Goal: Task Accomplishment & Management: Manage account settings

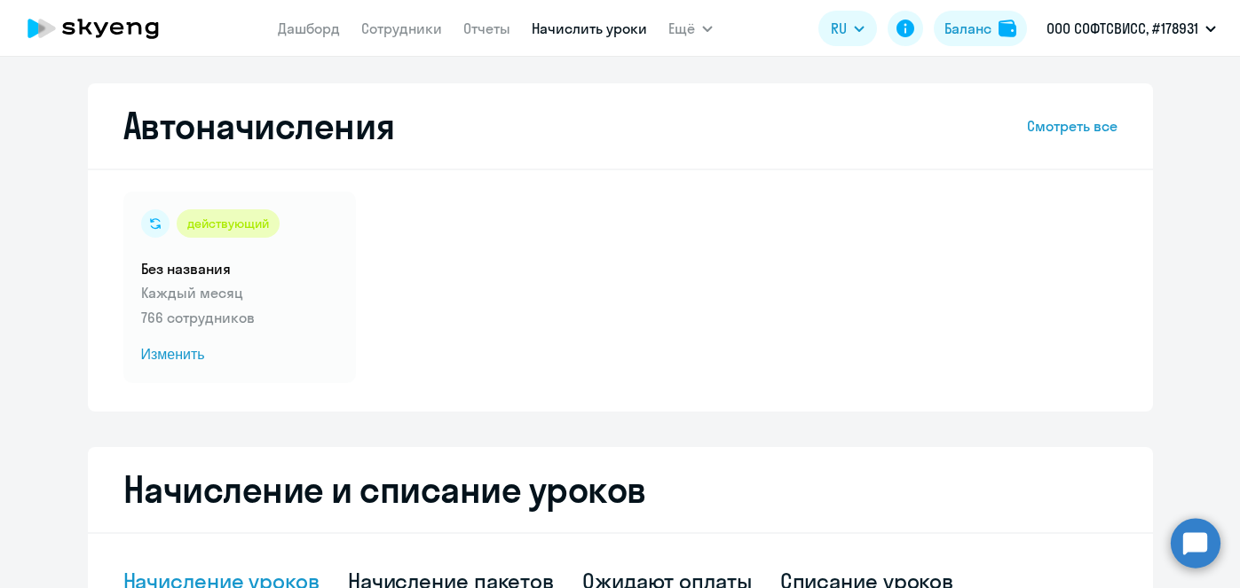
select select "10"
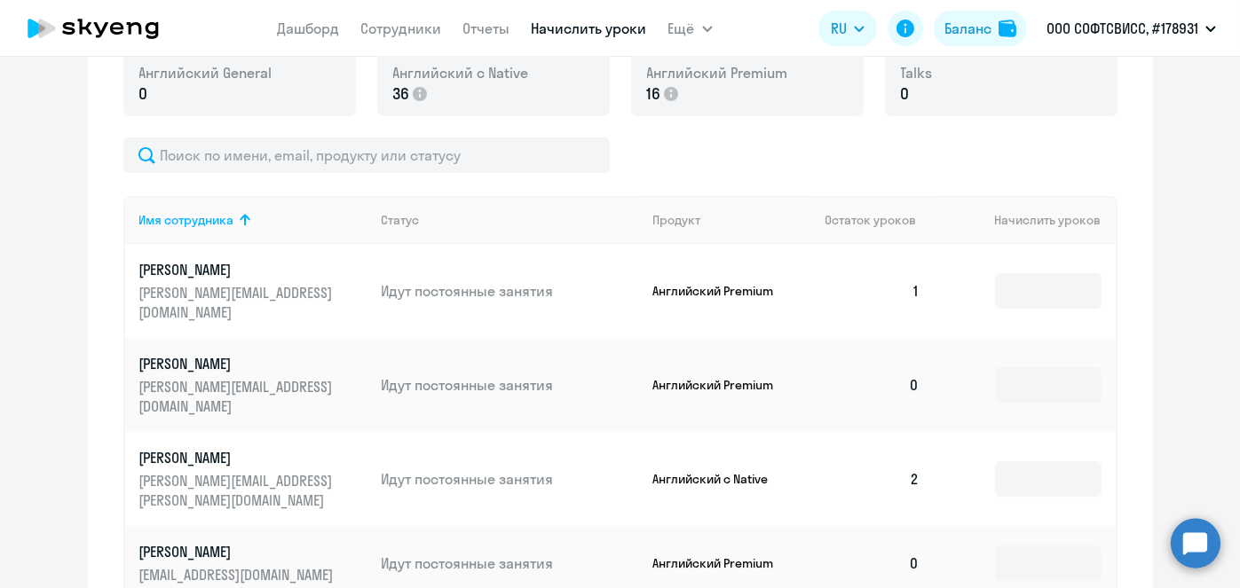
scroll to position [579, 0]
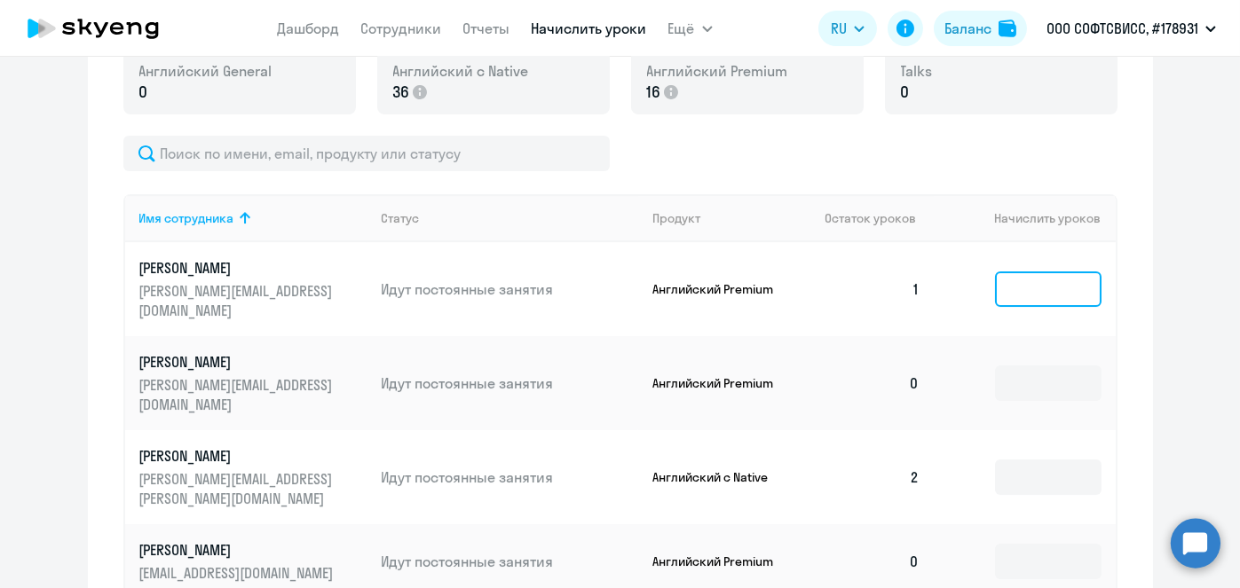
click at [1043, 284] on input at bounding box center [1048, 289] width 106 height 35
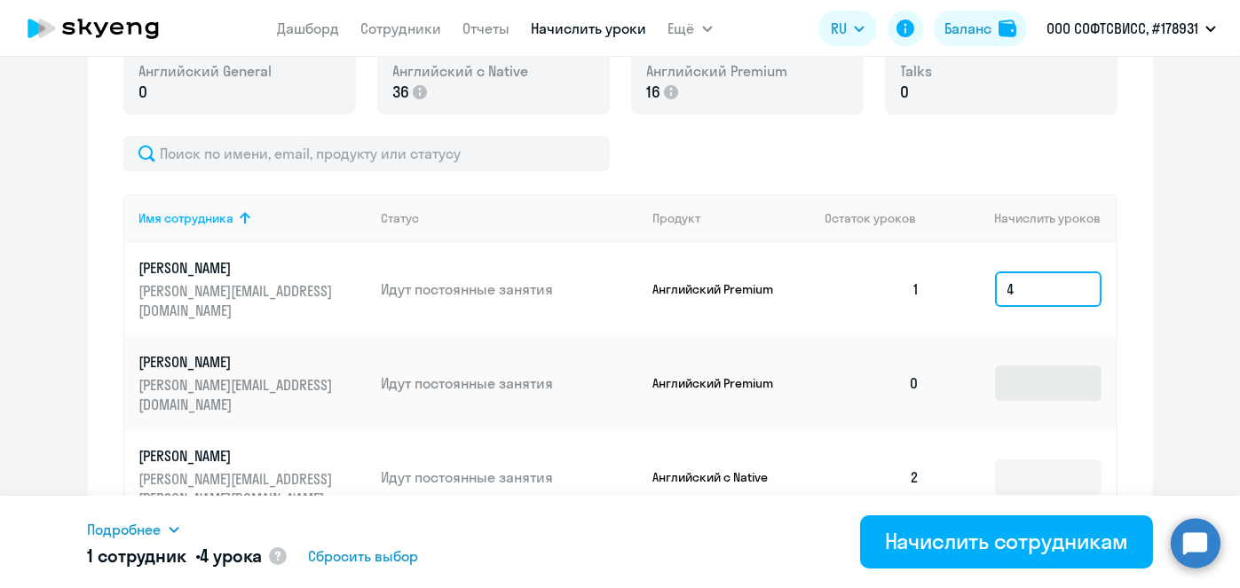
type input "4"
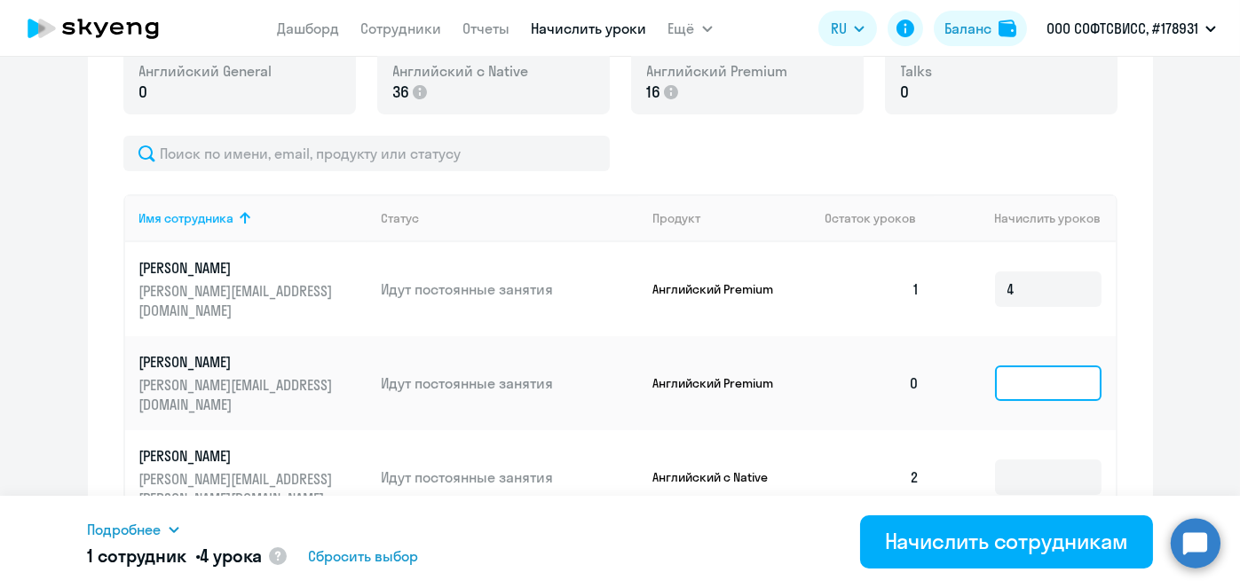
click at [1035, 366] on input at bounding box center [1048, 383] width 106 height 35
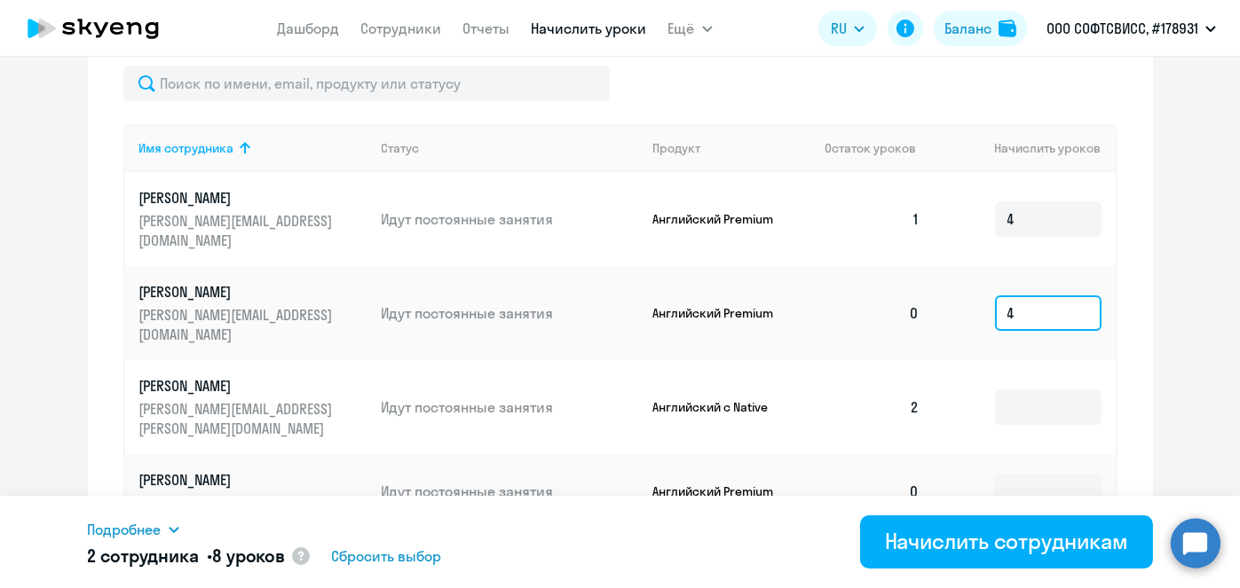
scroll to position [656, 0]
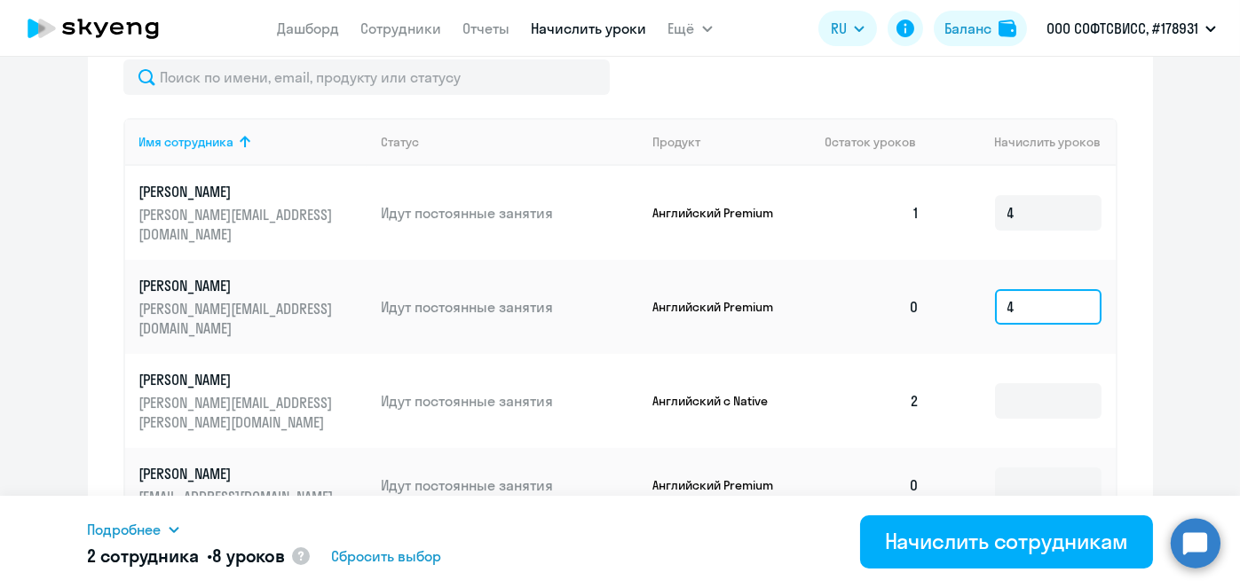
type input "4"
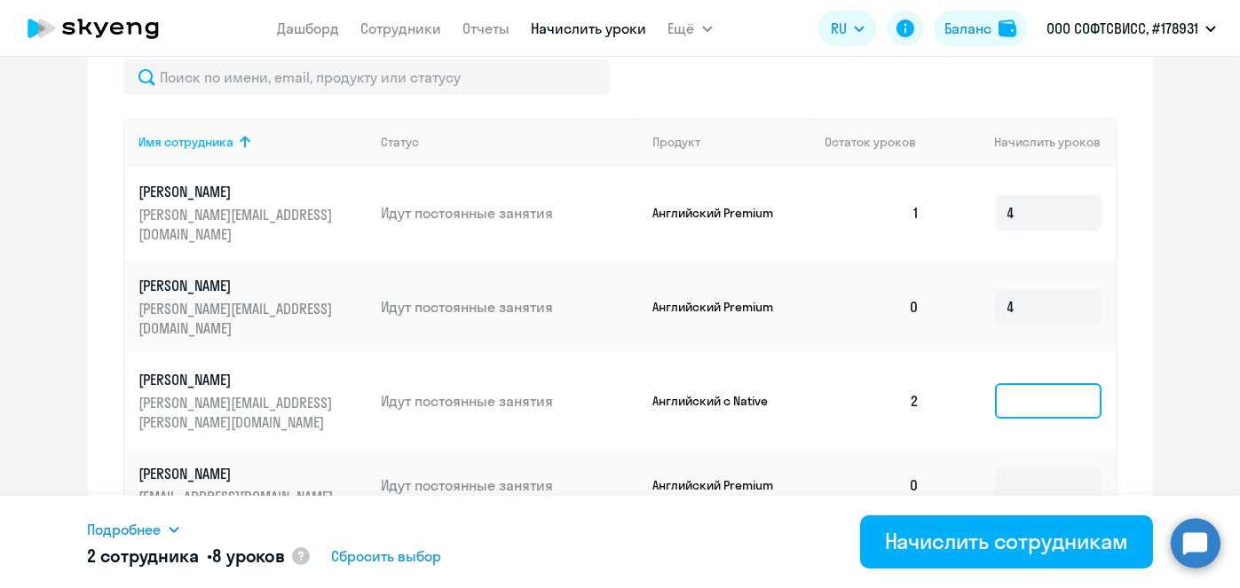
click at [1059, 383] on input at bounding box center [1048, 400] width 106 height 35
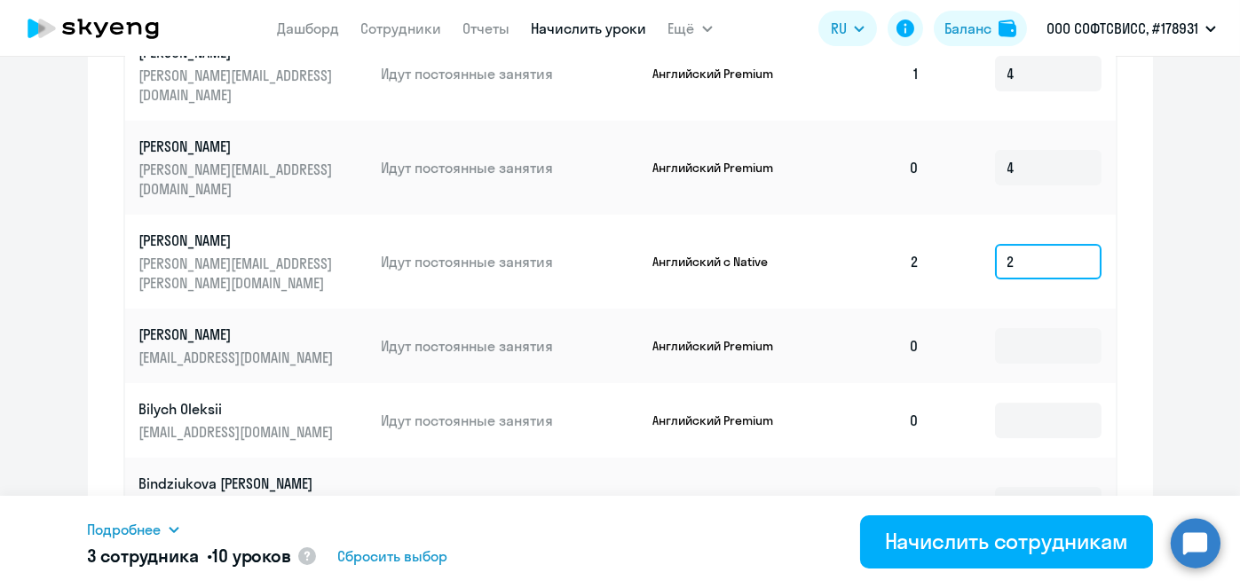
scroll to position [800, 0]
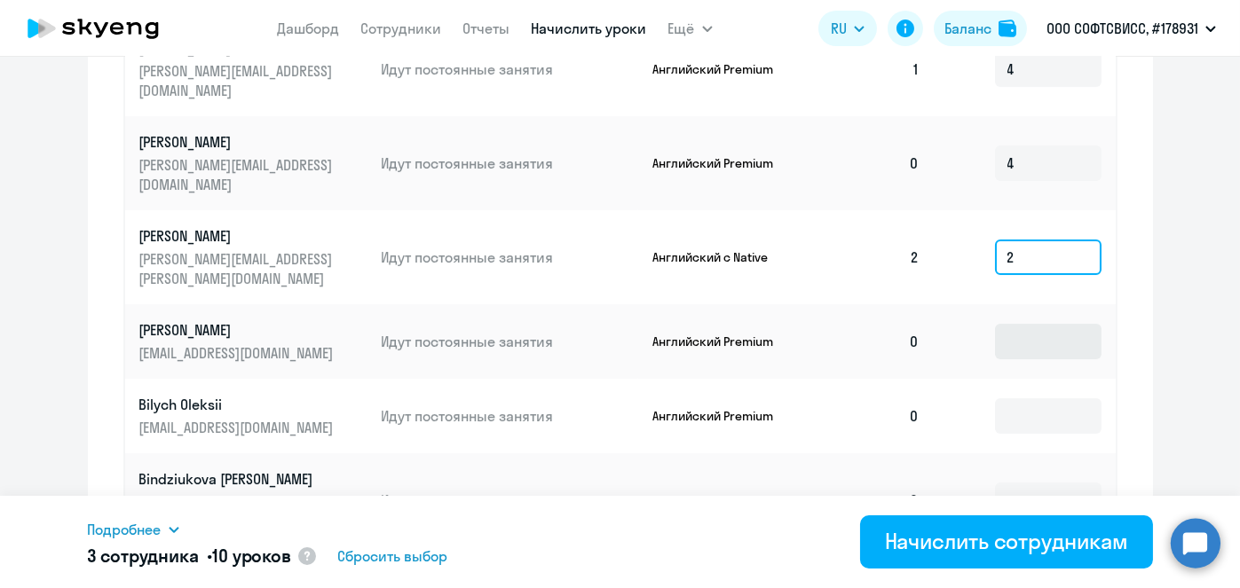
type input "2"
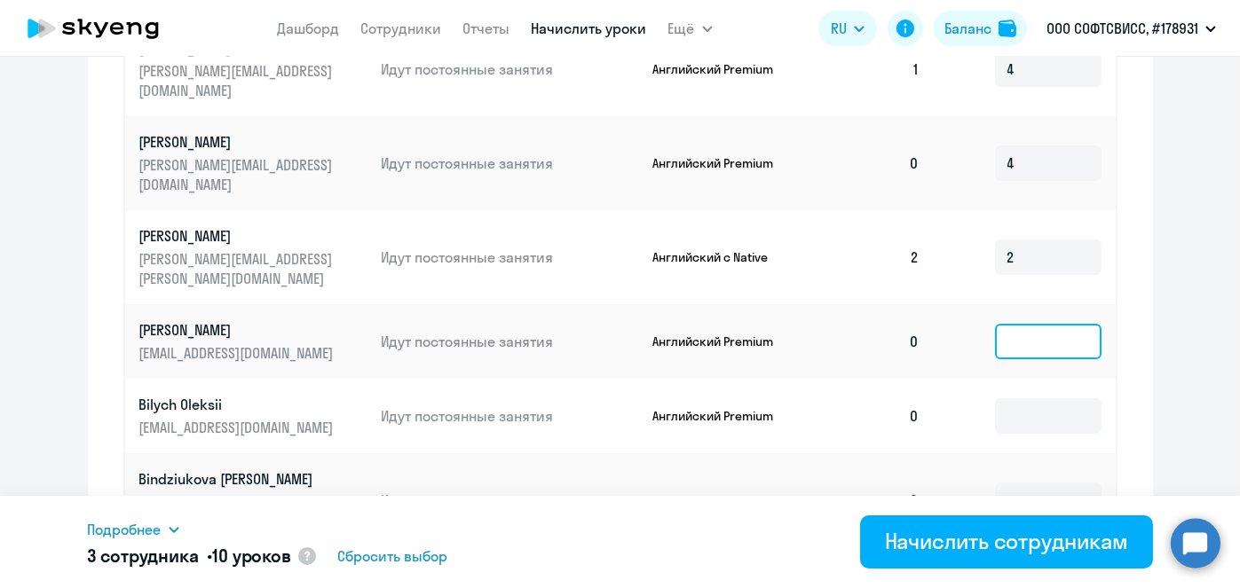
click at [1059, 324] on input at bounding box center [1048, 341] width 106 height 35
type input "3"
type input "4"
click at [1024, 398] on input at bounding box center [1048, 415] width 106 height 35
type input "4"
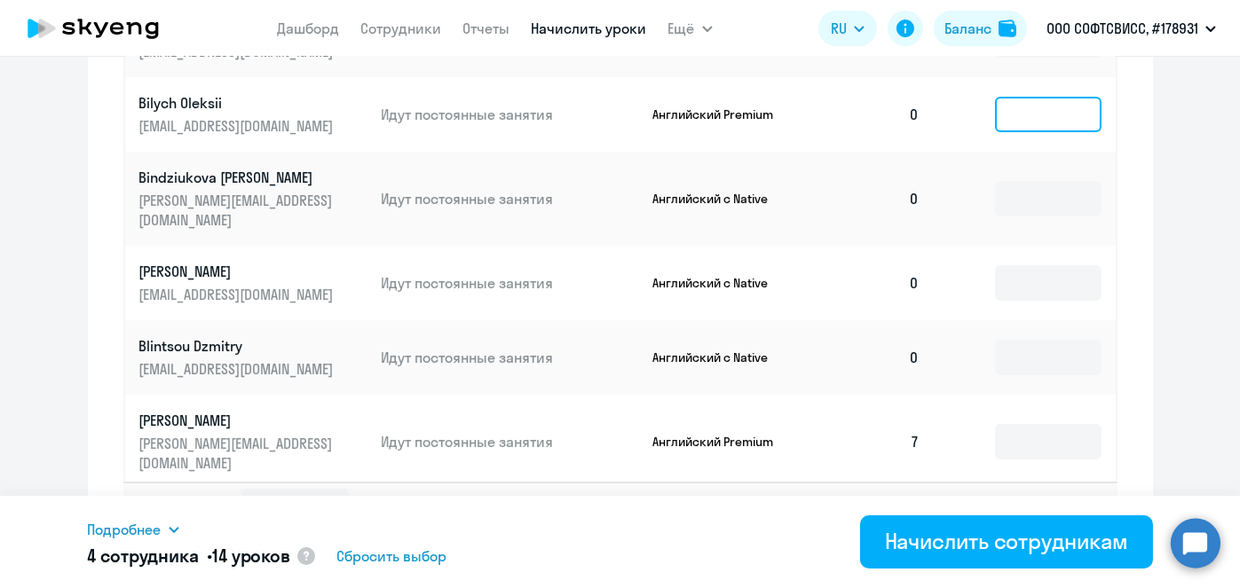
scroll to position [1127, 0]
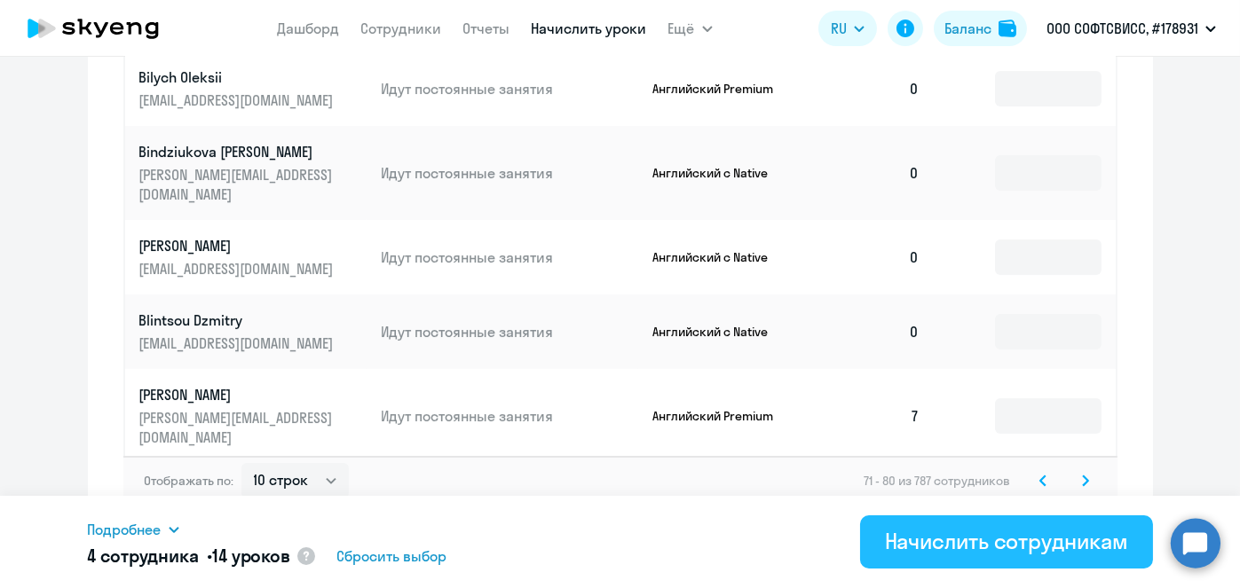
click at [1047, 543] on div "Начислить сотрудникам" at bounding box center [1006, 541] width 243 height 28
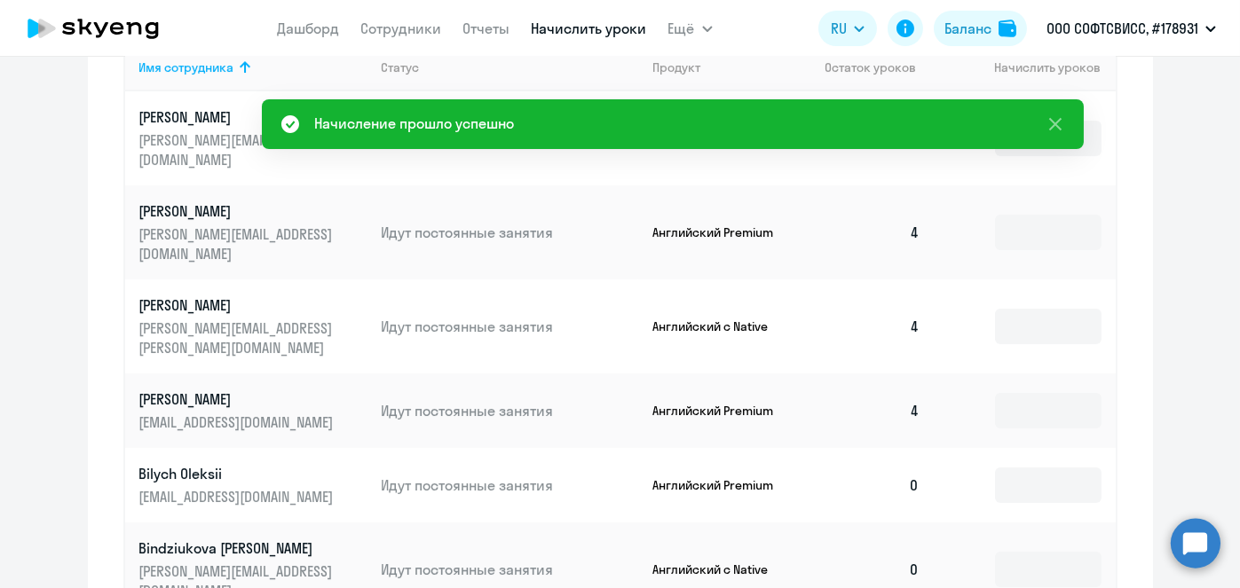
scroll to position [731, 0]
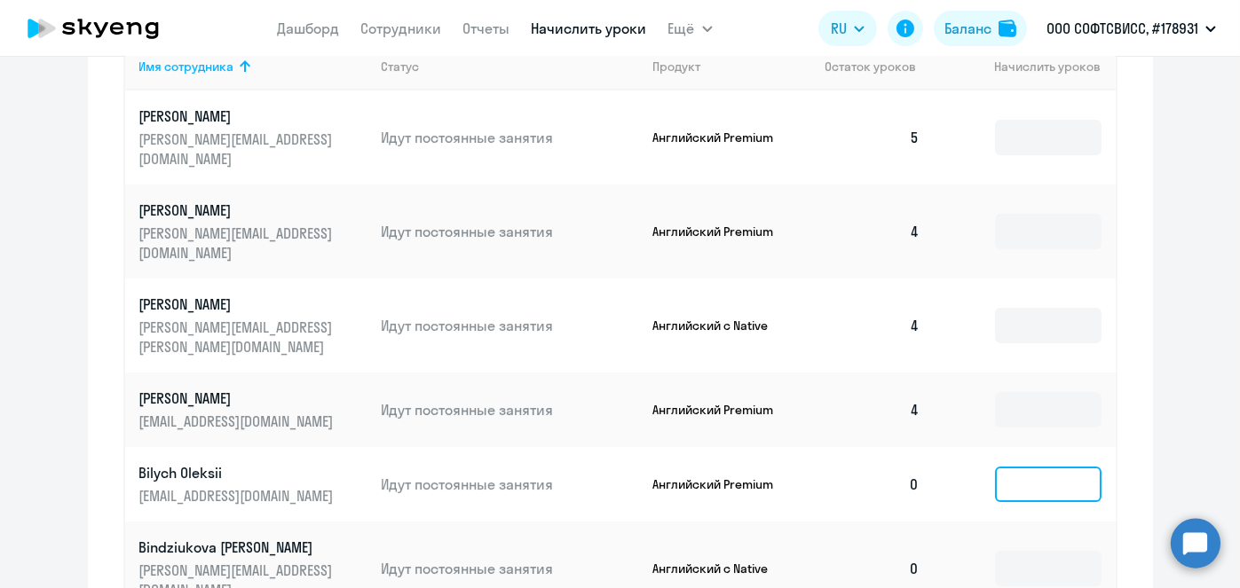
click at [1036, 467] on input at bounding box center [1048, 484] width 106 height 35
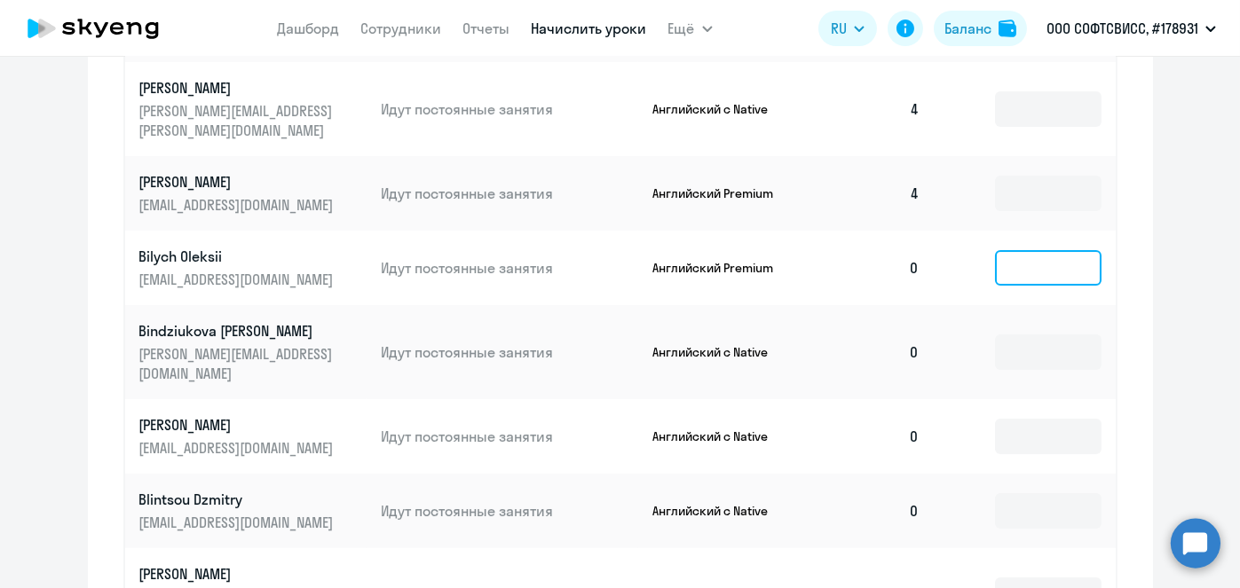
scroll to position [963, 0]
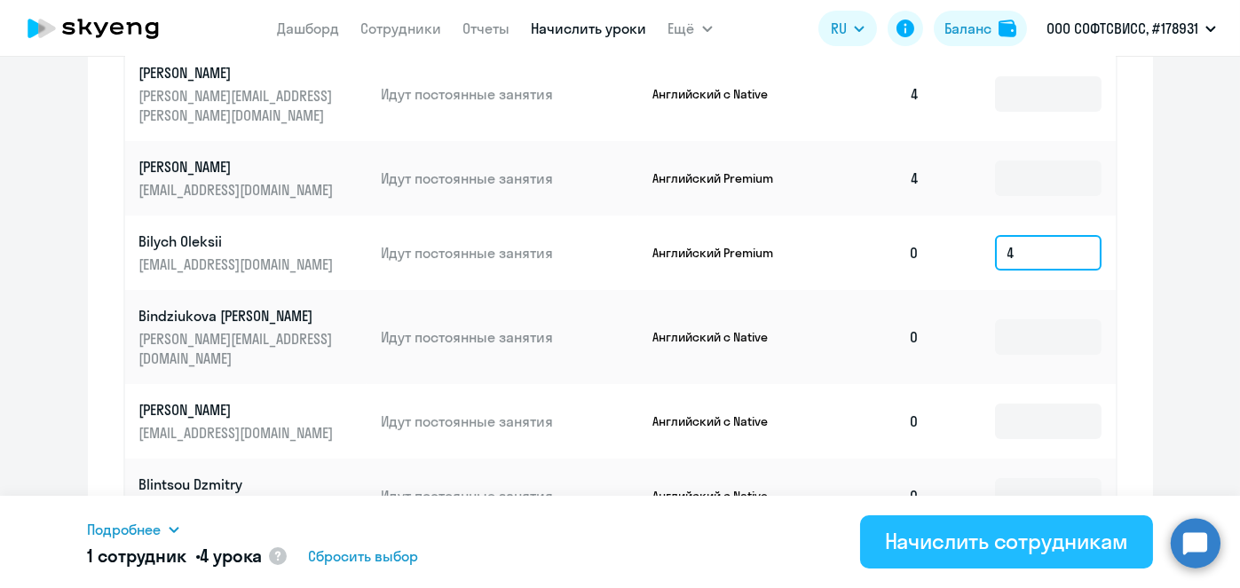
type input "4"
click at [1032, 546] on div "Начислить сотрудникам" at bounding box center [1006, 541] width 243 height 28
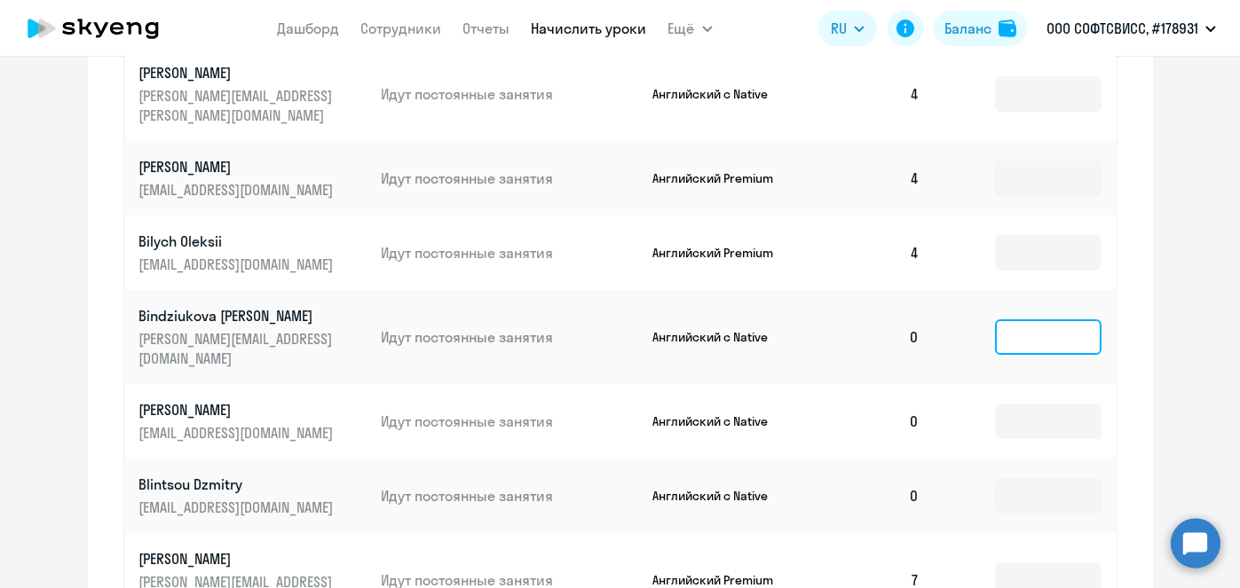
click at [1053, 319] on input at bounding box center [1048, 336] width 106 height 35
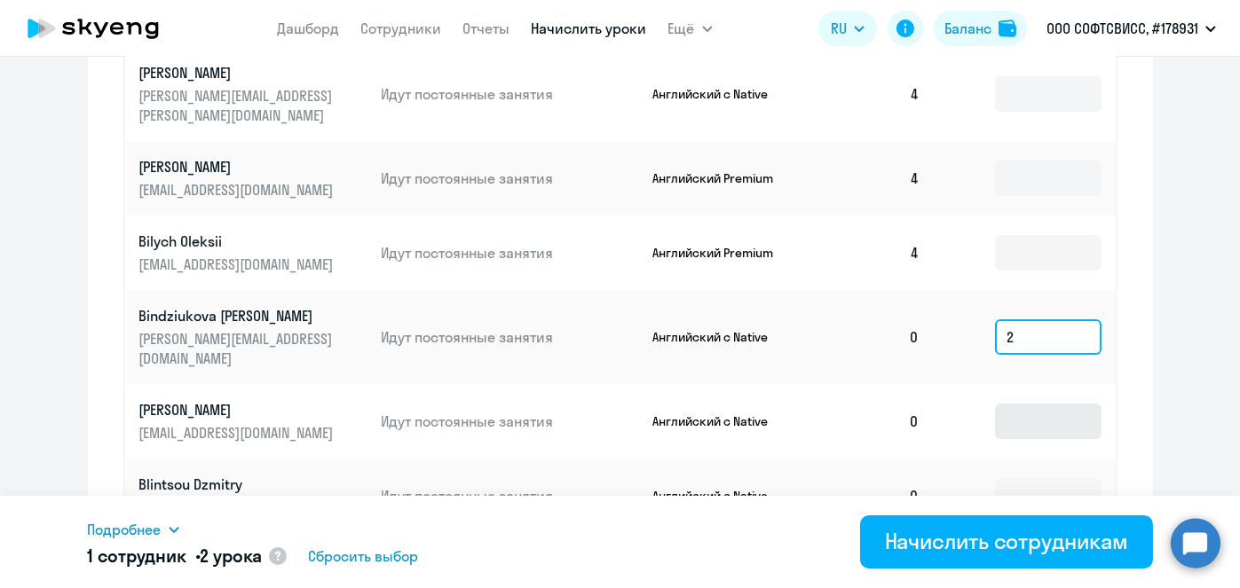
type input "2"
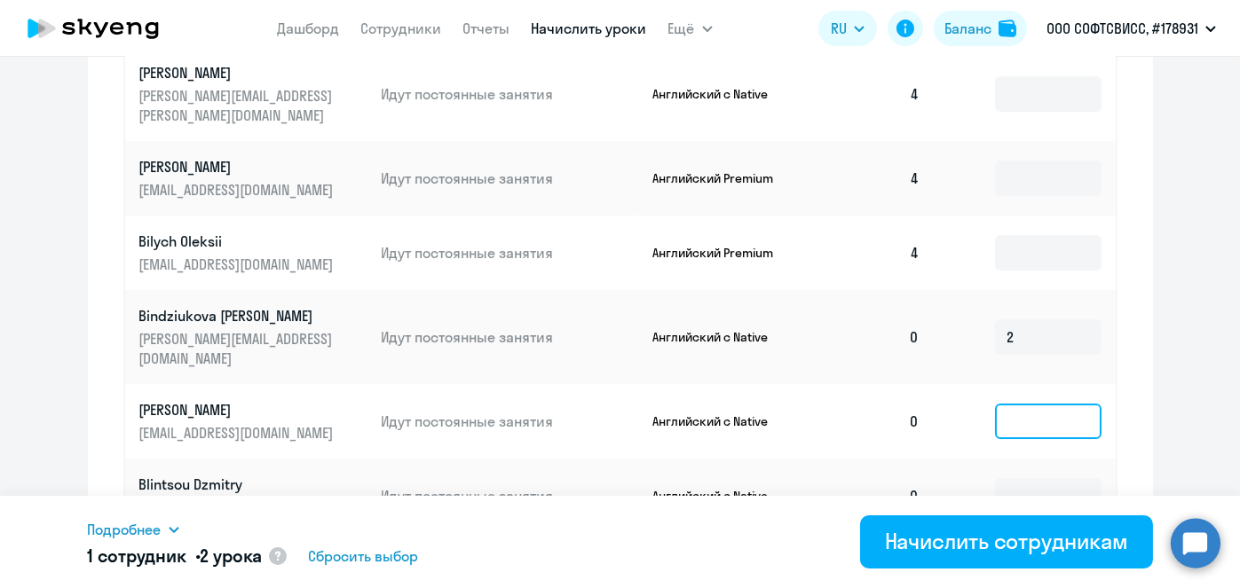
click at [1042, 404] on input at bounding box center [1048, 421] width 106 height 35
type input "2"
click at [1048, 478] on input at bounding box center [1048, 495] width 106 height 35
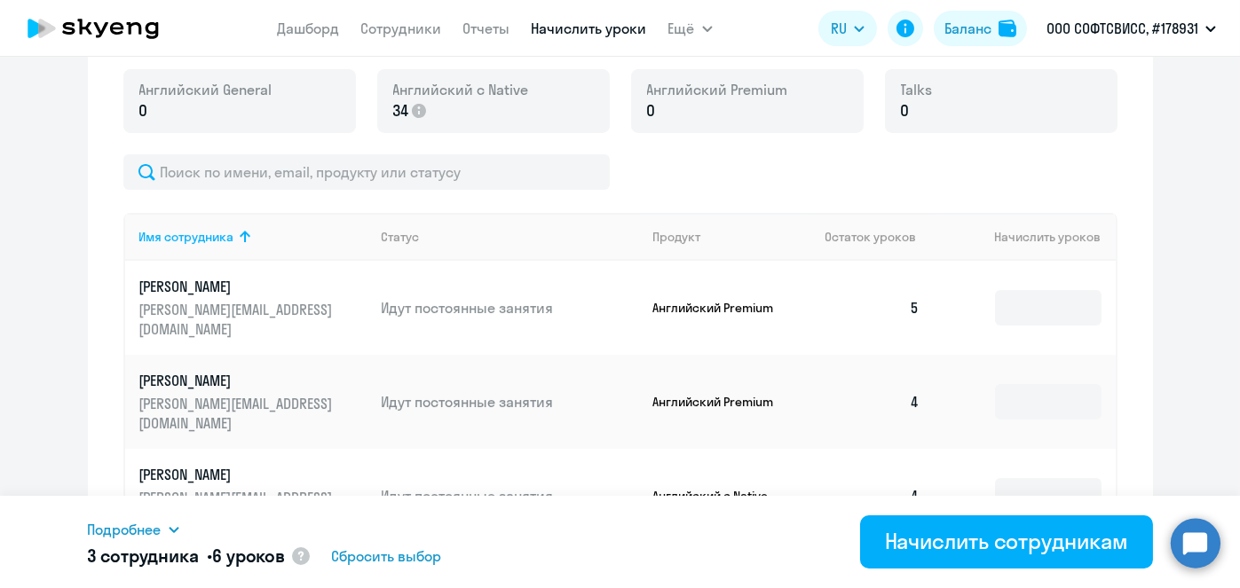
scroll to position [1127, 0]
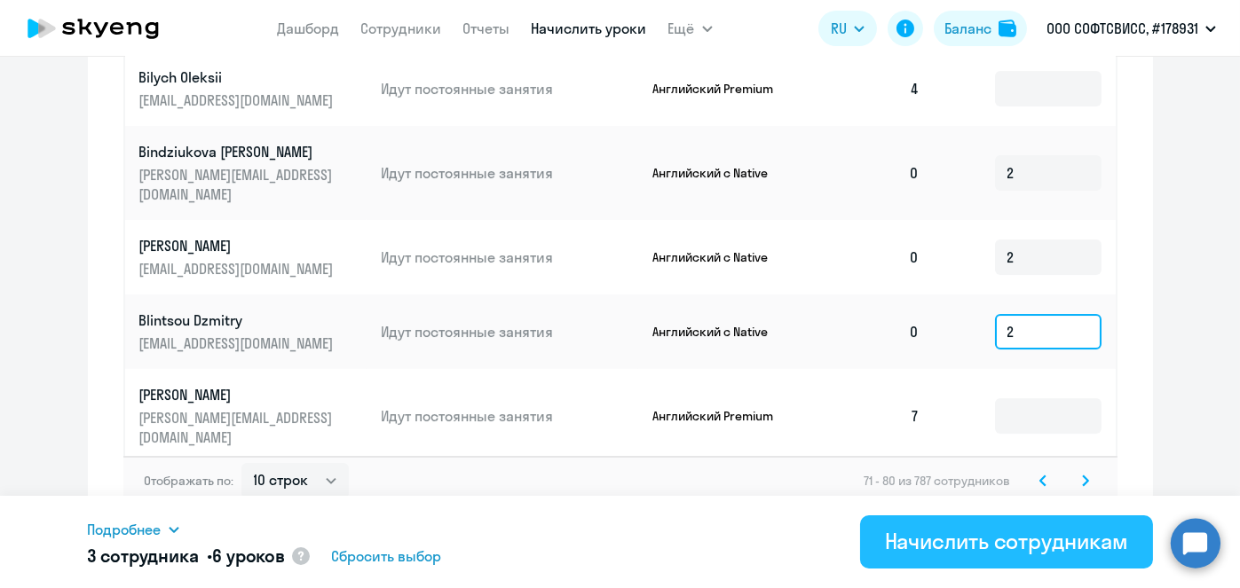
type input "2"
click at [1025, 537] on div "Начислить сотрудникам" at bounding box center [1006, 541] width 243 height 28
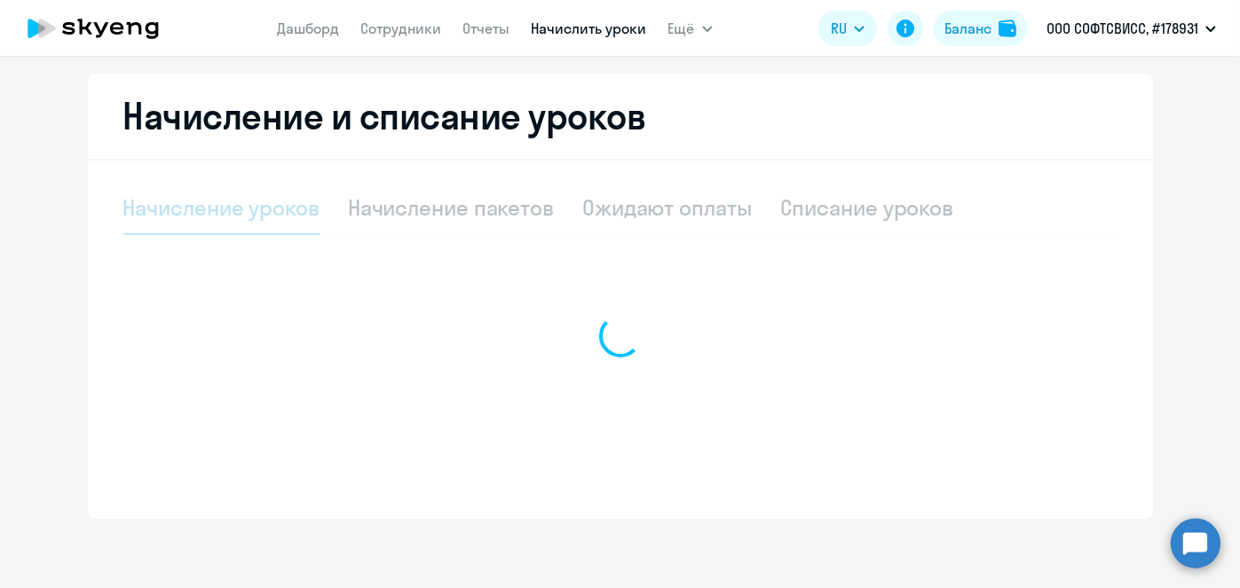
scroll to position [374, 0]
select select "10"
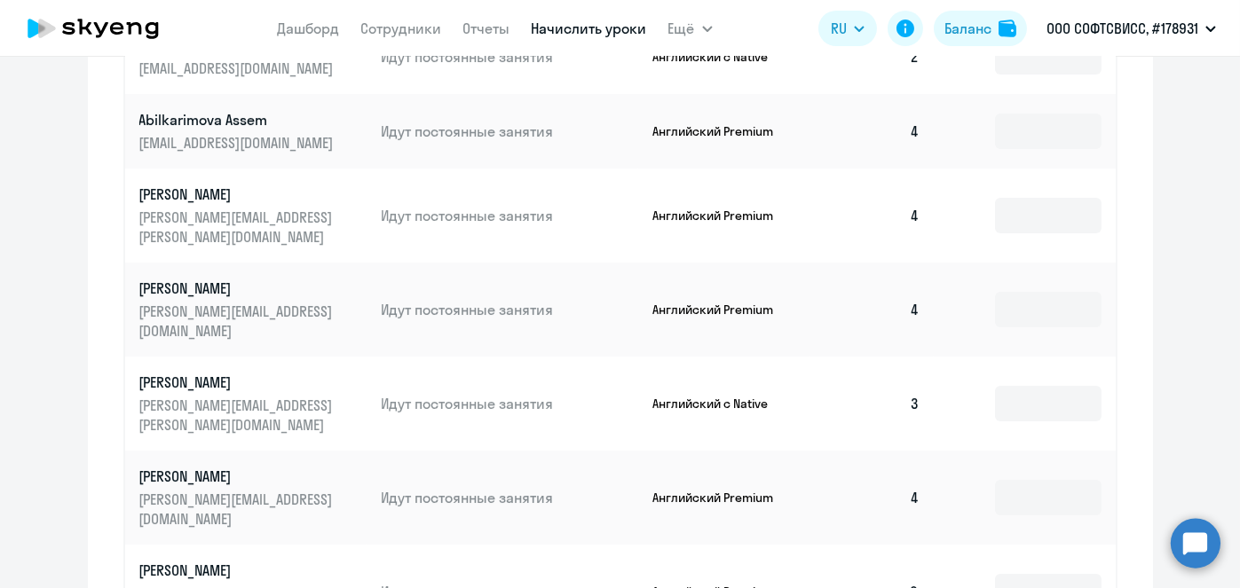
scroll to position [1127, 0]
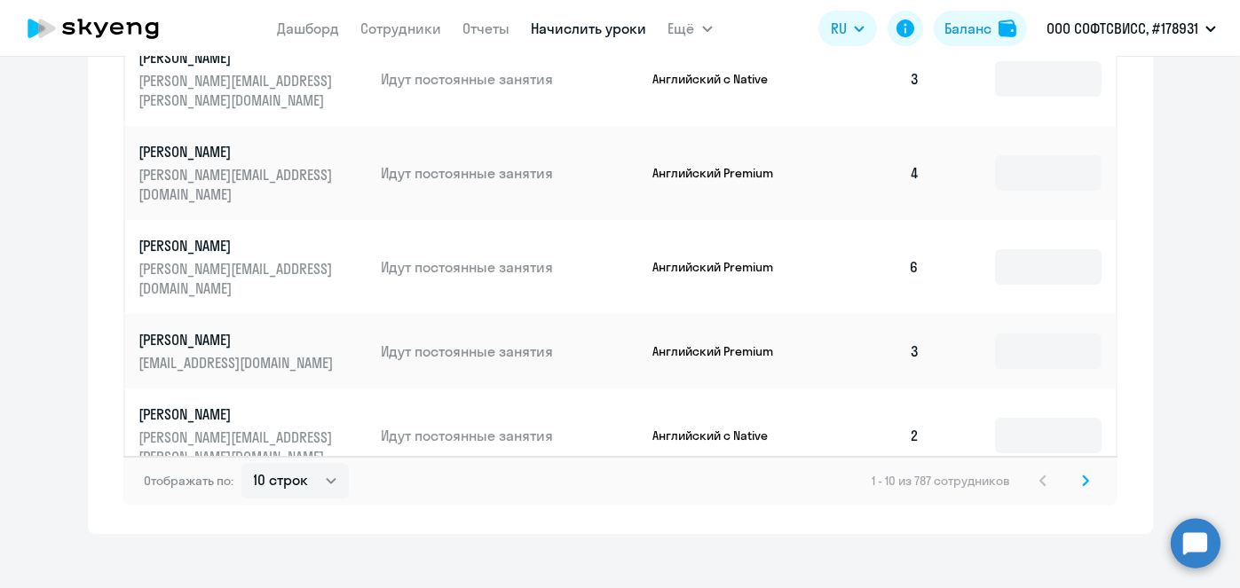
click at [1084, 470] on svg-icon at bounding box center [1085, 480] width 21 height 21
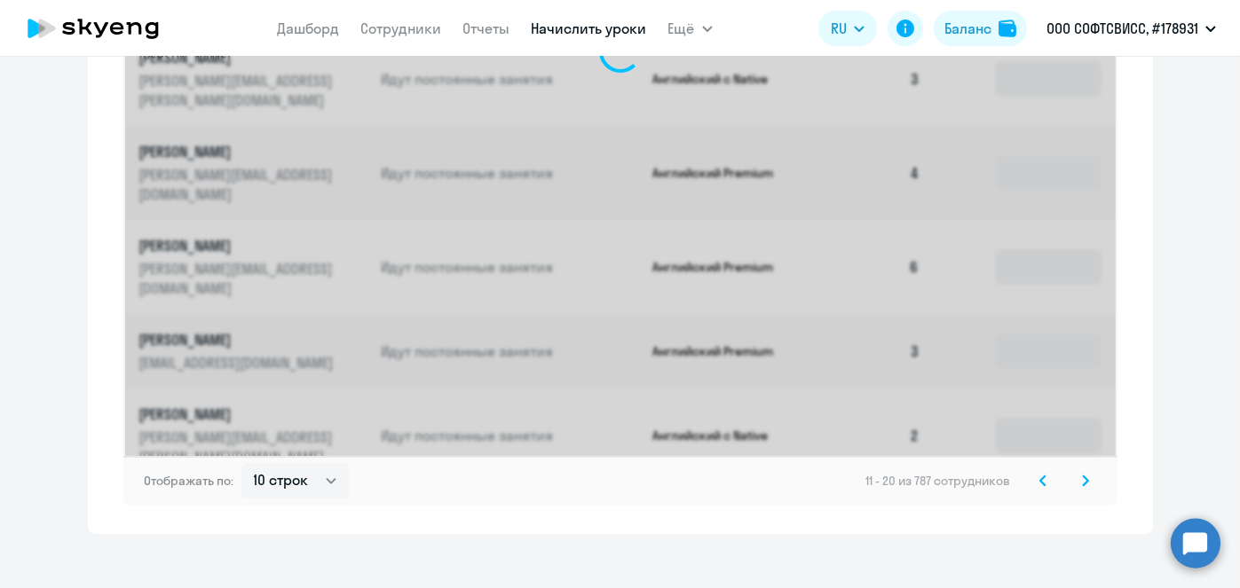
click at [1084, 470] on svg-icon at bounding box center [1085, 480] width 21 height 21
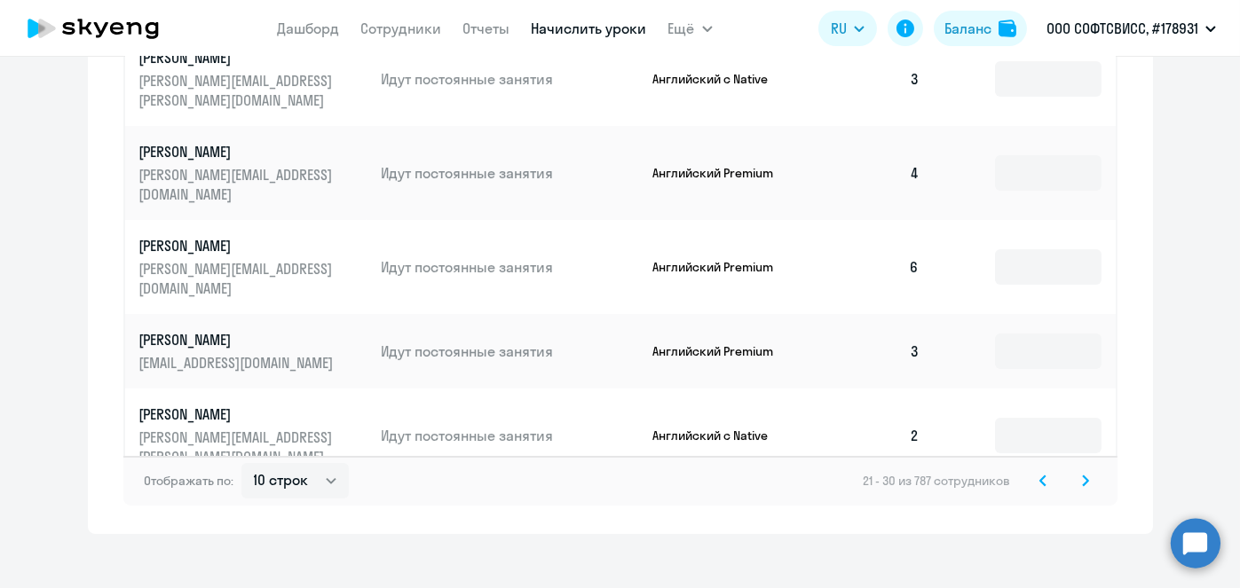
click at [1084, 470] on svg-icon at bounding box center [1085, 480] width 21 height 21
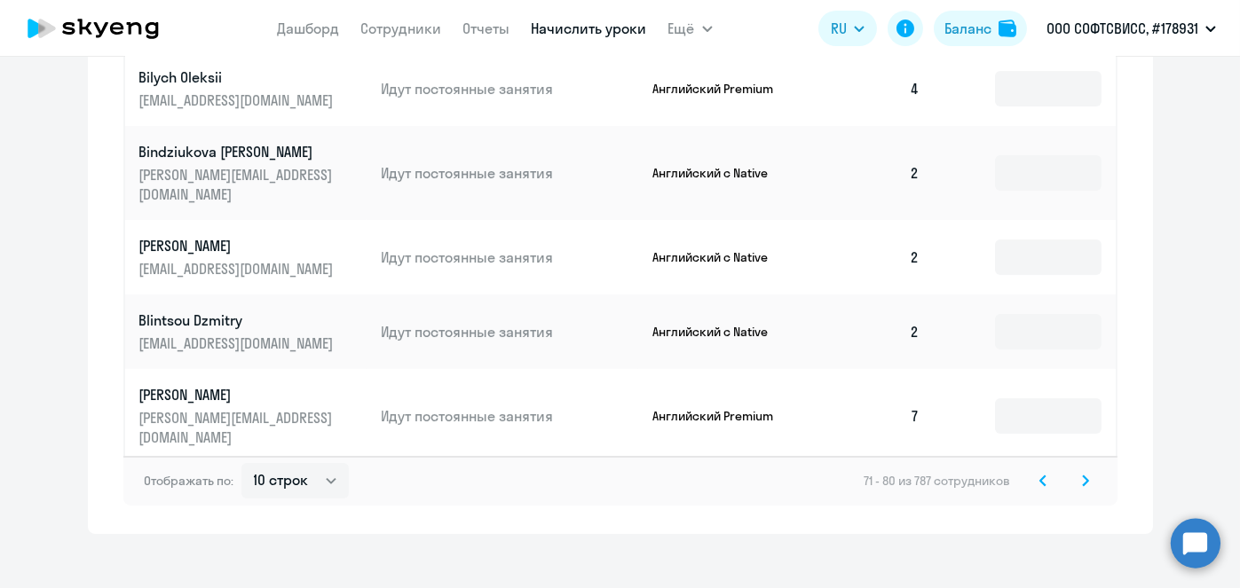
click at [1053, 492] on input at bounding box center [1048, 509] width 106 height 35
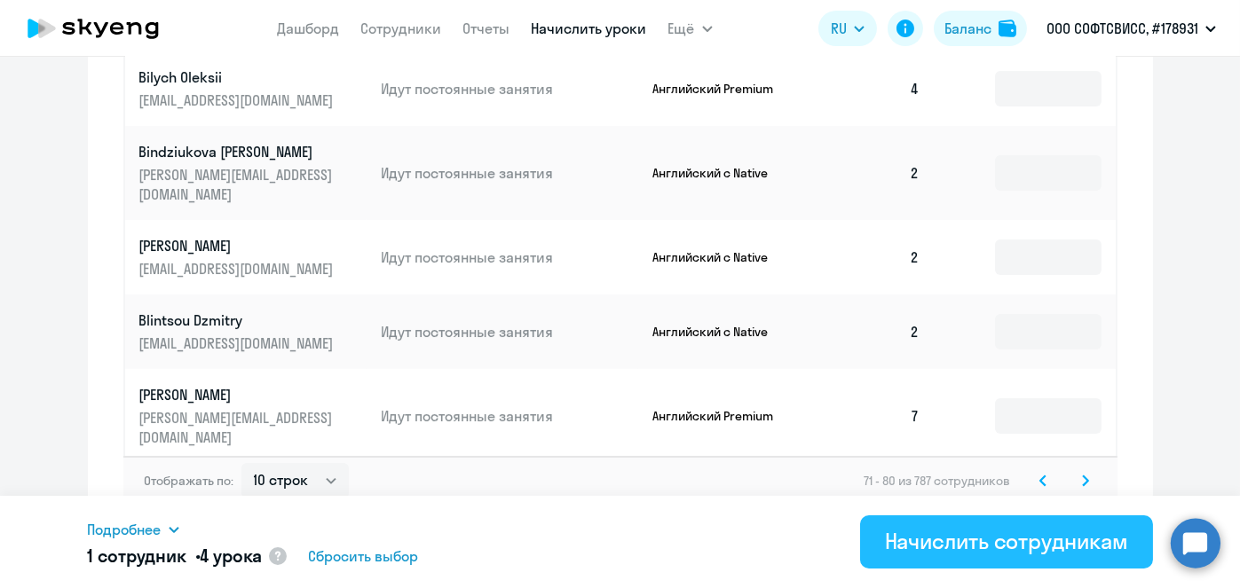
type input "4"
click at [1058, 544] on div "Начислить сотрудникам" at bounding box center [1006, 541] width 243 height 28
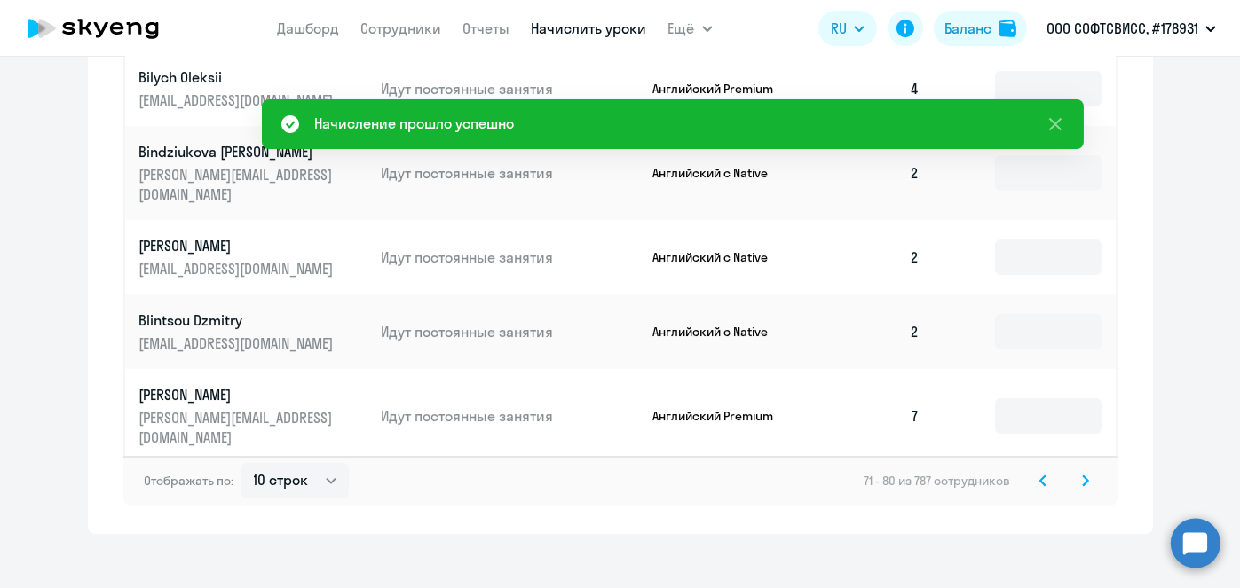
click at [1075, 470] on svg-icon at bounding box center [1085, 480] width 21 height 21
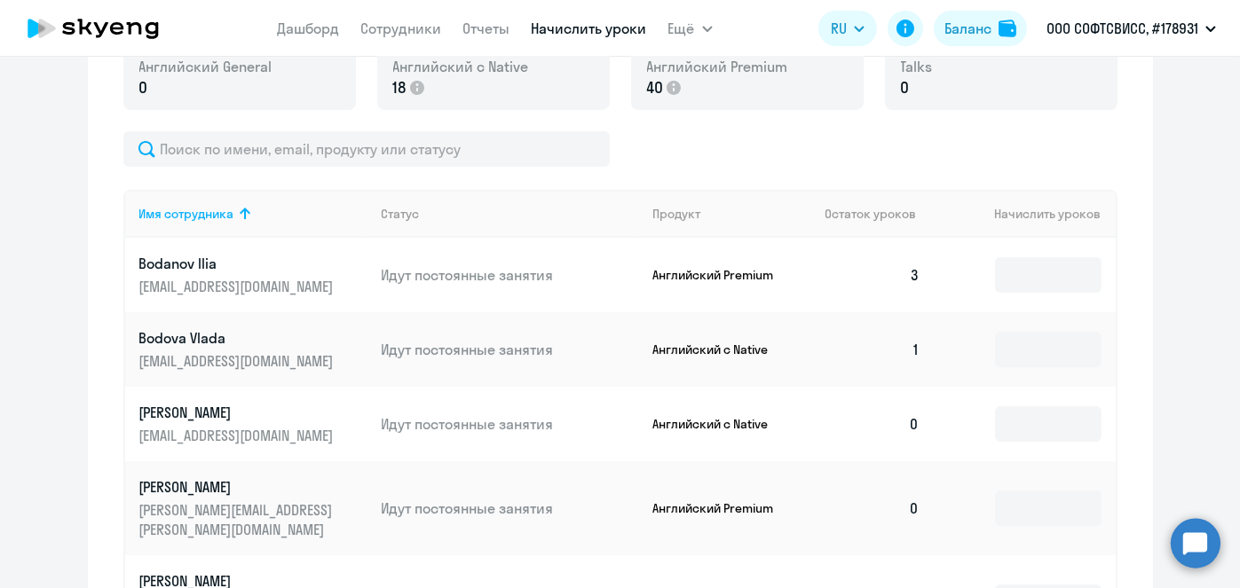
scroll to position [587, 0]
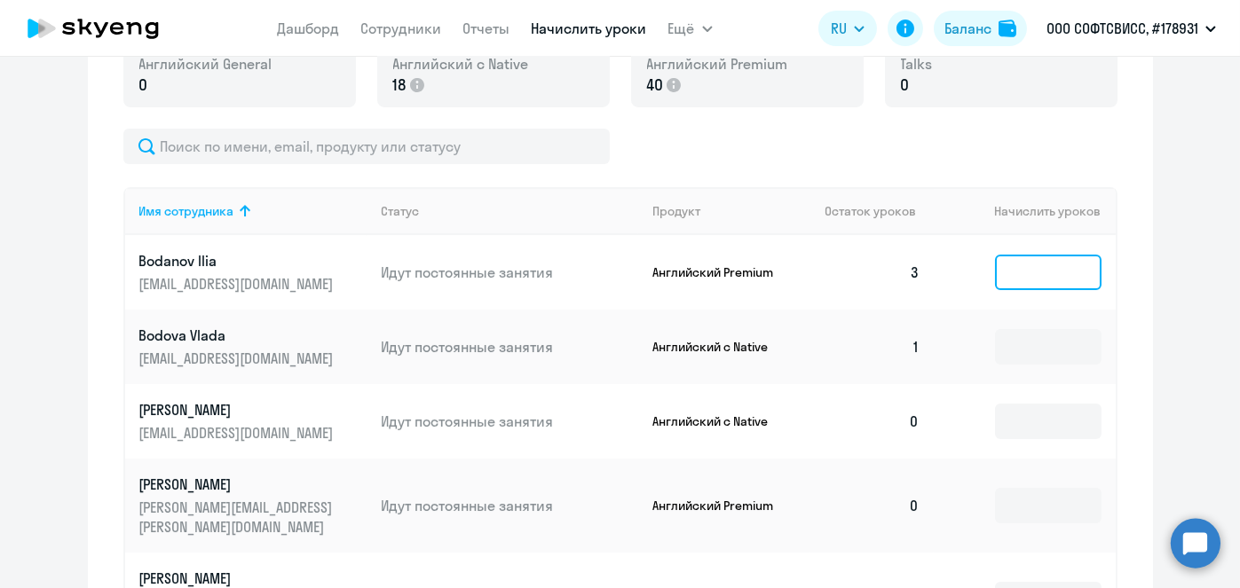
click at [1047, 280] on input at bounding box center [1048, 272] width 106 height 35
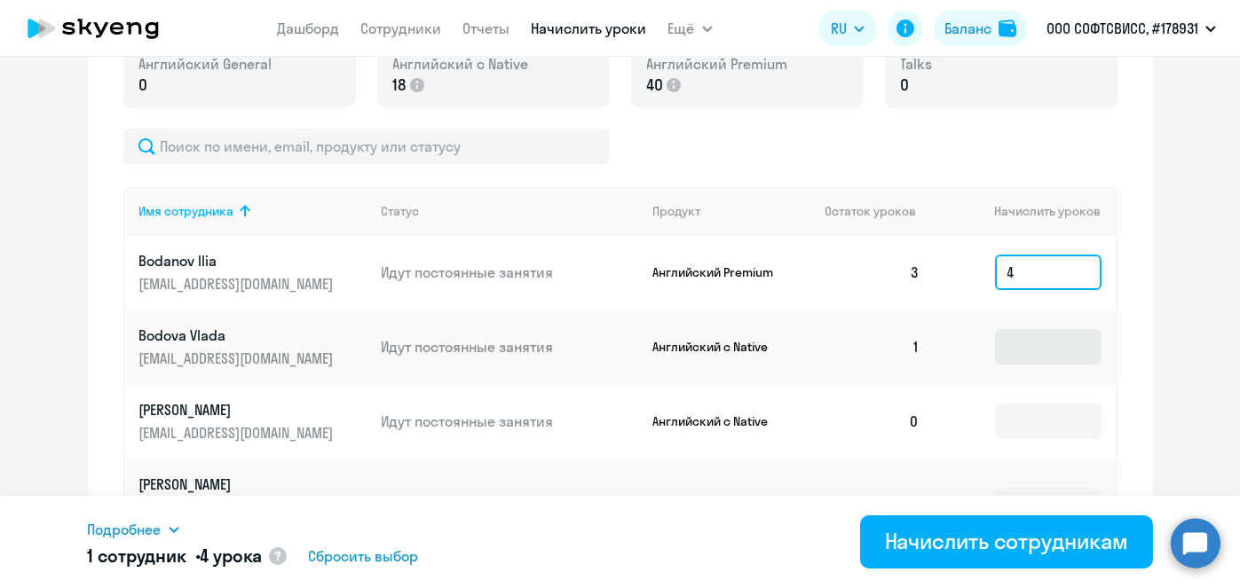
type input "4"
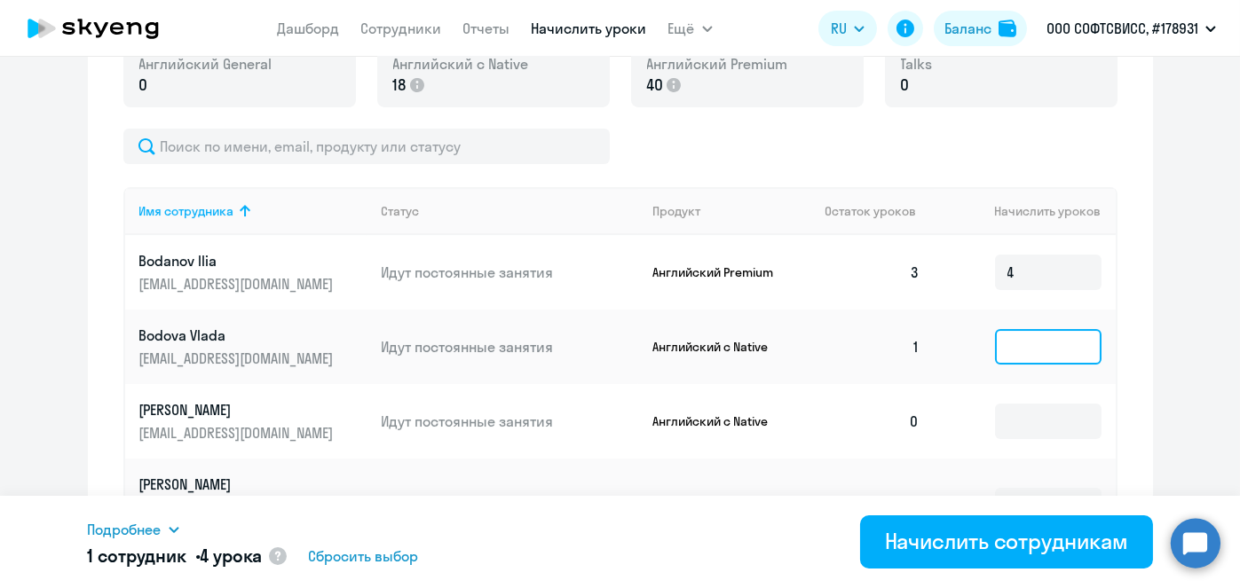
click at [1038, 341] on input at bounding box center [1048, 346] width 106 height 35
type input "2"
click at [1047, 398] on td at bounding box center [1023, 421] width 181 height 75
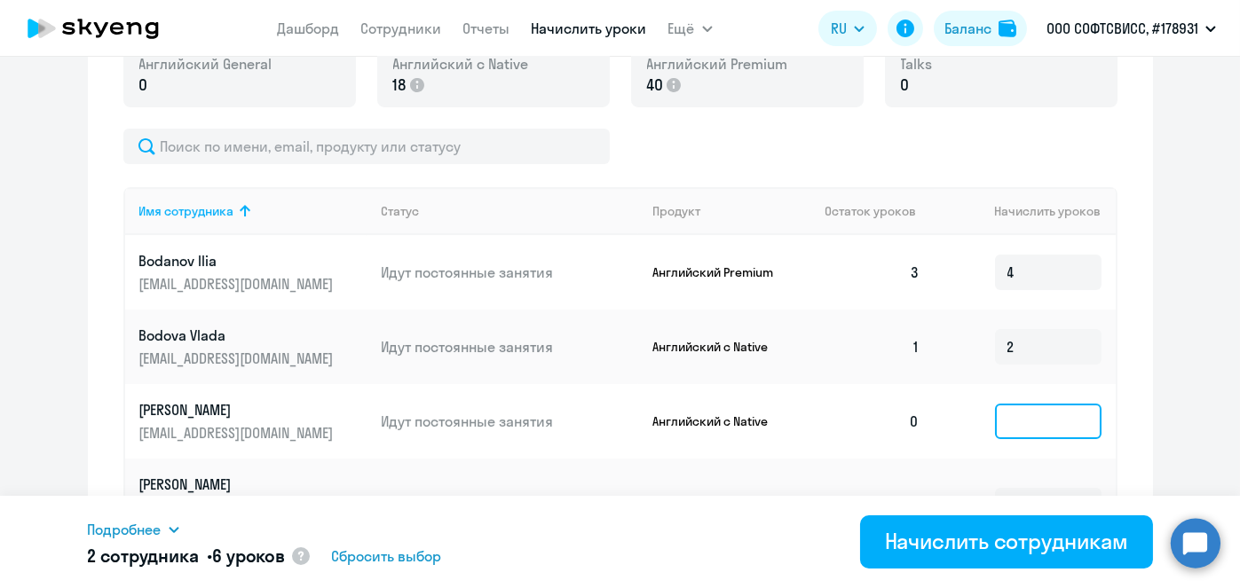
click at [1050, 417] on input at bounding box center [1048, 421] width 106 height 35
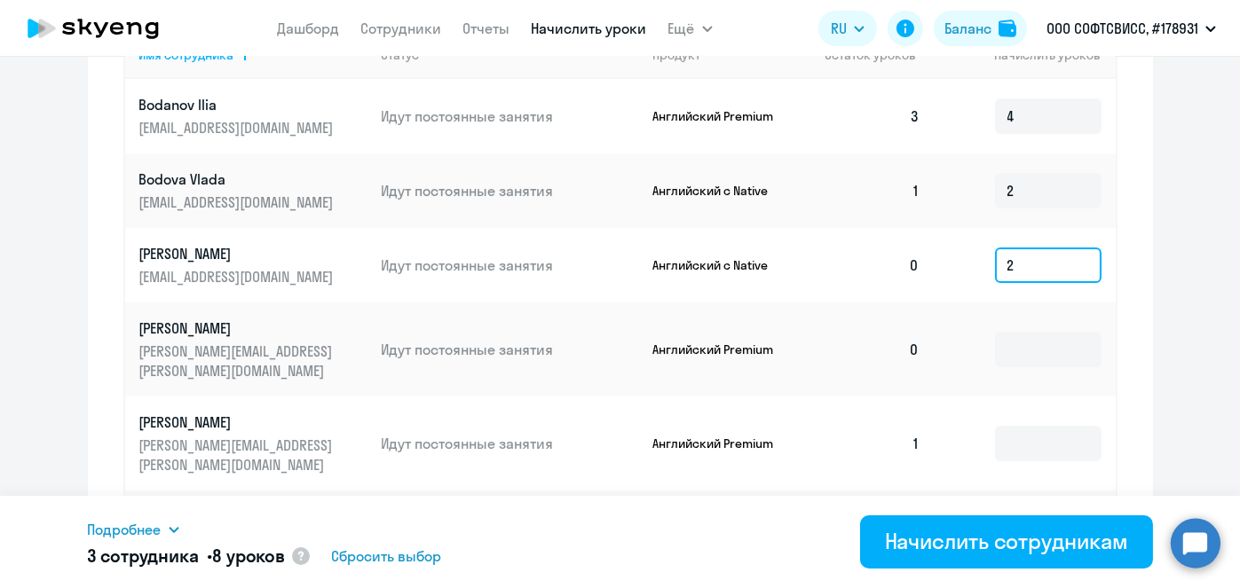
scroll to position [778, 0]
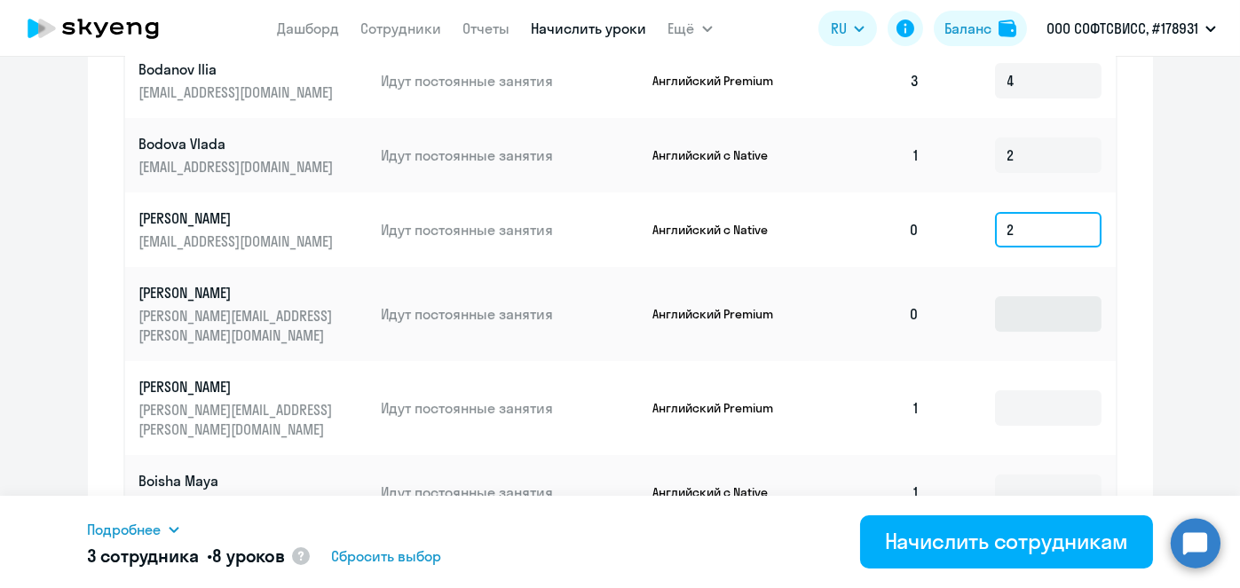
type input "2"
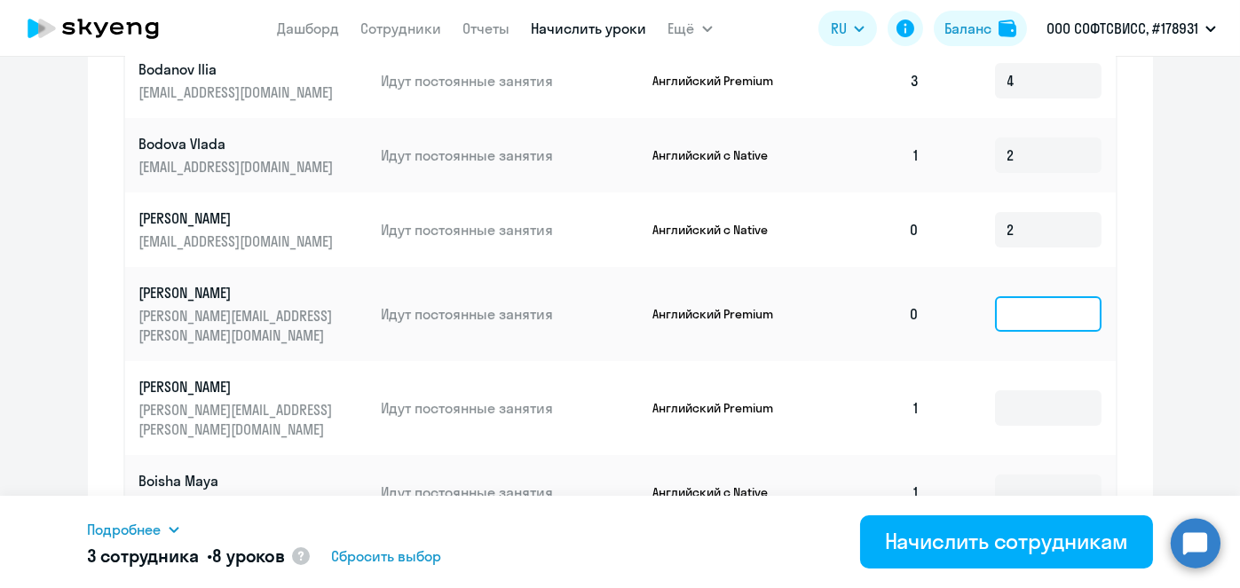
click at [1052, 310] on input at bounding box center [1048, 313] width 106 height 35
type input "4"
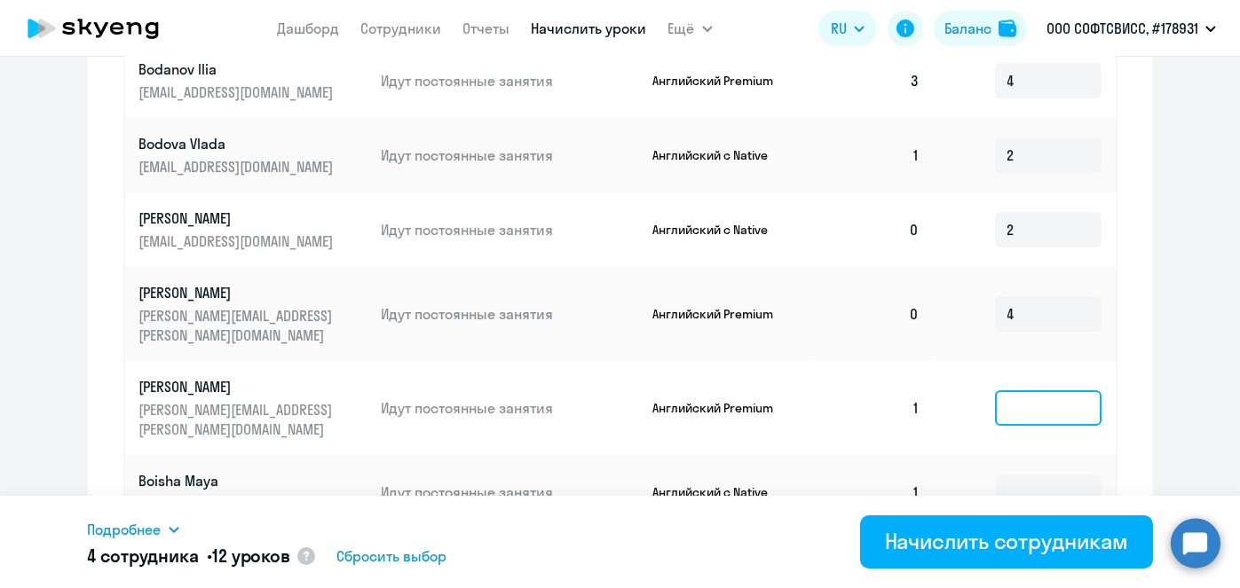
click at [1039, 394] on input at bounding box center [1048, 407] width 106 height 35
type input "4"
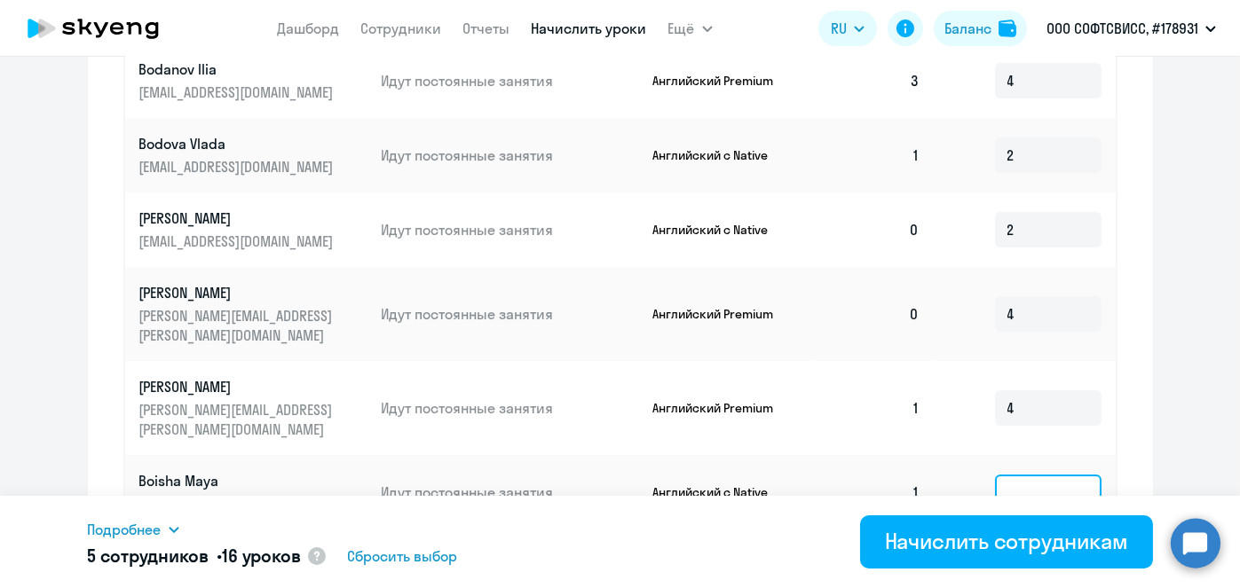
click at [1029, 475] on input at bounding box center [1048, 492] width 106 height 35
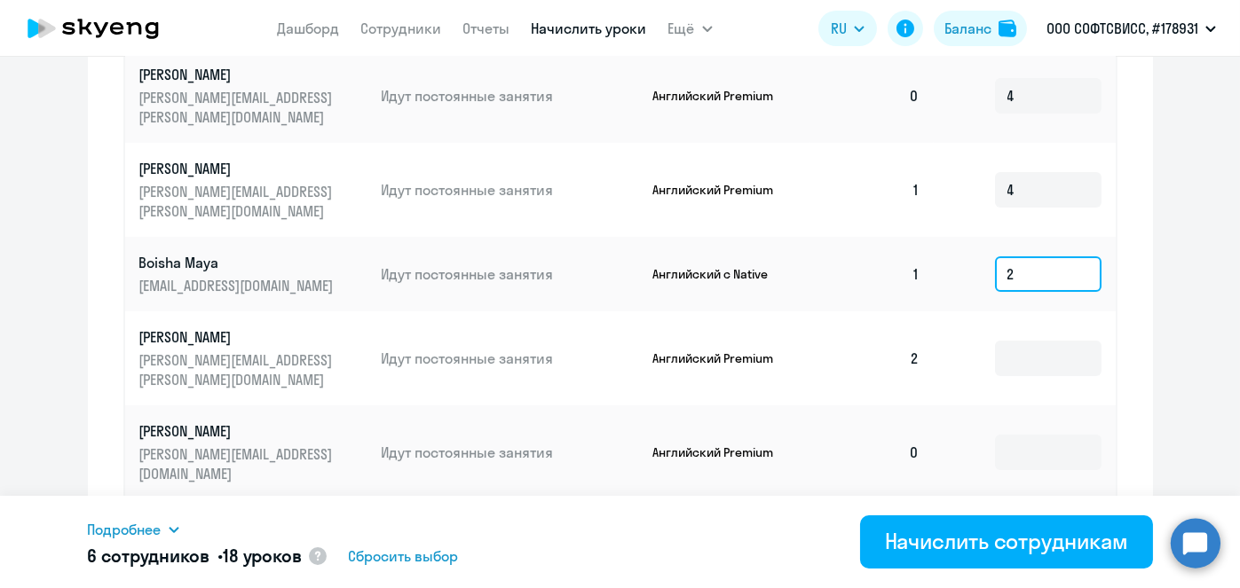
scroll to position [998, 0]
type input "2"
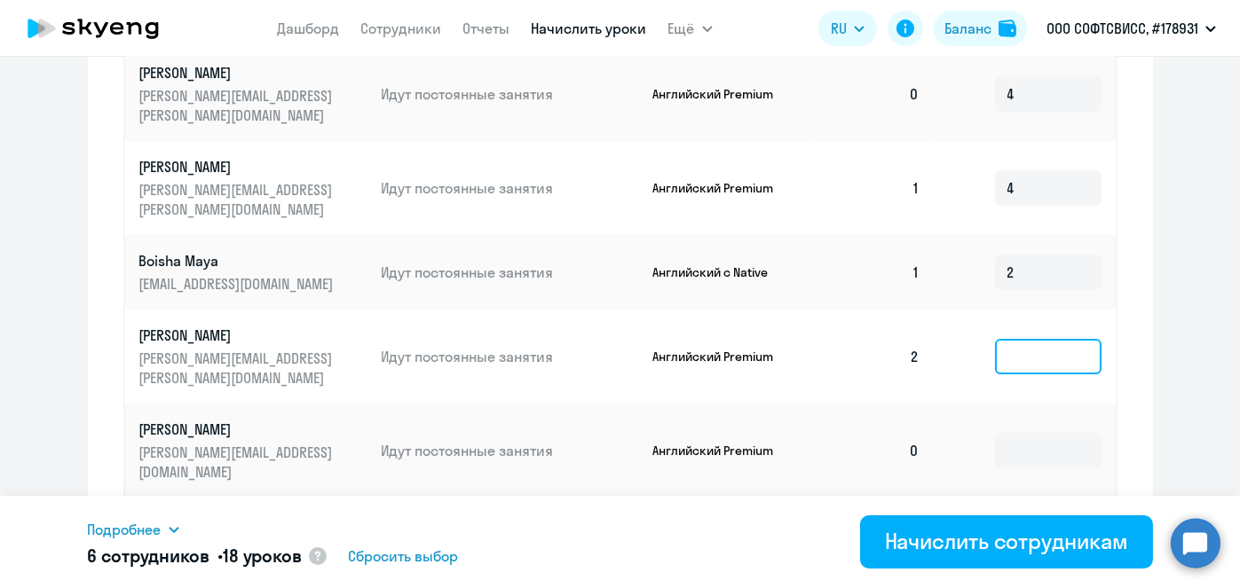
click at [1020, 339] on input at bounding box center [1048, 356] width 106 height 35
type input "4"
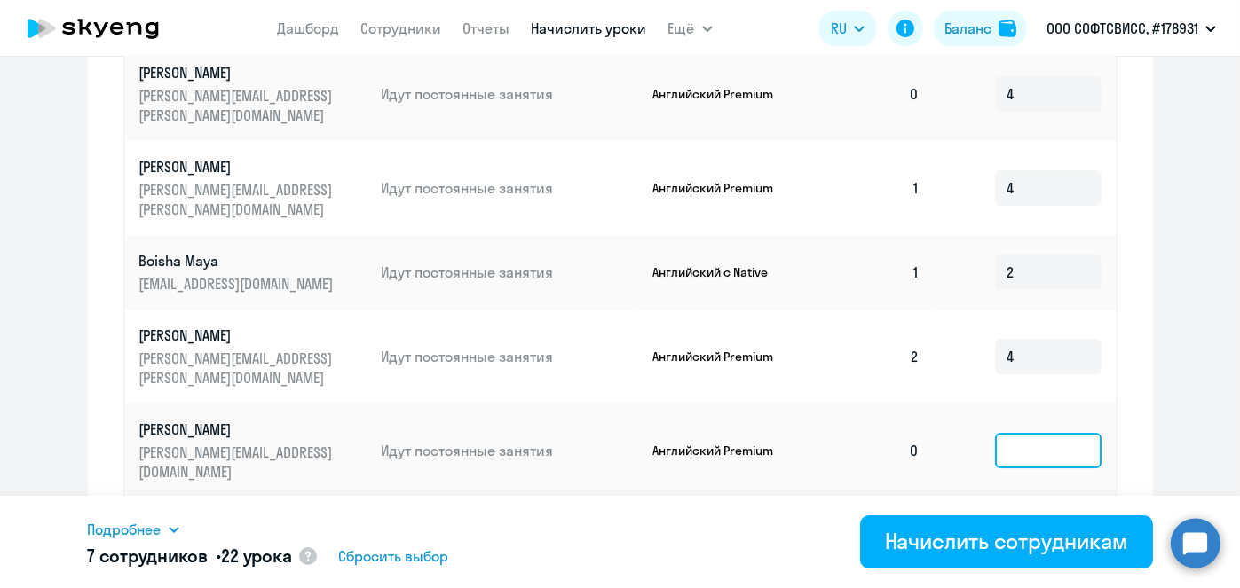
click at [1007, 433] on input at bounding box center [1048, 450] width 106 height 35
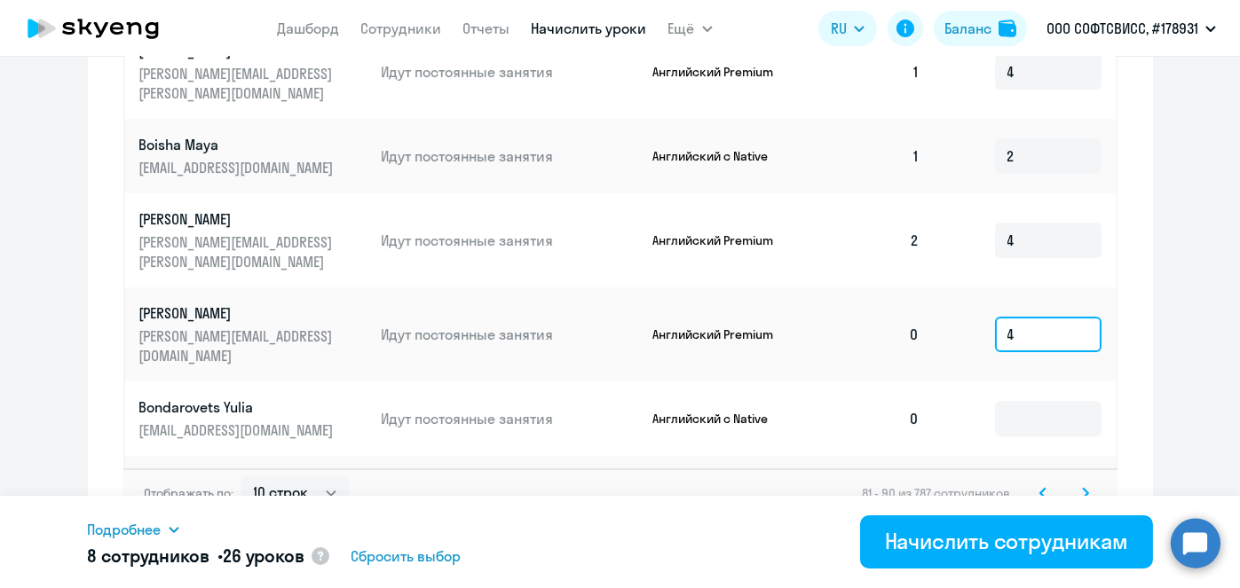
scroll to position [1127, 0]
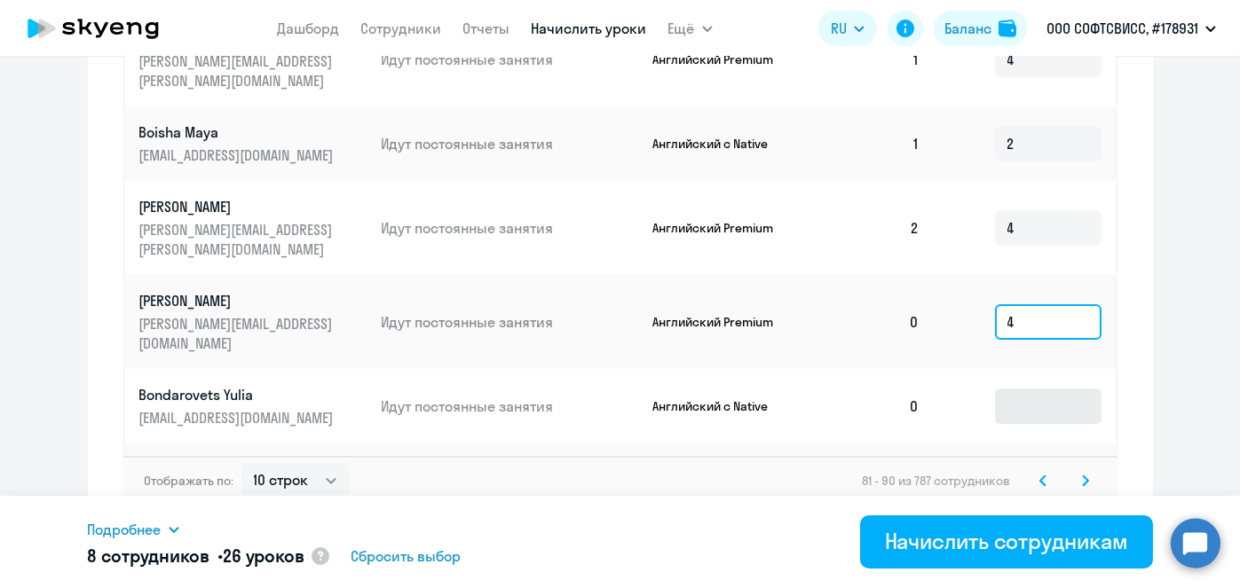
type input "4"
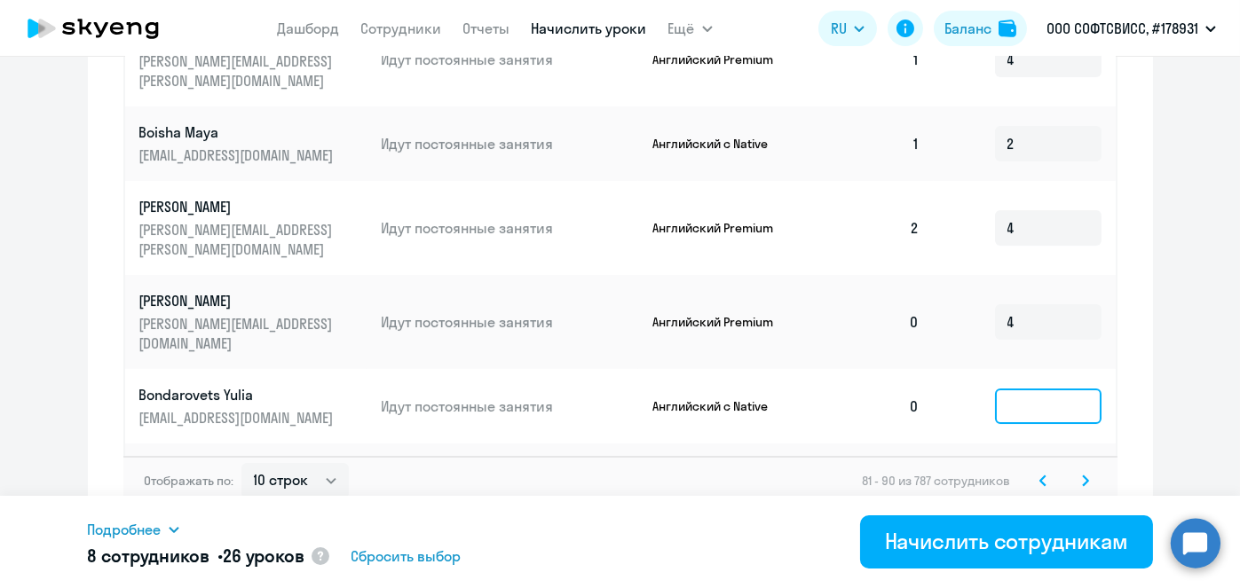
click at [1031, 389] on input at bounding box center [1048, 406] width 106 height 35
type input "2"
click at [1028, 463] on input at bounding box center [1048, 480] width 106 height 35
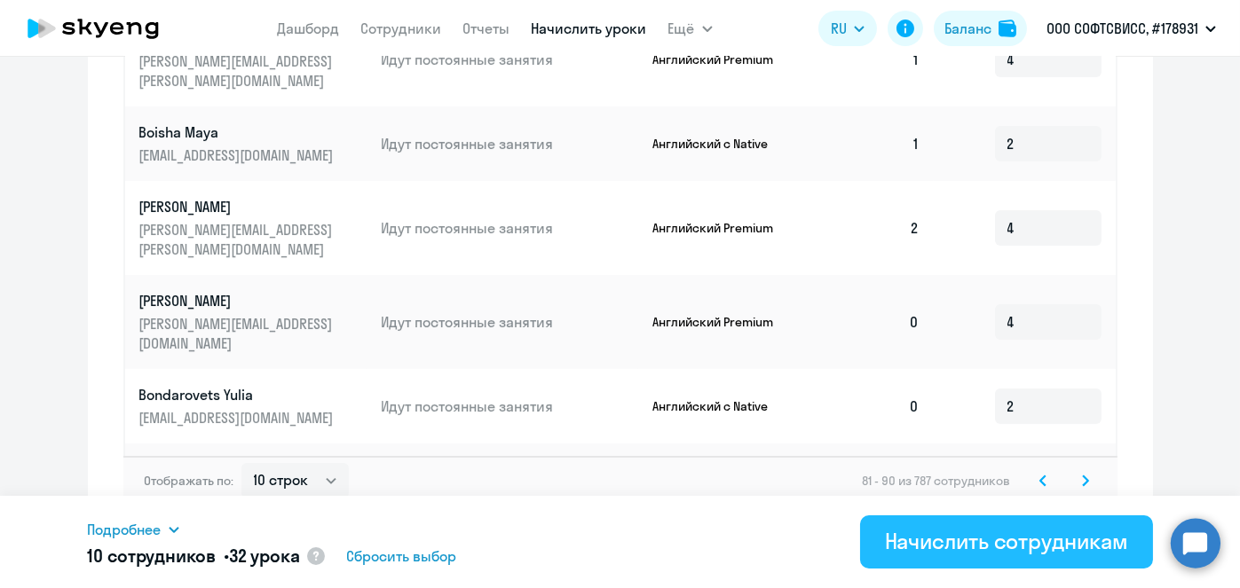
type input "4"
click at [995, 544] on div "Начислить сотрудникам" at bounding box center [1006, 541] width 243 height 28
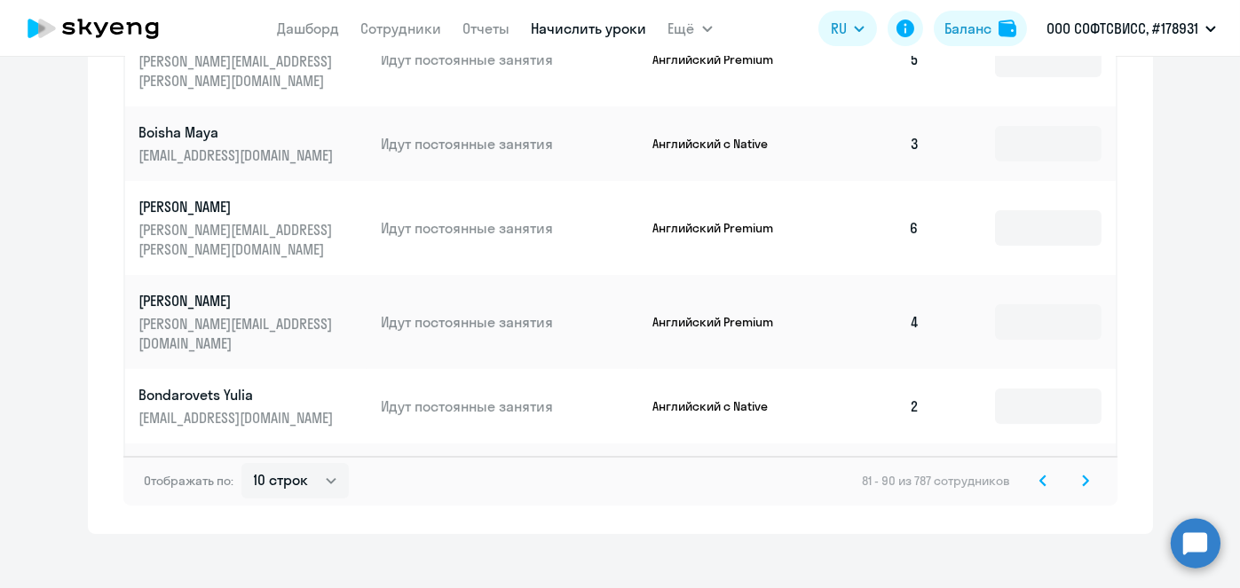
click at [1083, 470] on svg-icon at bounding box center [1085, 480] width 21 height 21
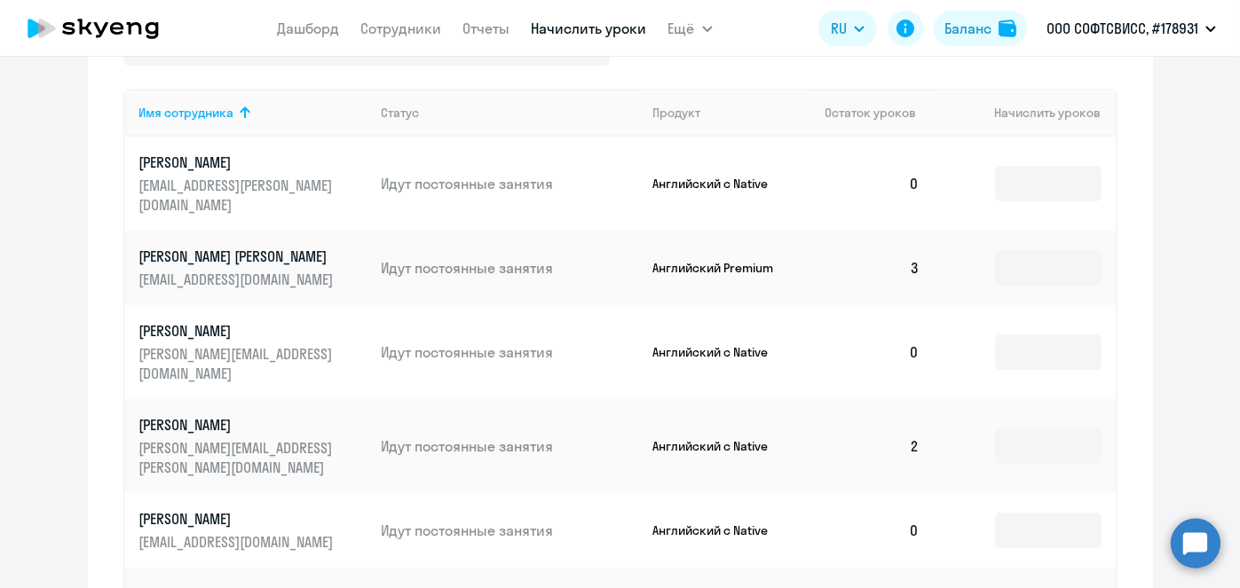
scroll to position [682, 0]
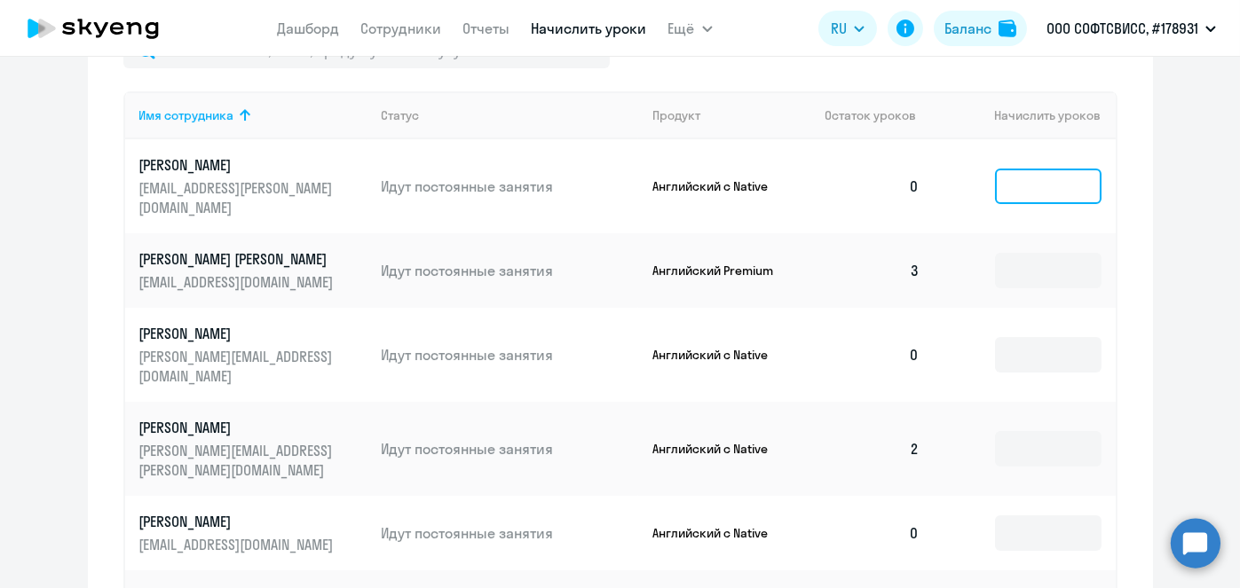
click at [1046, 173] on input at bounding box center [1048, 186] width 106 height 35
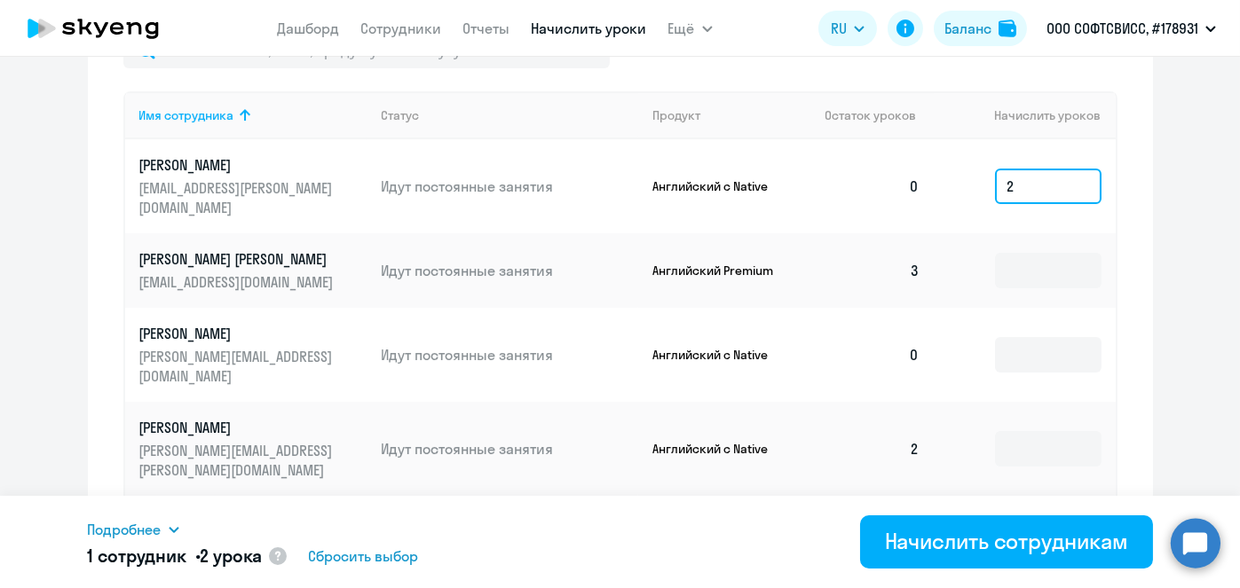
type input "2"
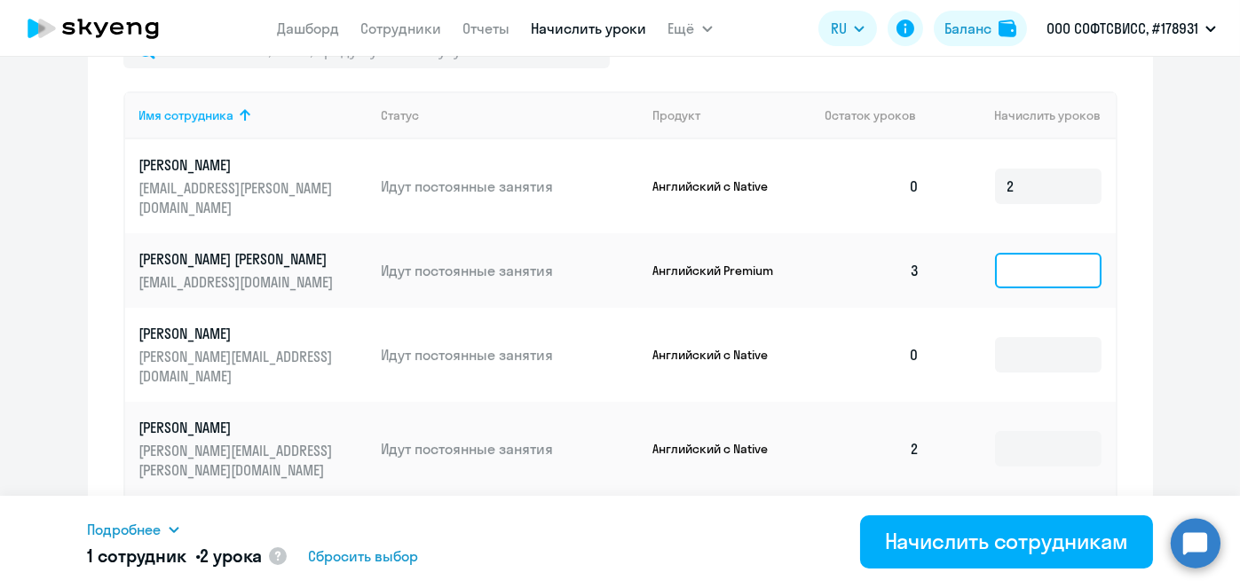
click at [1024, 253] on input at bounding box center [1048, 270] width 106 height 35
type input "4"
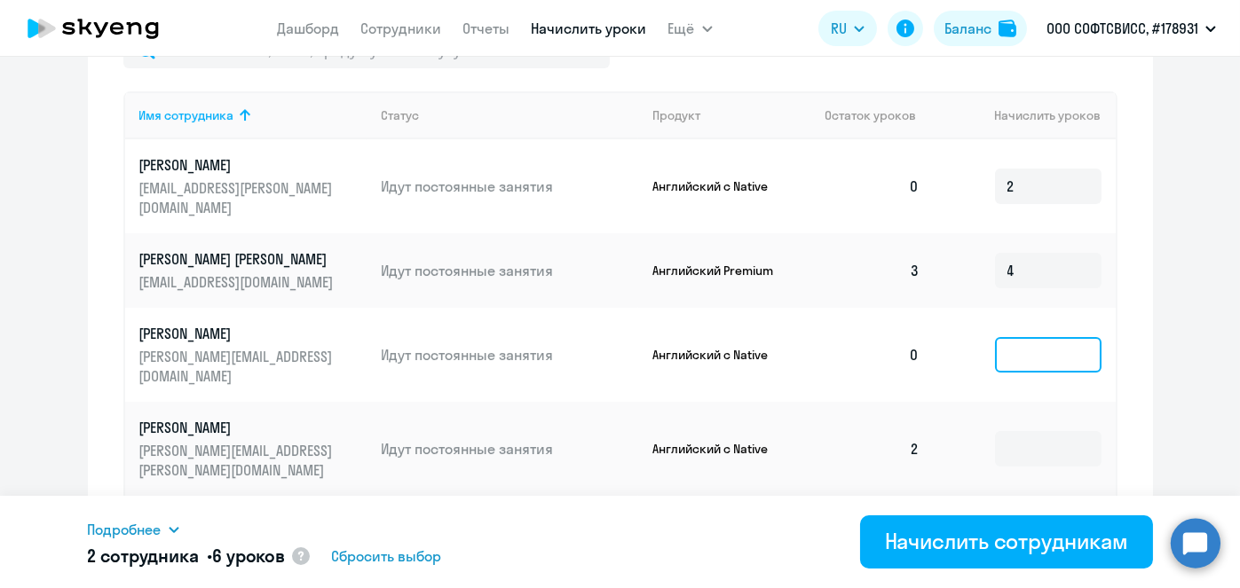
click at [1034, 337] on input at bounding box center [1048, 354] width 106 height 35
type input "2"
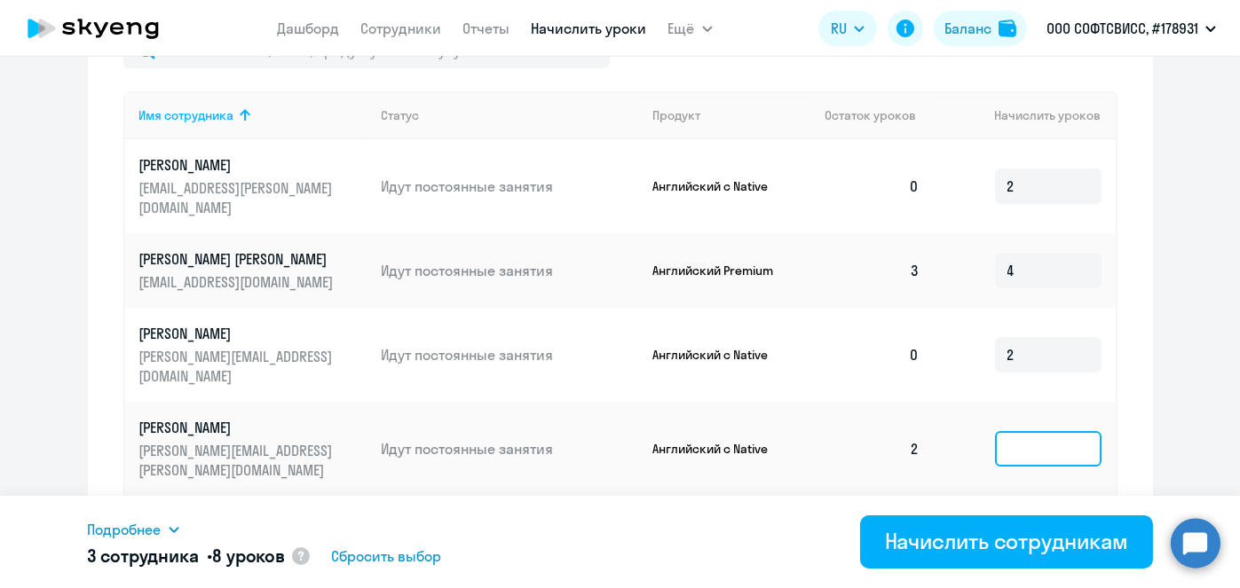
click at [1017, 431] on input at bounding box center [1048, 448] width 106 height 35
type input "2"
click at [1022, 516] on input at bounding box center [1048, 533] width 106 height 35
type input "2"
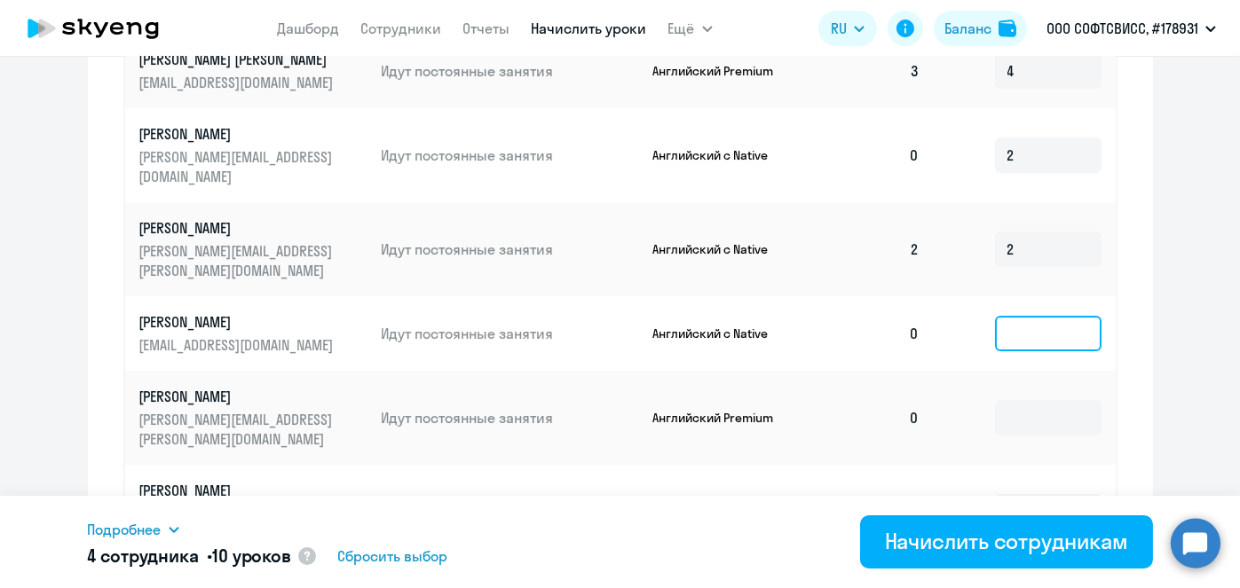
scroll to position [894, 0]
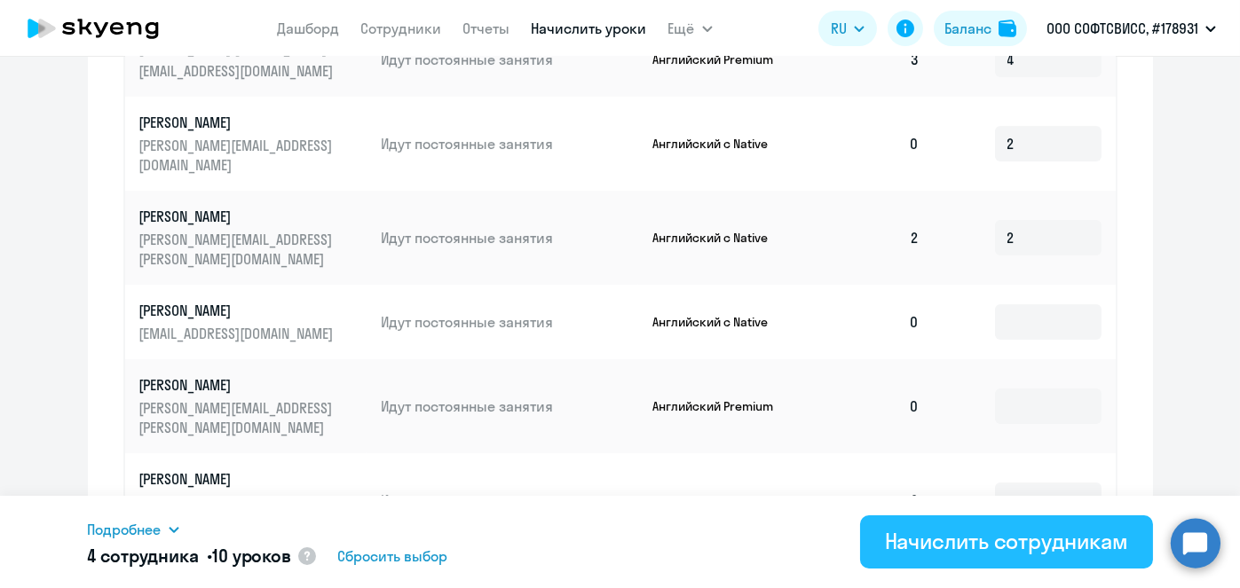
click at [1067, 550] on div "Начислить сотрудникам" at bounding box center [1006, 541] width 243 height 28
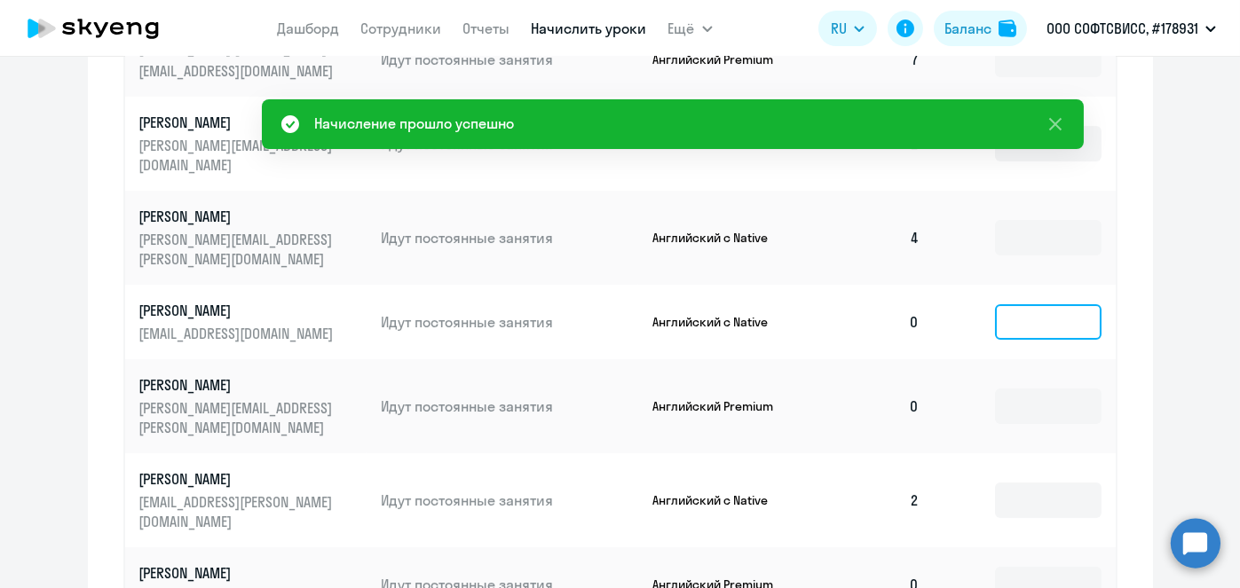
click at [1020, 304] on input at bounding box center [1048, 321] width 106 height 35
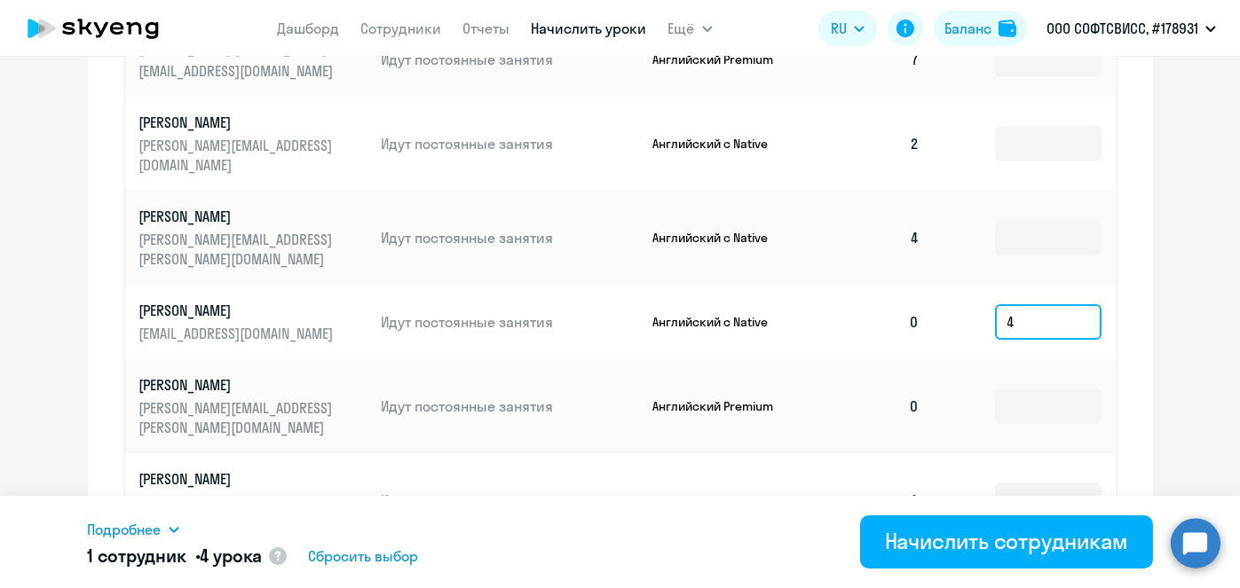
type input "4"
drag, startPoint x: 1043, startPoint y: 315, endPoint x: 1042, endPoint y: 332, distance: 16.9
click at [1042, 359] on td at bounding box center [1023, 406] width 181 height 94
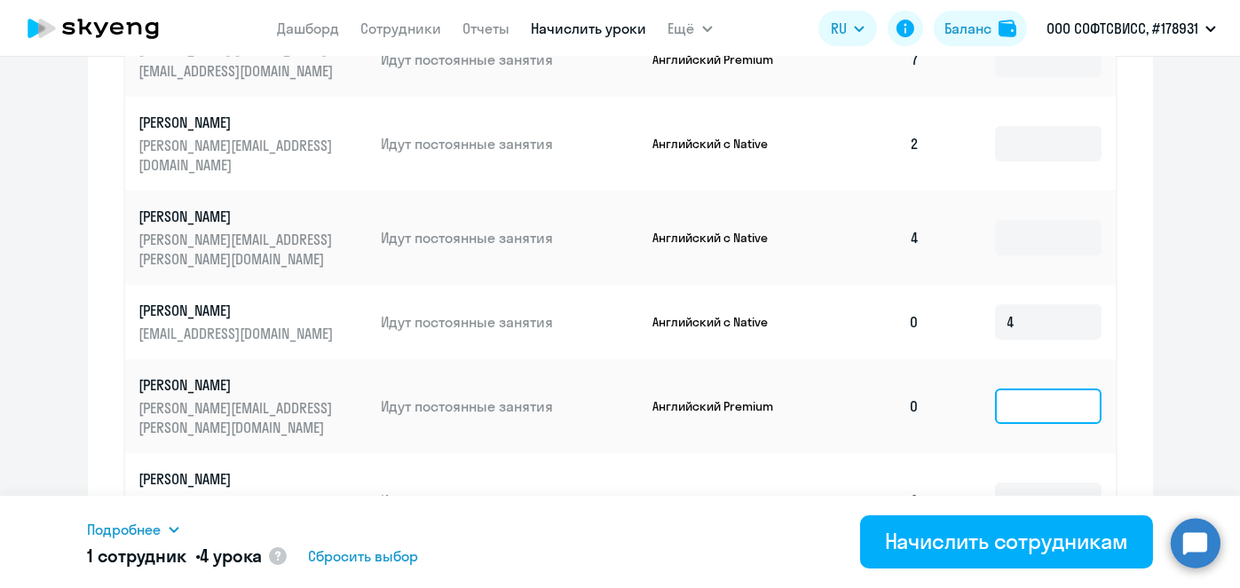
click at [1042, 389] on input at bounding box center [1048, 406] width 106 height 35
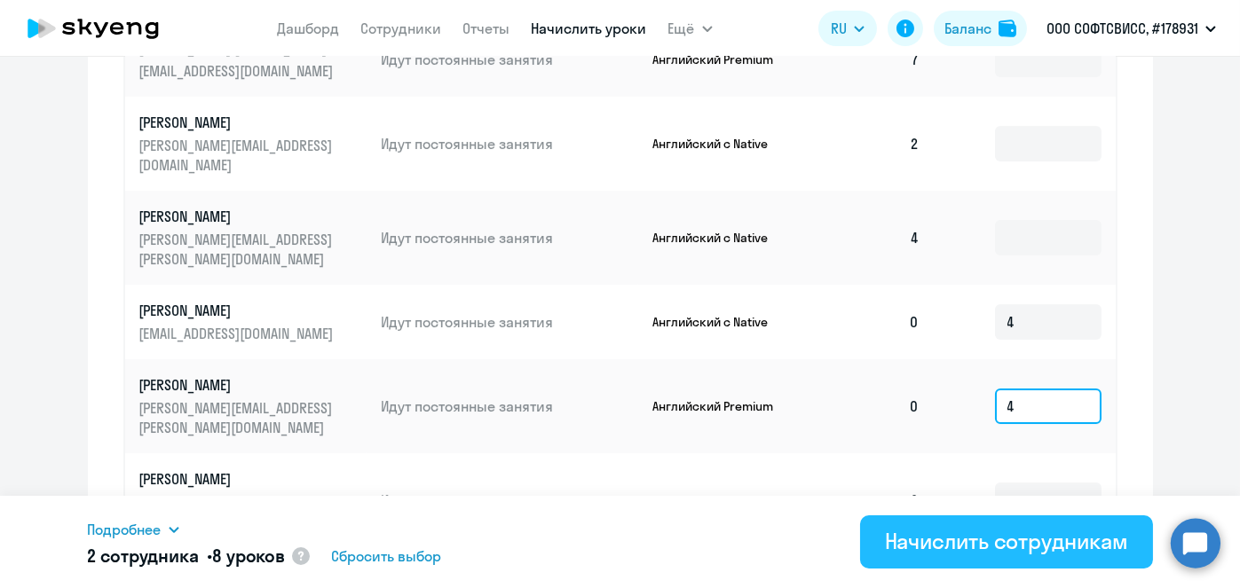
type input "4"
click at [1019, 535] on div "Начислить сотрудникам" at bounding box center [1006, 541] width 243 height 28
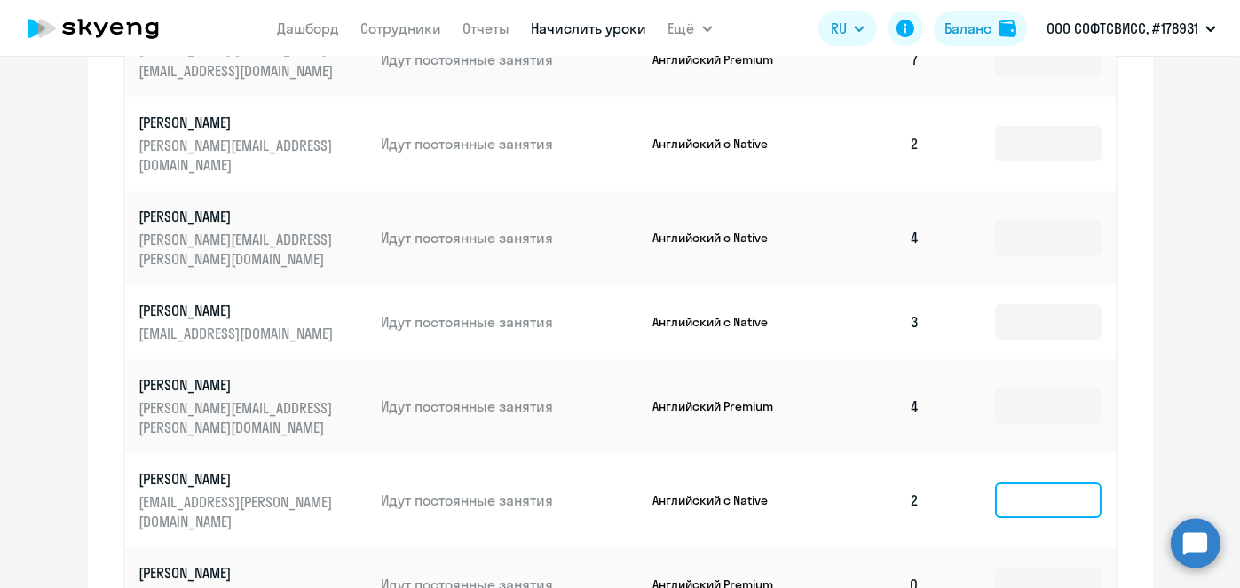
click at [1026, 483] on input at bounding box center [1048, 500] width 106 height 35
type input "2"
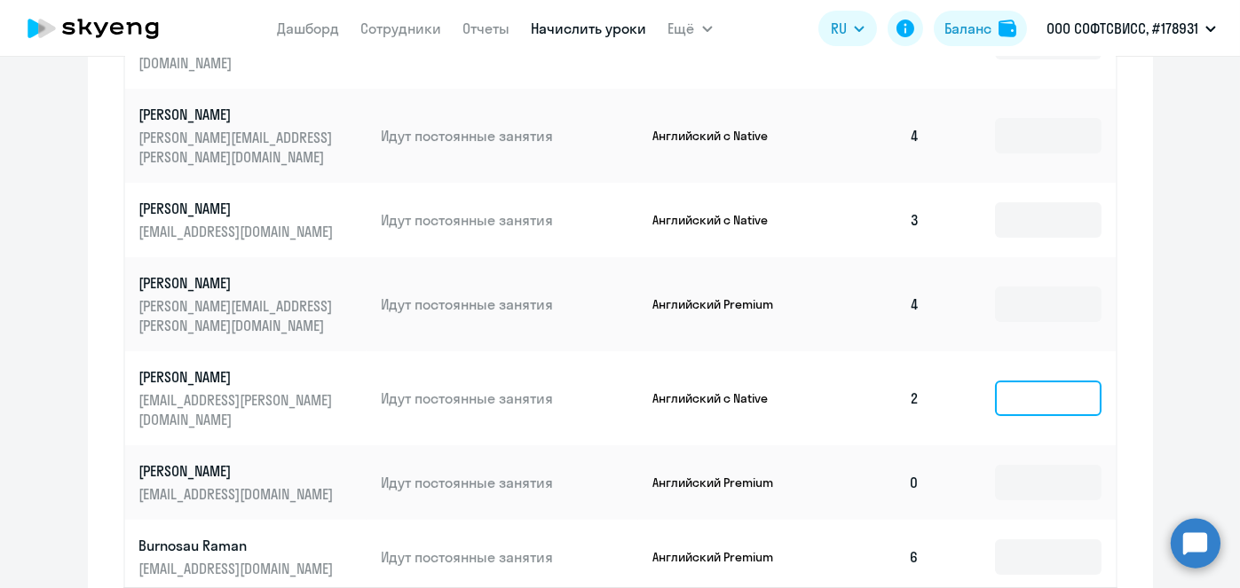
scroll to position [1006, 0]
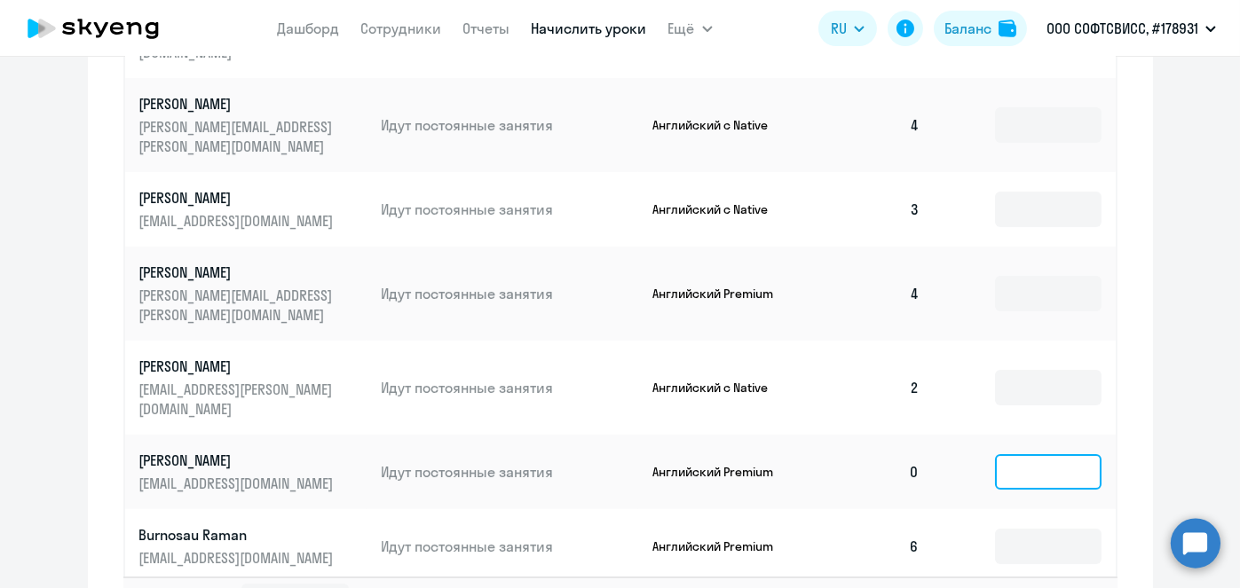
click at [1043, 454] on input at bounding box center [1048, 471] width 106 height 35
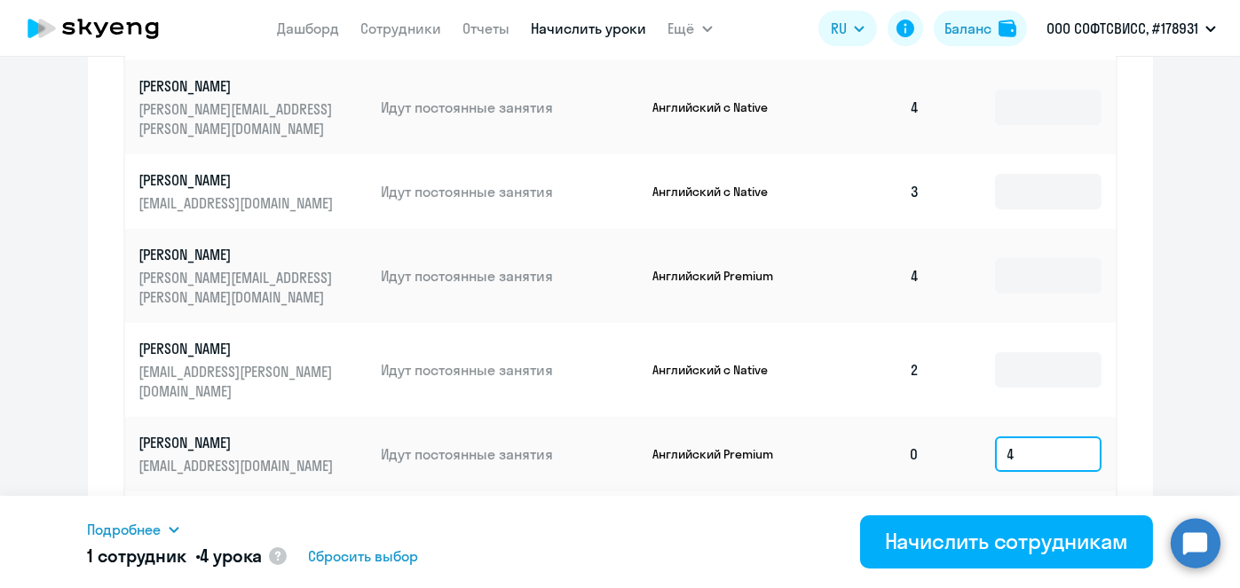
scroll to position [1031, 0]
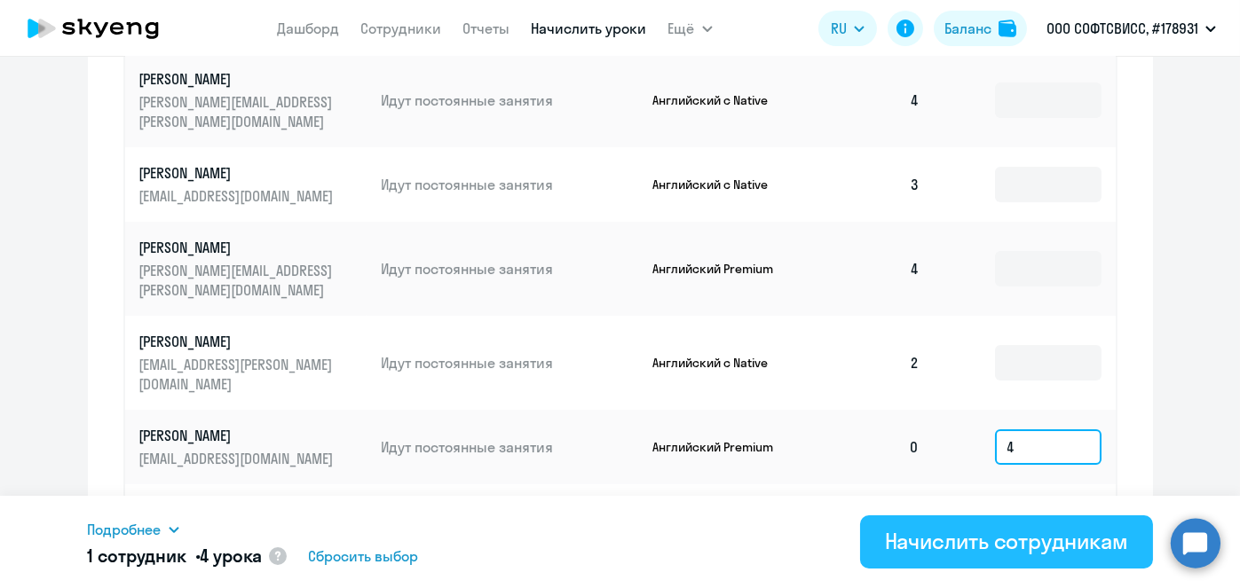
type input "4"
click at [1017, 548] on div "Начислить сотрудникам" at bounding box center [1006, 541] width 243 height 28
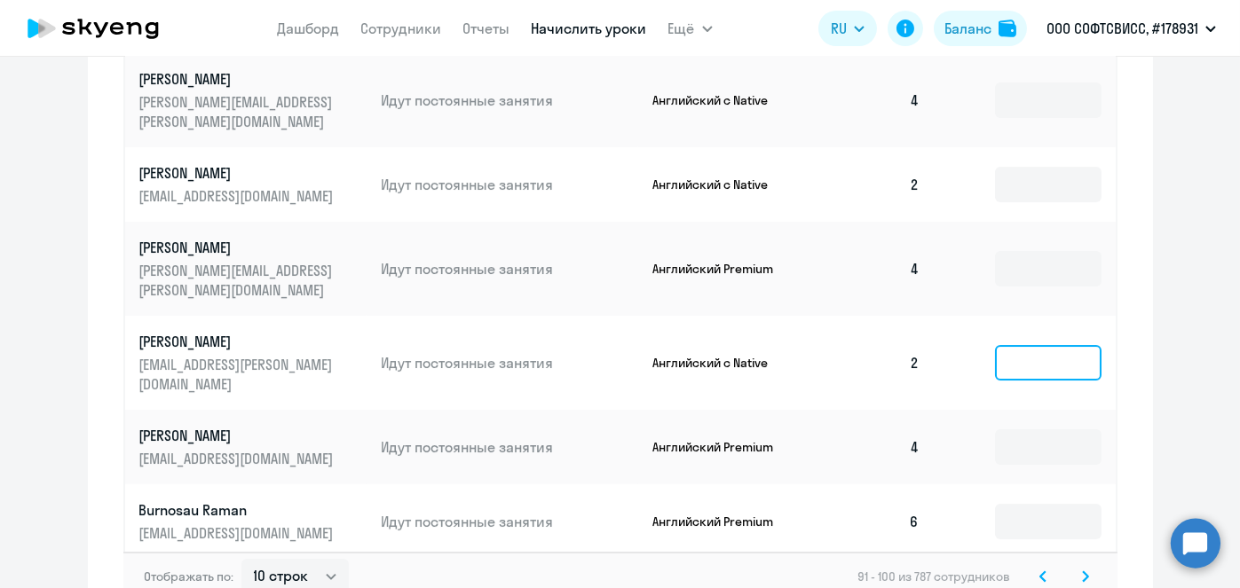
click at [1074, 345] on input at bounding box center [1048, 362] width 106 height 35
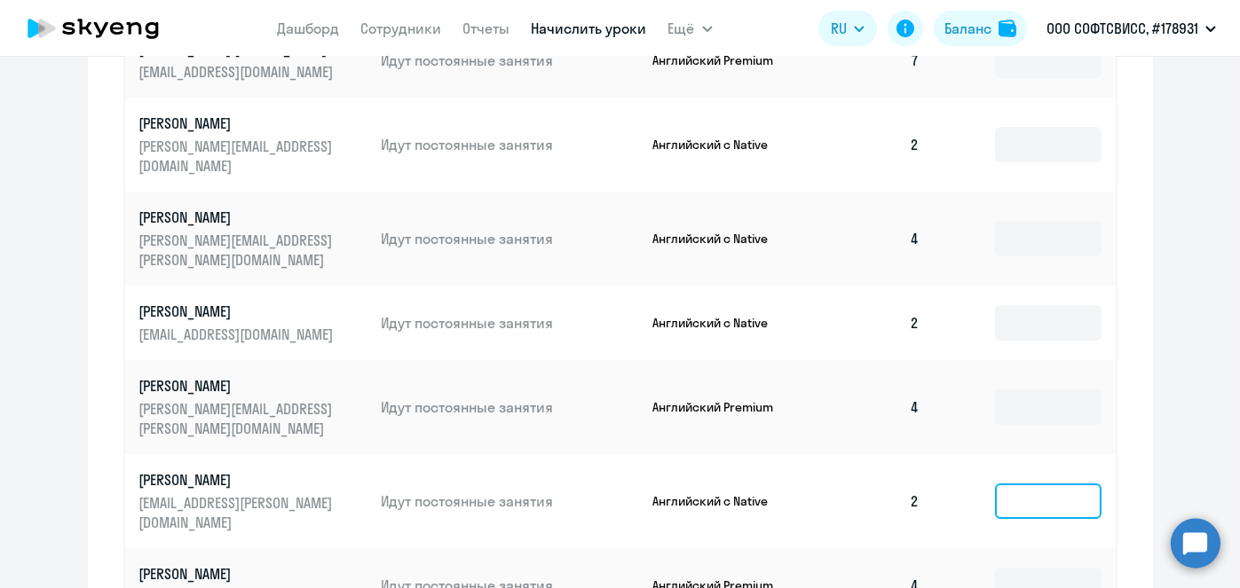
scroll to position [889, 0]
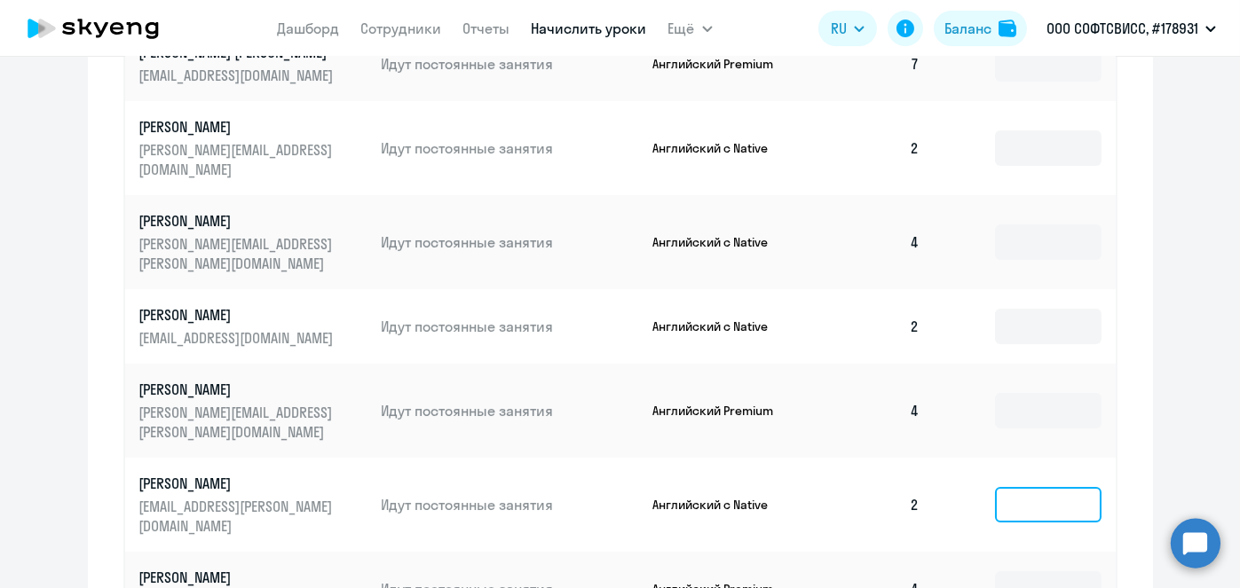
type input "2"
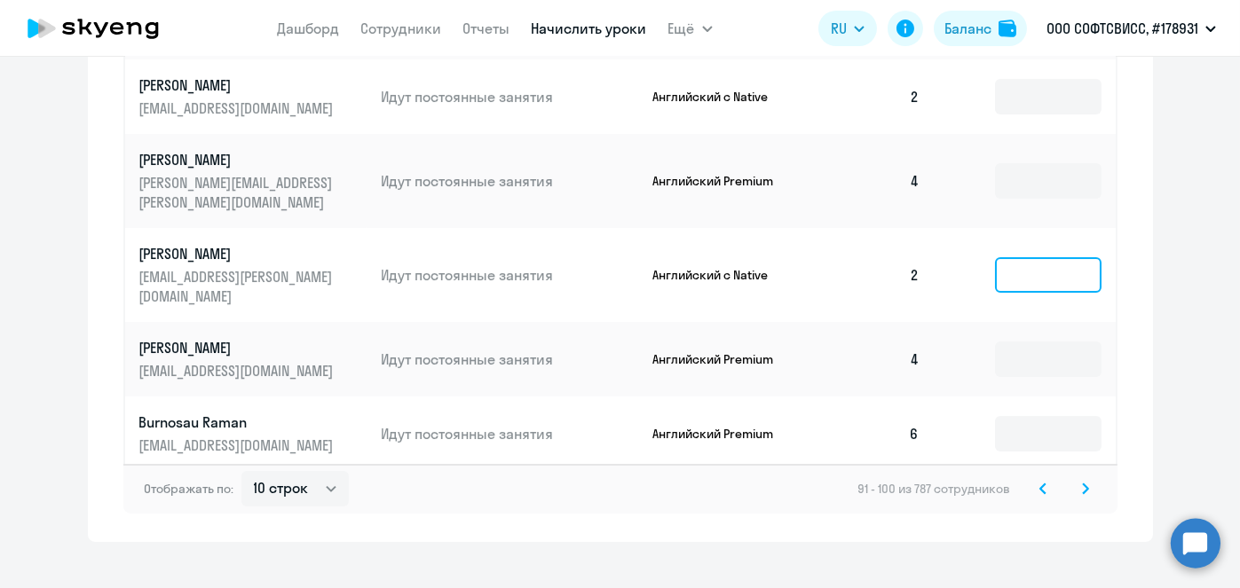
scroll to position [1127, 0]
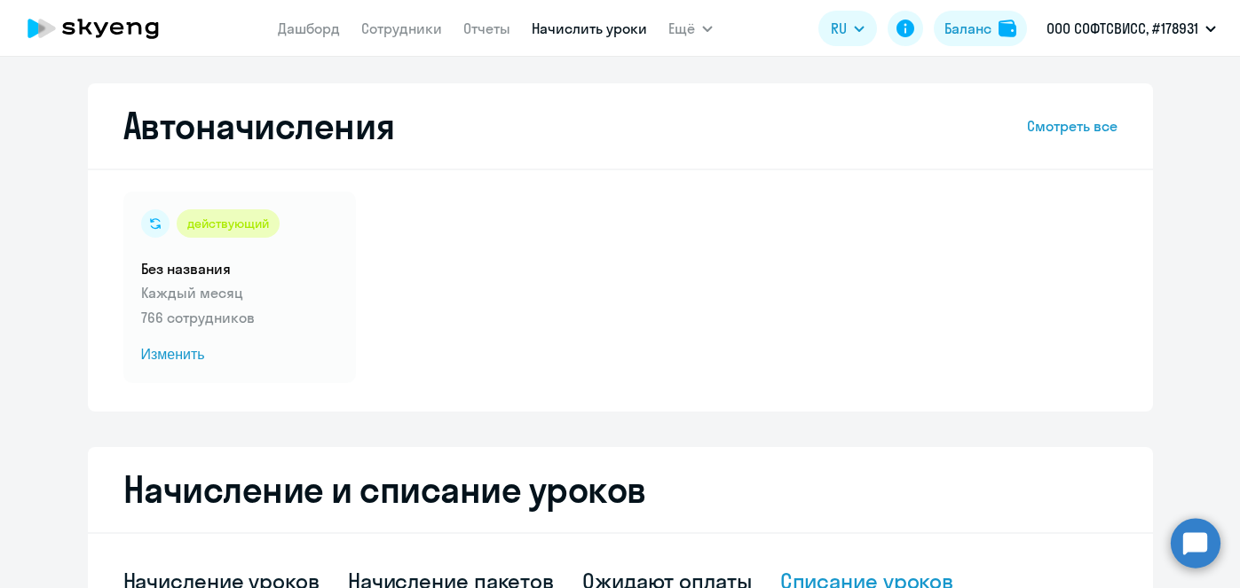
select select "10"
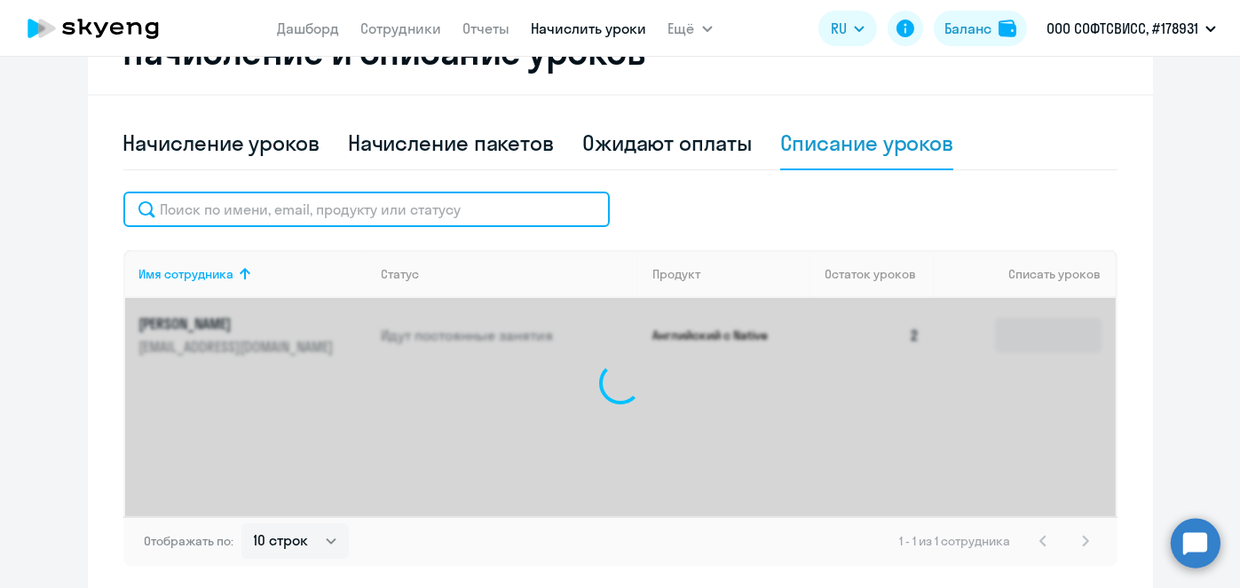
click at [562, 209] on input "text" at bounding box center [366, 209] width 486 height 35
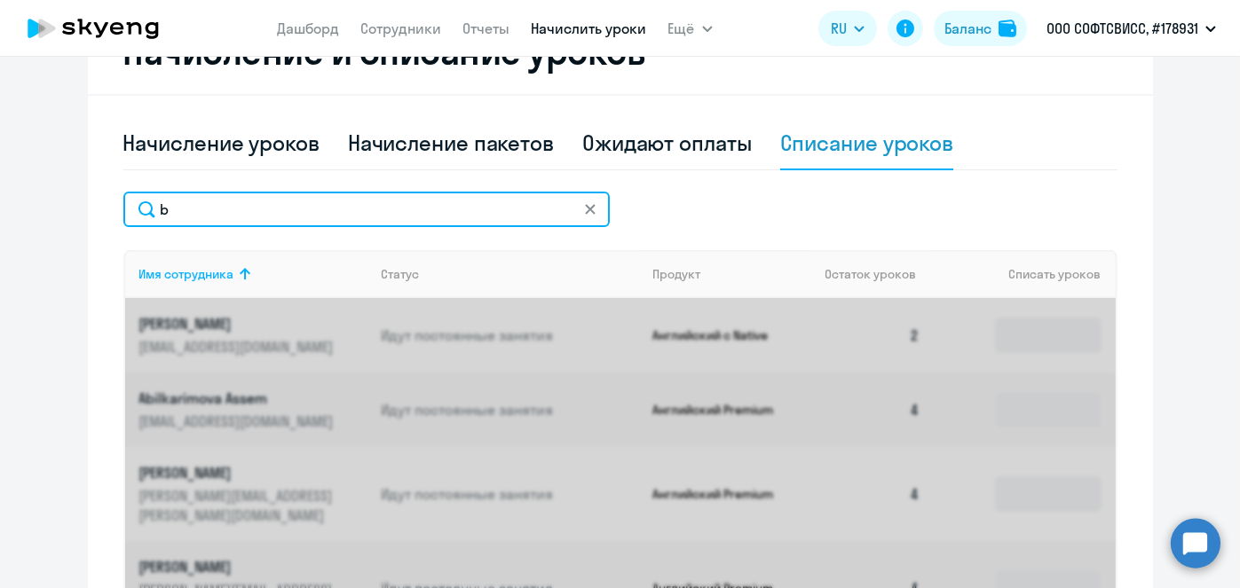
click at [480, 200] on input "b" at bounding box center [366, 209] width 486 height 35
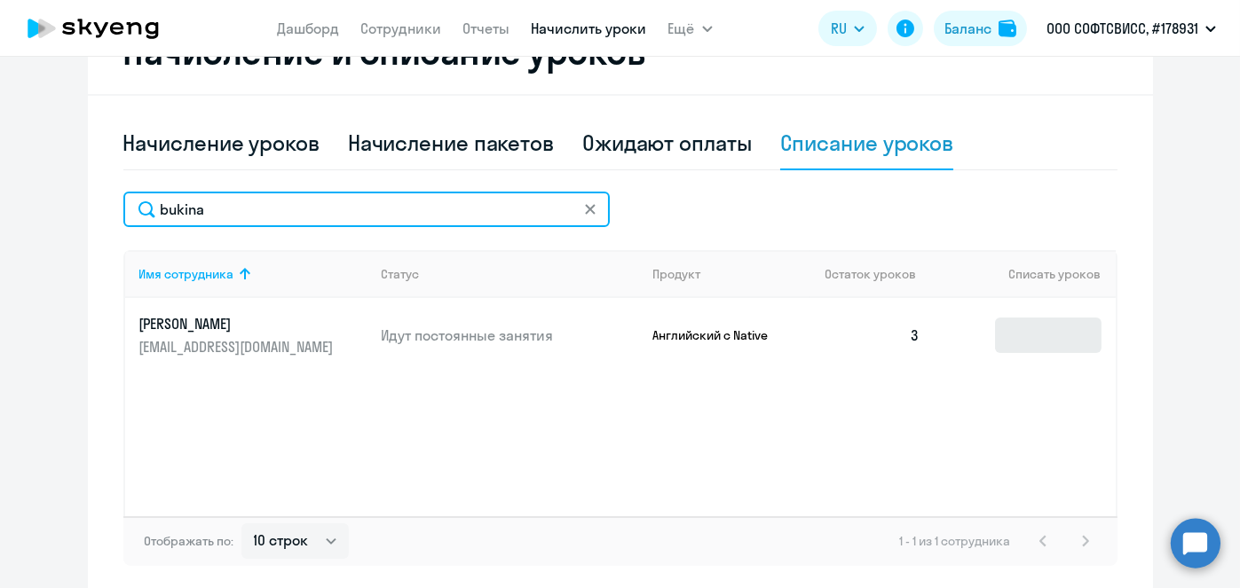
type input "bukina"
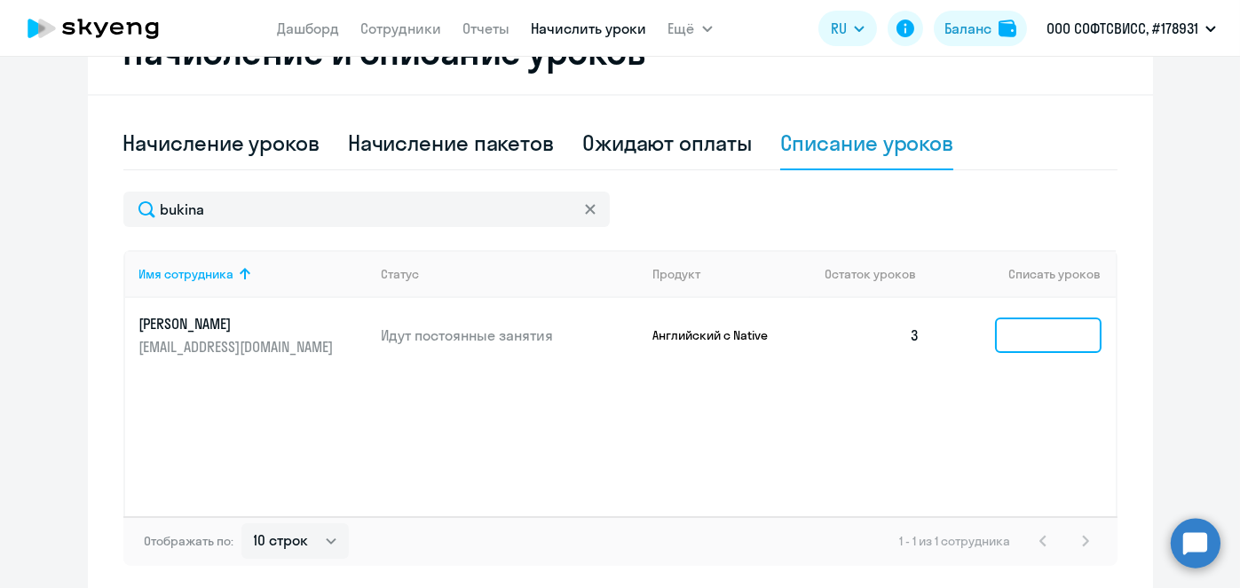
click at [1005, 329] on input at bounding box center [1048, 335] width 106 height 35
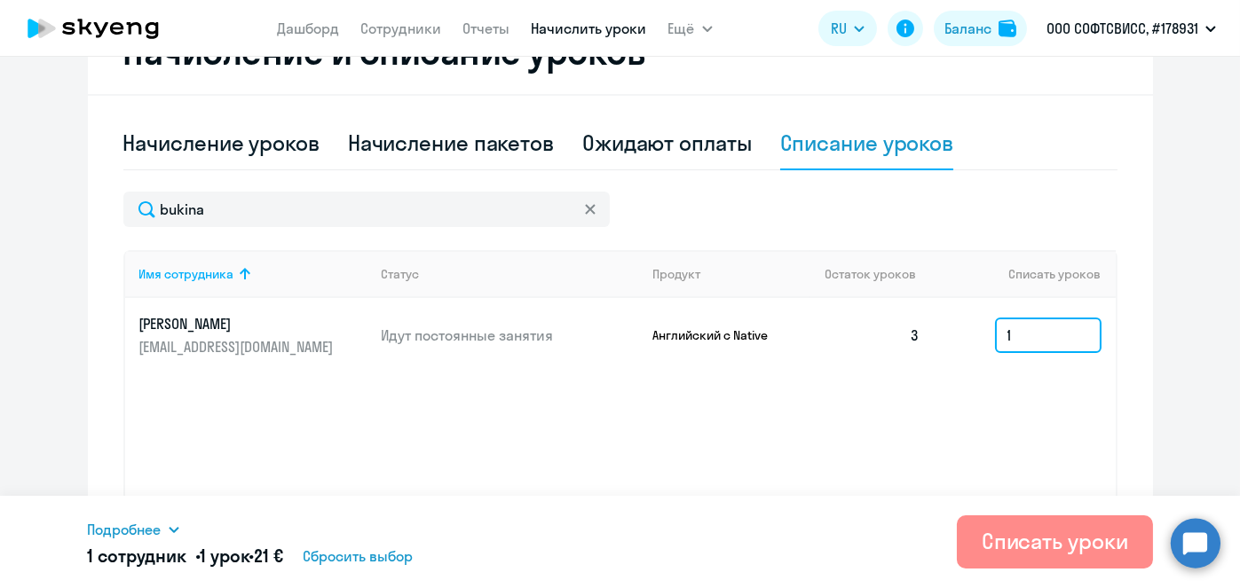
type input "1"
click at [1047, 545] on div "Списать уроки" at bounding box center [1054, 541] width 146 height 28
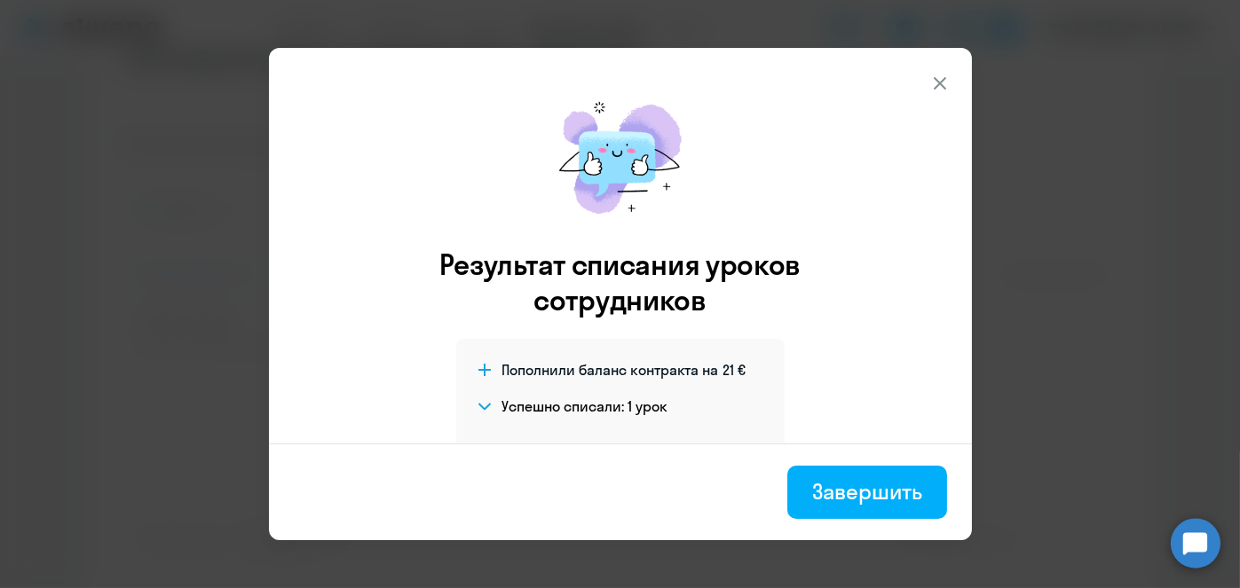
click at [852, 503] on div "Завершить" at bounding box center [866, 491] width 109 height 28
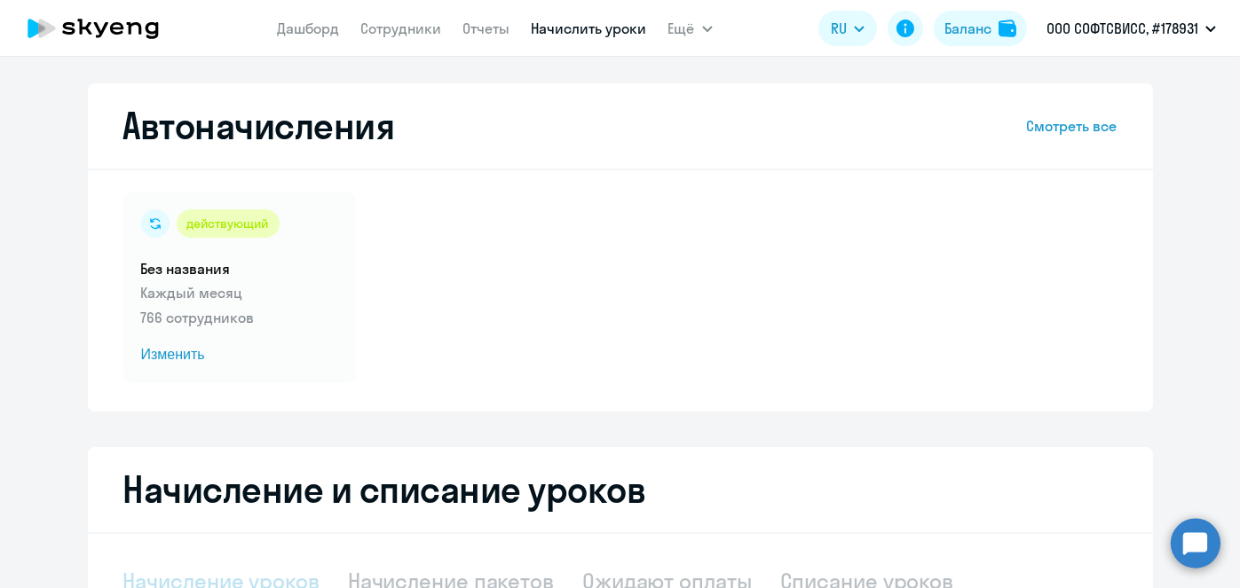
select select "10"
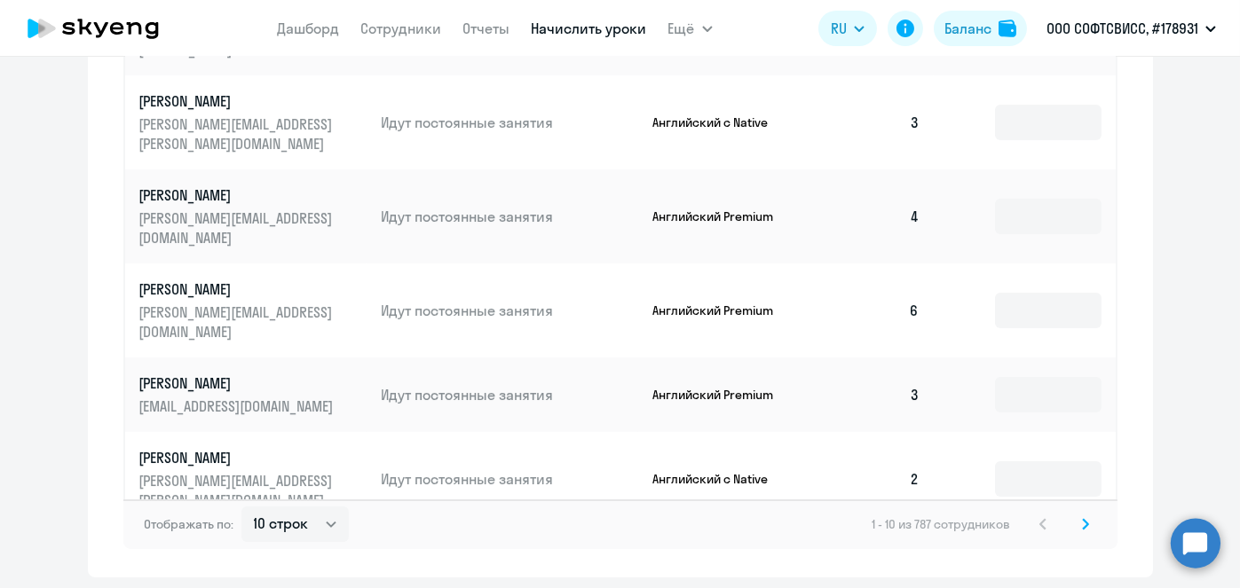
scroll to position [1127, 0]
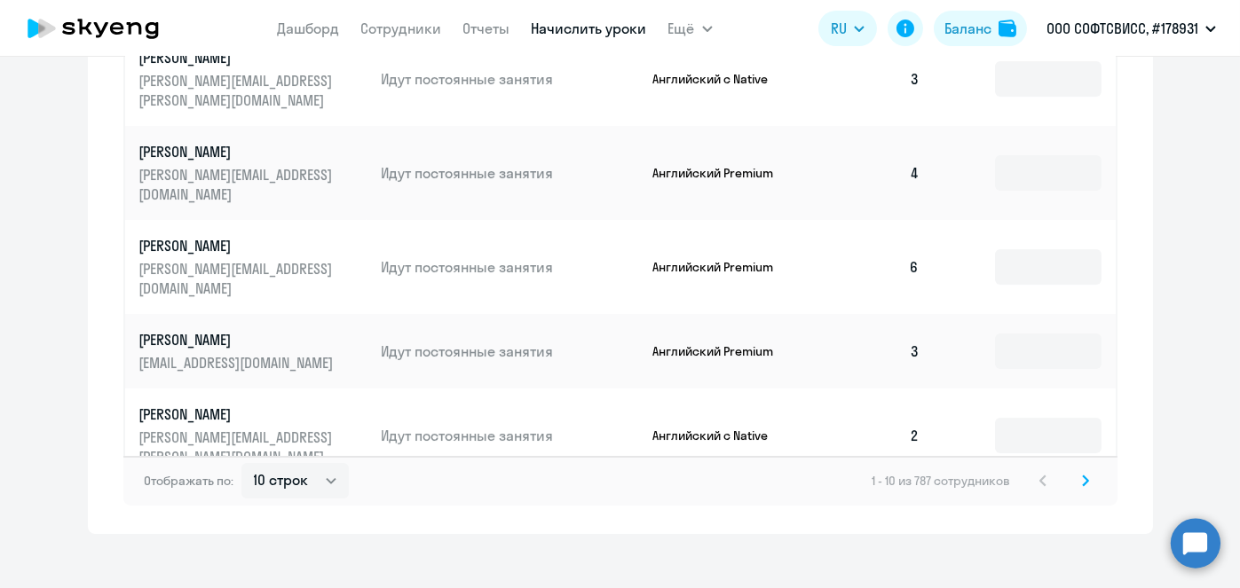
click at [1088, 464] on div "Отображать по: 10 строк 30 строк 50 строк 1 - 10 из 787 сотрудников" at bounding box center [620, 481] width 994 height 50
click at [1083, 476] on icon at bounding box center [1085, 481] width 5 height 10
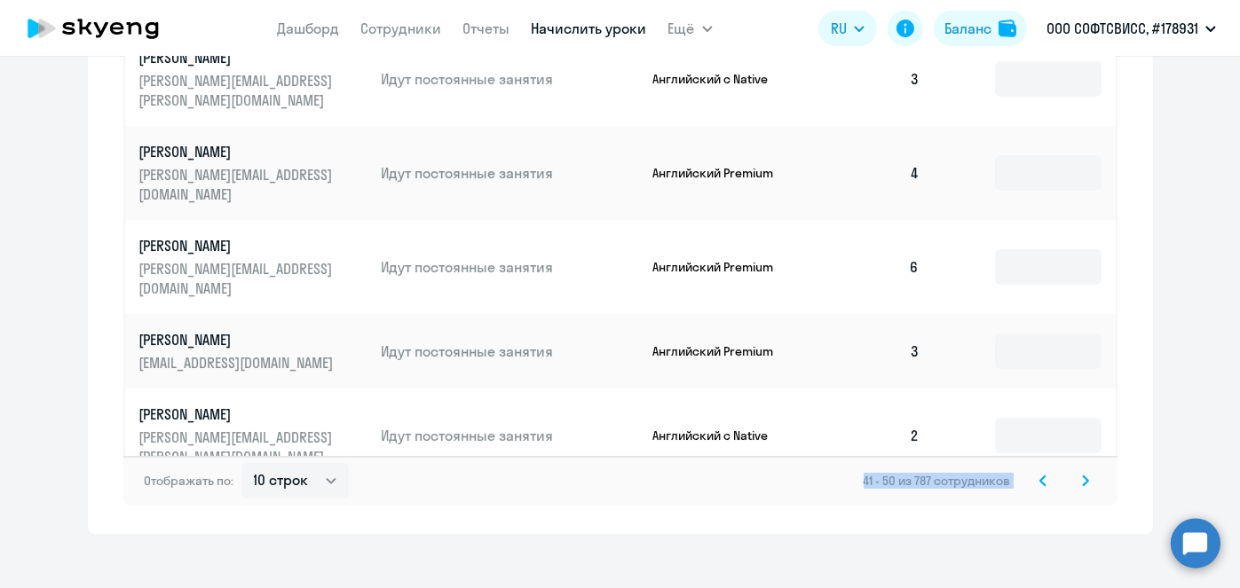
click at [1083, 476] on icon at bounding box center [1085, 481] width 5 height 10
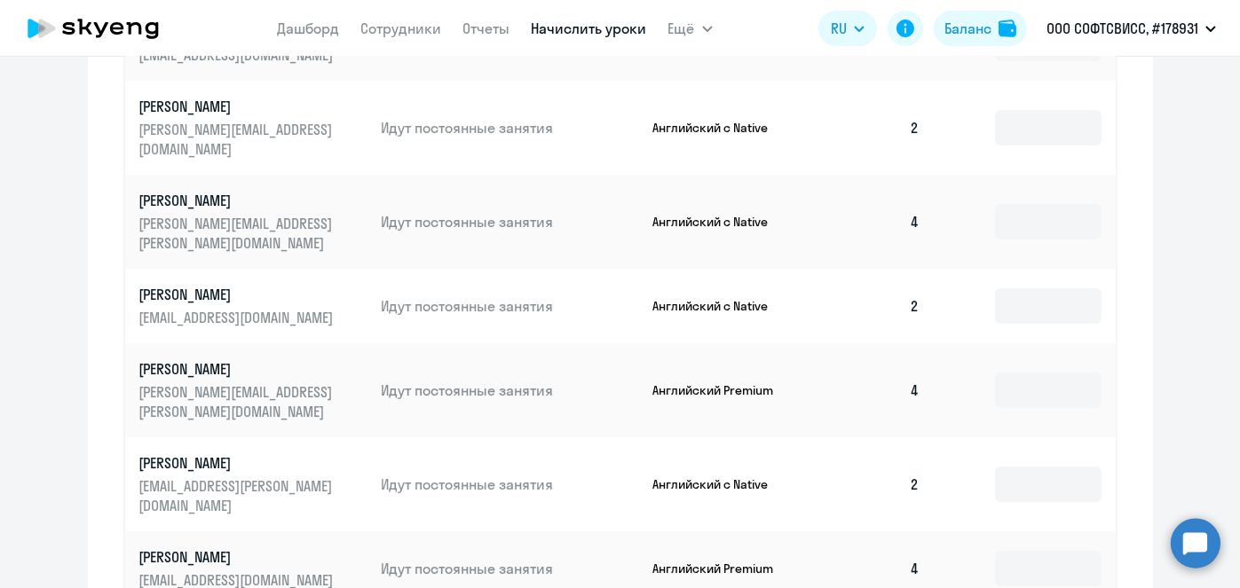
scroll to position [918, 0]
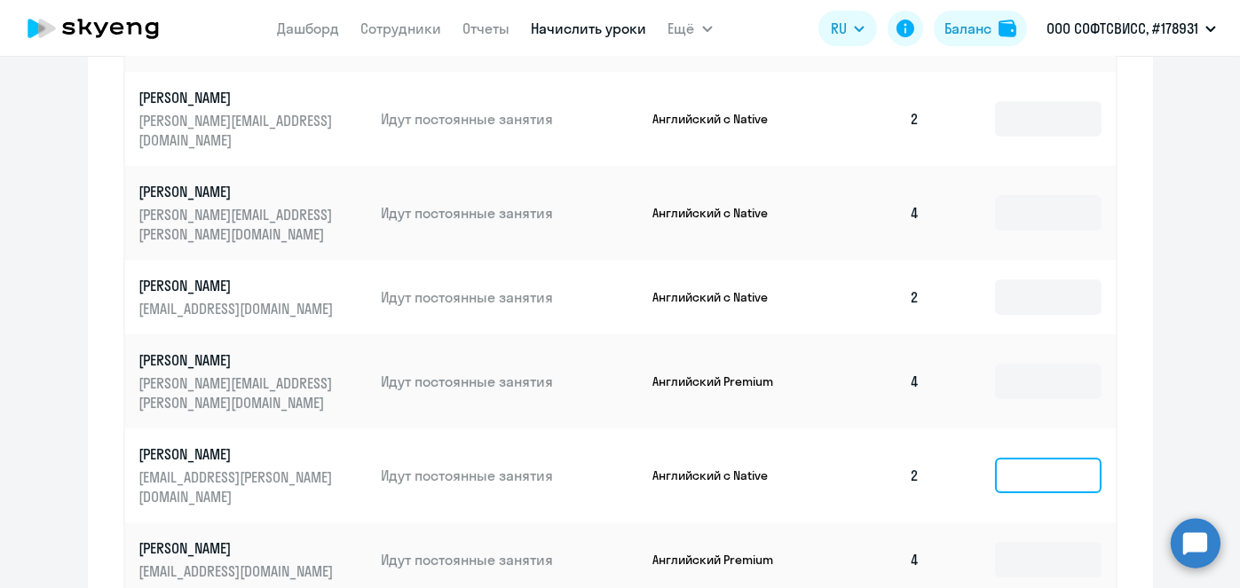
click at [1059, 458] on input at bounding box center [1048, 475] width 106 height 35
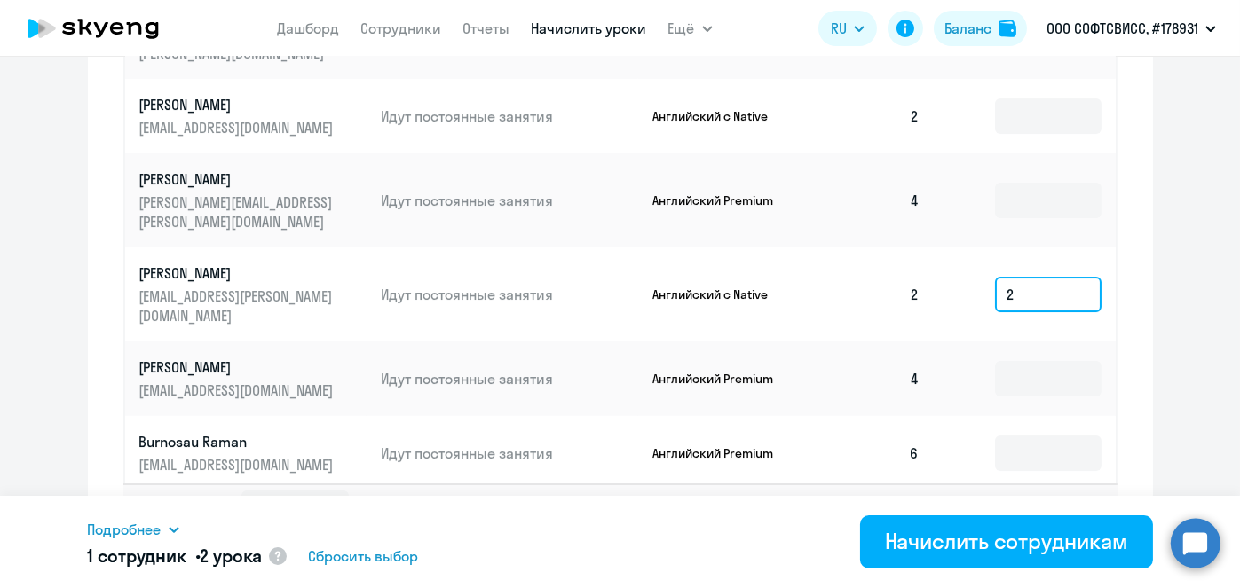
scroll to position [1127, 0]
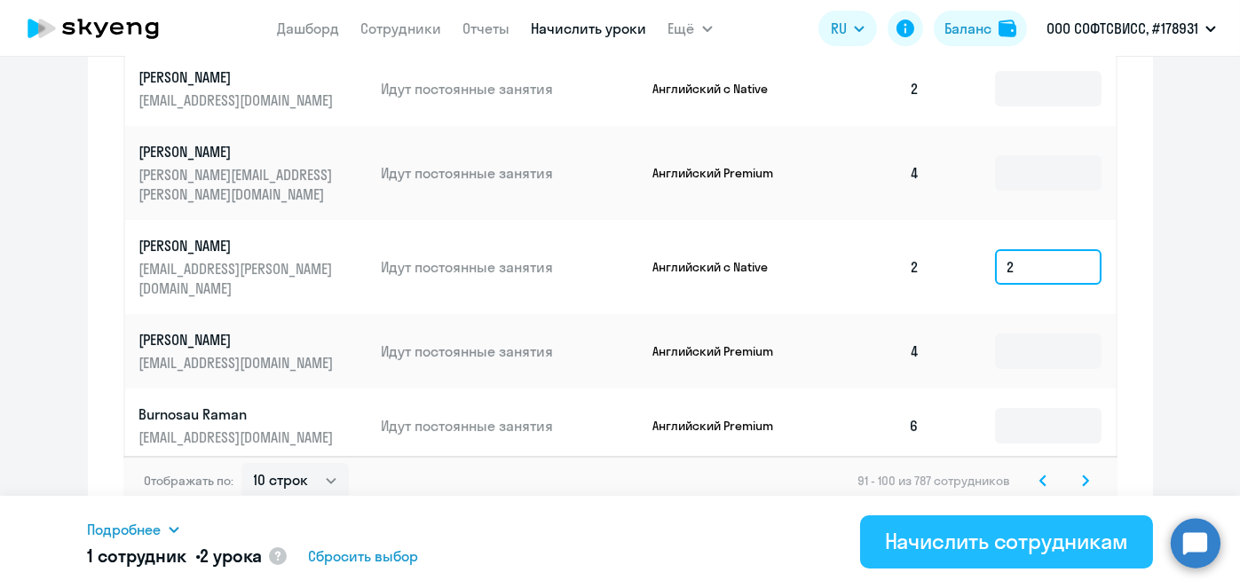
type input "2"
click at [968, 539] on div "Начислить сотрудникам" at bounding box center [1006, 541] width 243 height 28
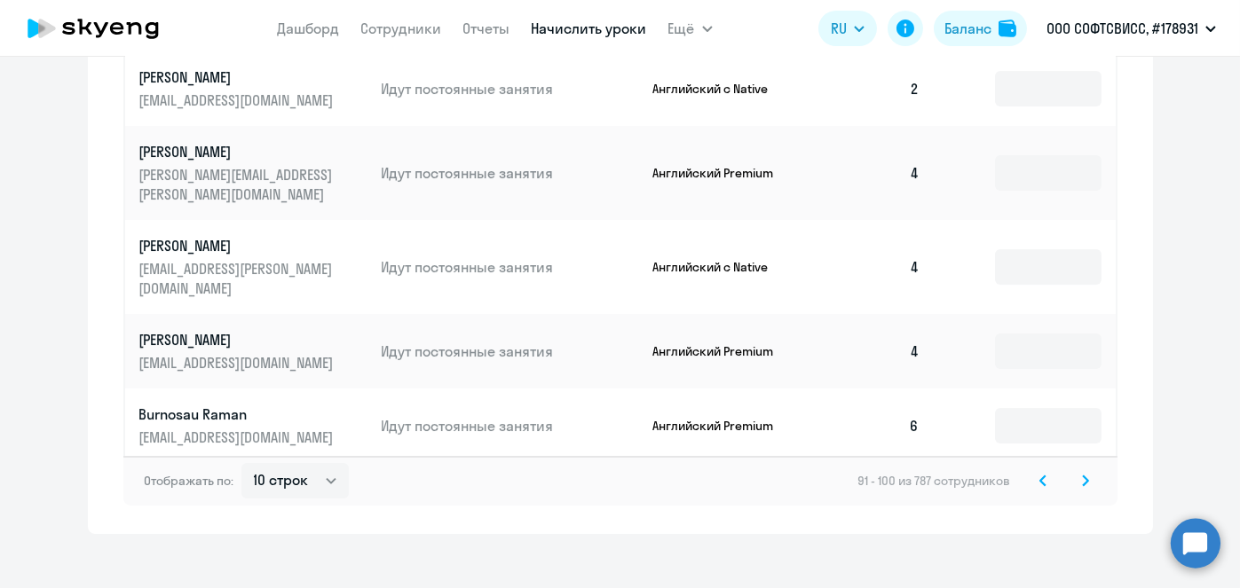
click at [1083, 476] on icon at bounding box center [1085, 481] width 5 height 10
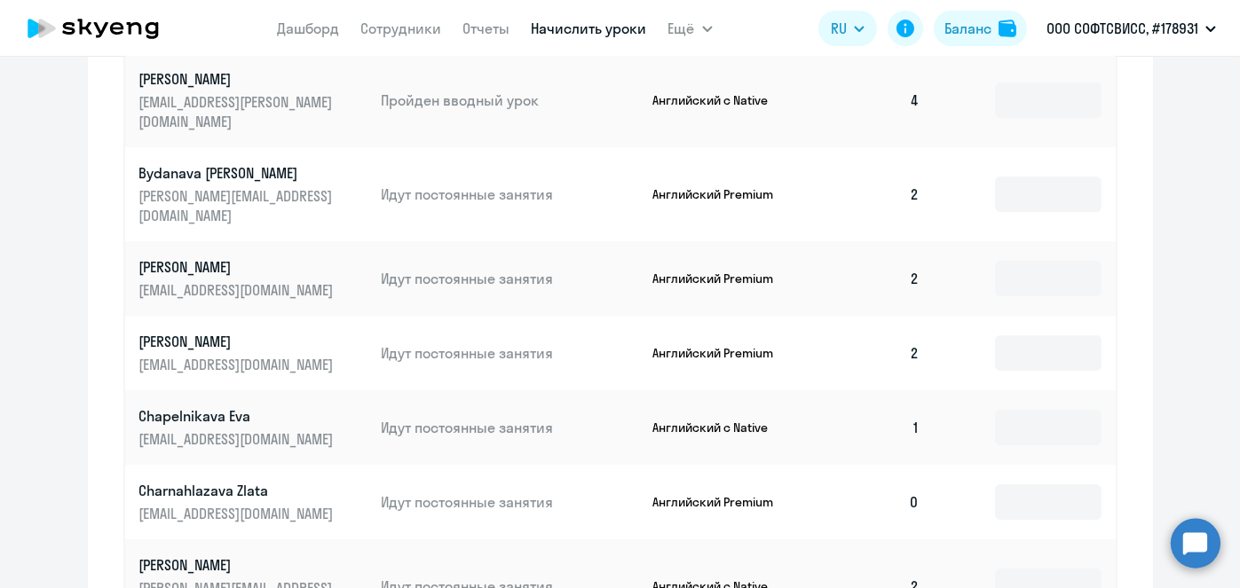
scroll to position [640, 0]
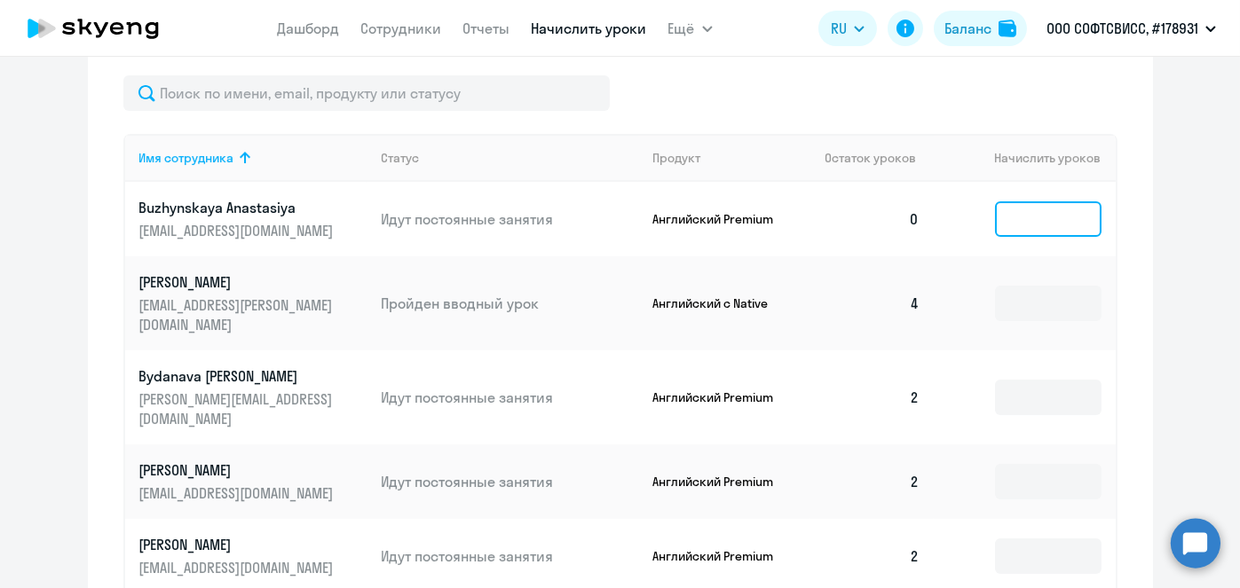
click at [1034, 216] on input at bounding box center [1048, 218] width 106 height 35
type input "3"
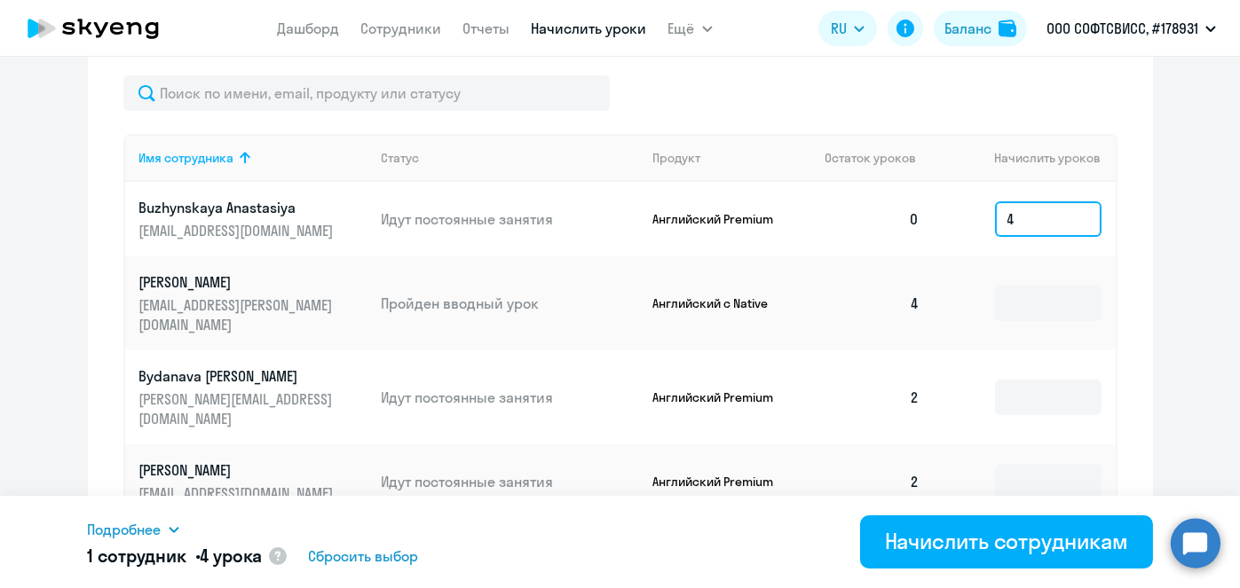
type input "4"
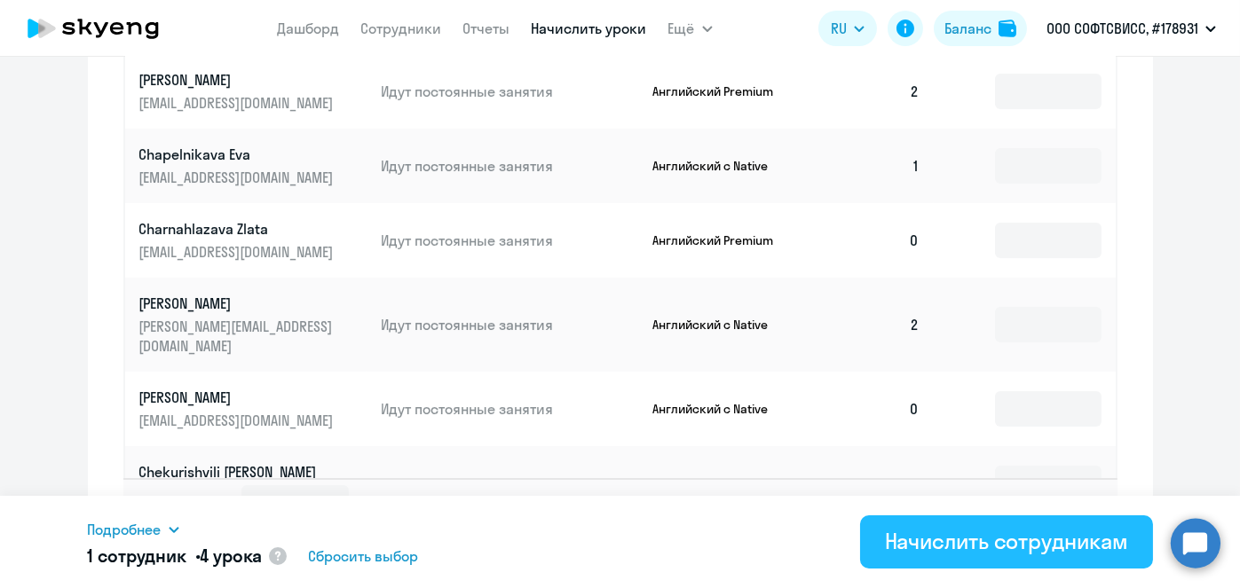
click at [984, 538] on div "Начислить сотрудникам" at bounding box center [1006, 541] width 243 height 28
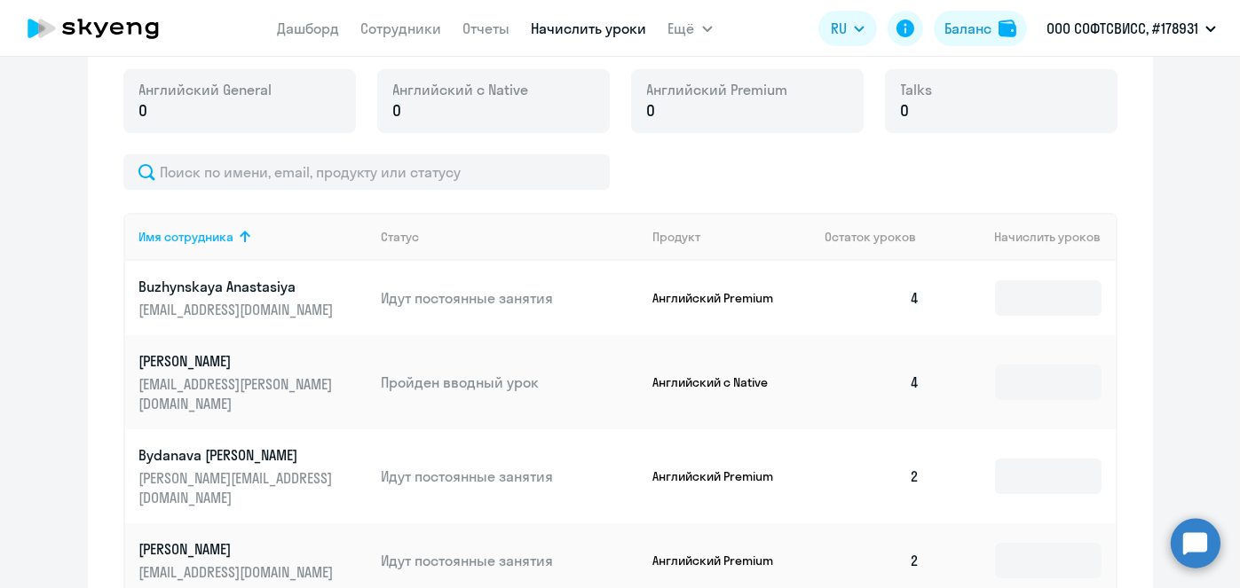
scroll to position [0, 0]
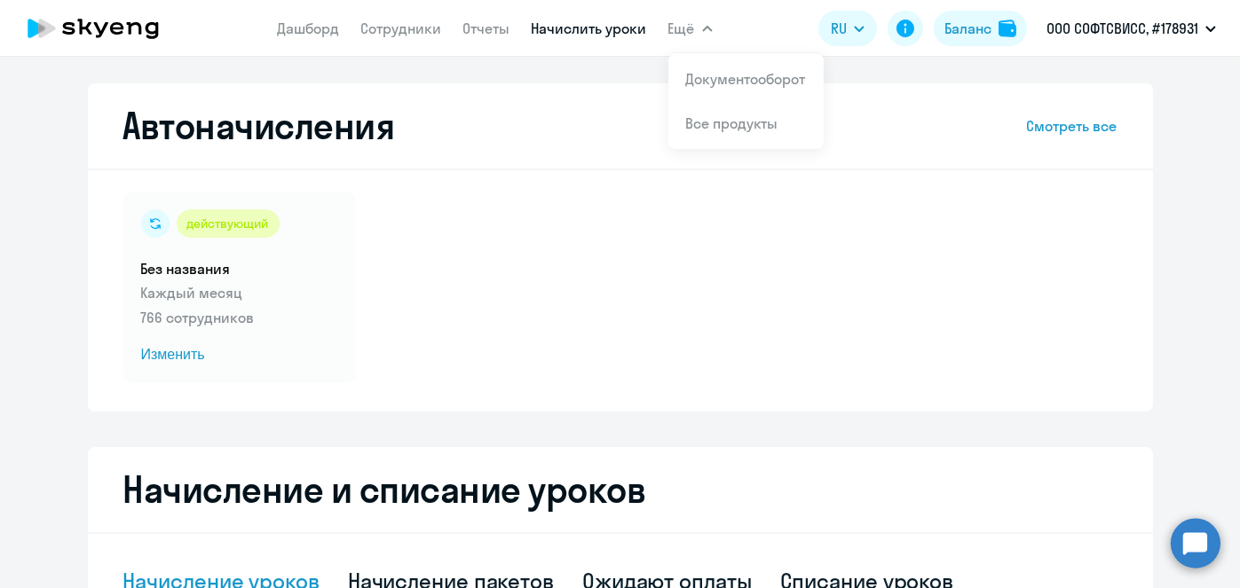
click at [556, 32] on link "Начислить уроки" at bounding box center [589, 29] width 115 height 18
click at [958, 27] on div "Баланс" at bounding box center [967, 28] width 47 height 21
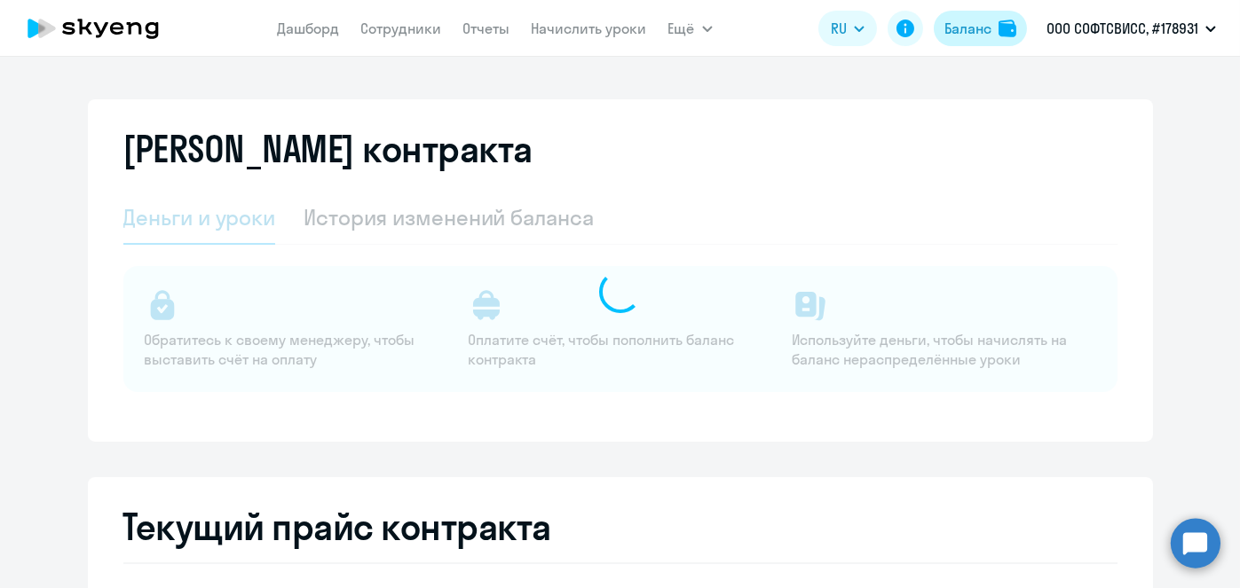
select select "english_adult_not_native_speaker"
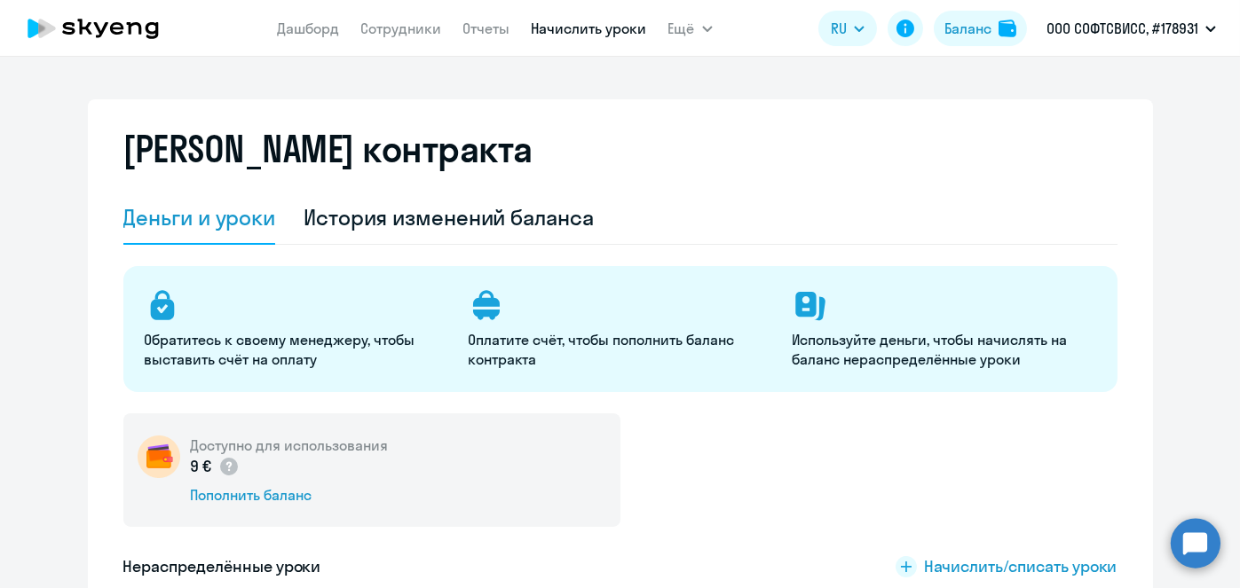
click at [584, 28] on link "Начислить уроки" at bounding box center [589, 29] width 115 height 18
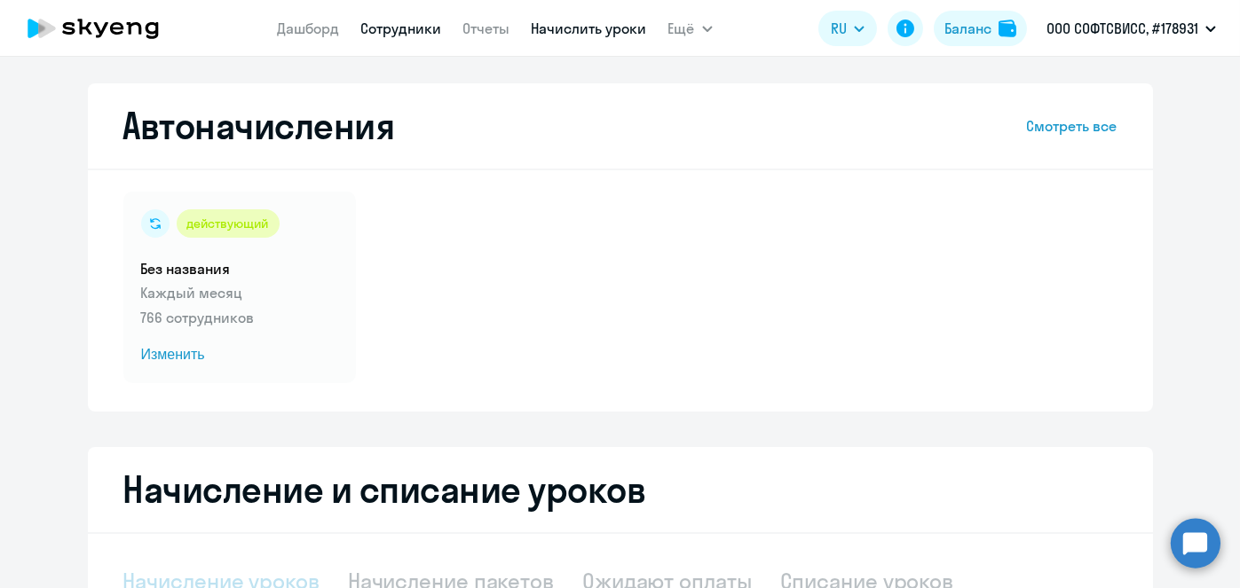
click at [393, 32] on link "Сотрудники" at bounding box center [401, 29] width 81 height 18
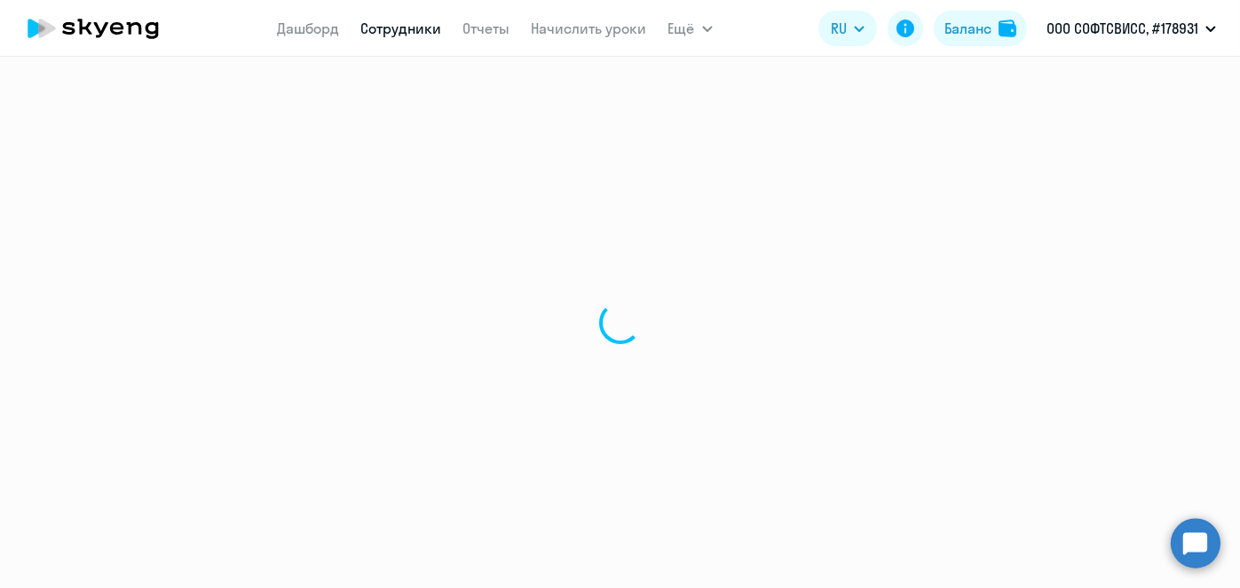
select select "30"
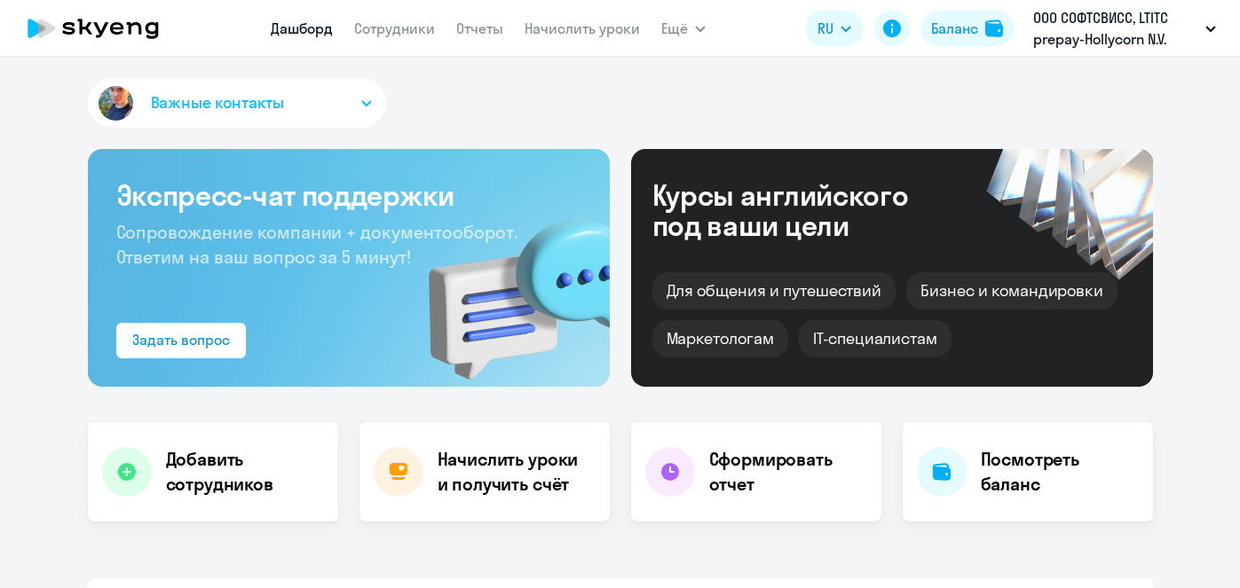
select select "30"
click at [568, 30] on link "Начислить уроки" at bounding box center [581, 29] width 115 height 18
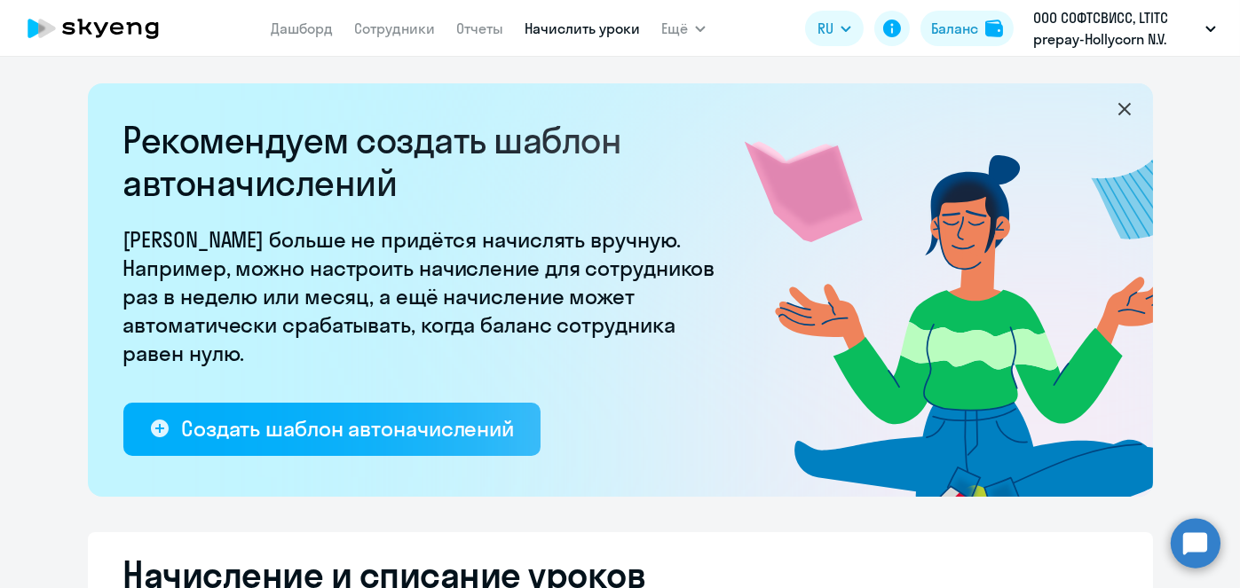
select select "10"
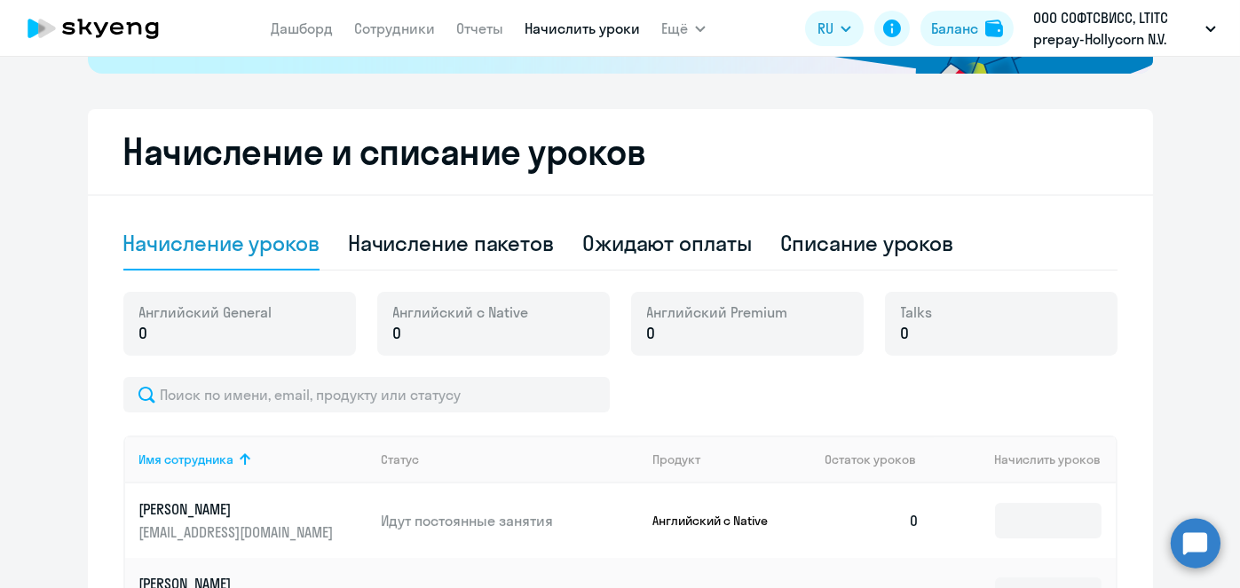
scroll to position [461, 0]
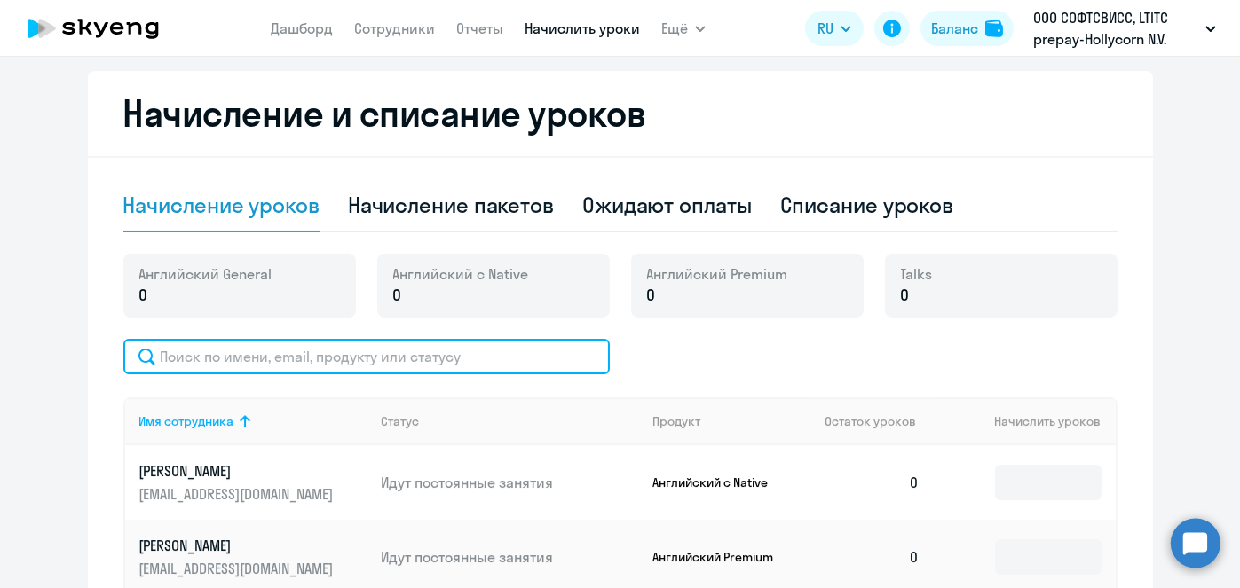
click at [459, 360] on input "text" at bounding box center [366, 356] width 486 height 35
paste input "Komarova"
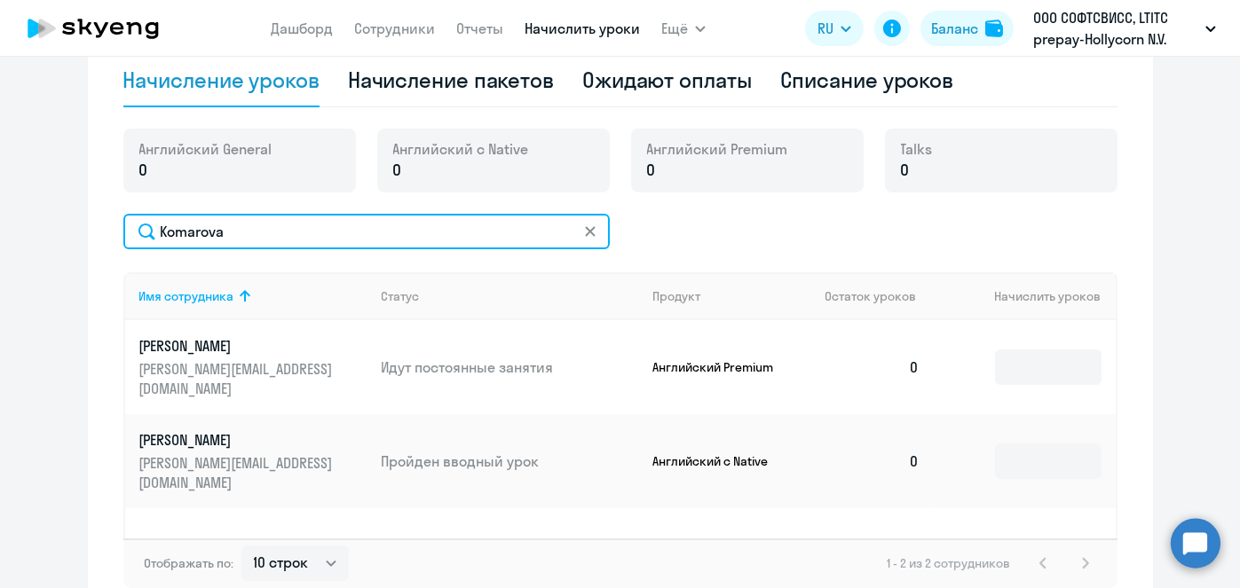
scroll to position [593, 0]
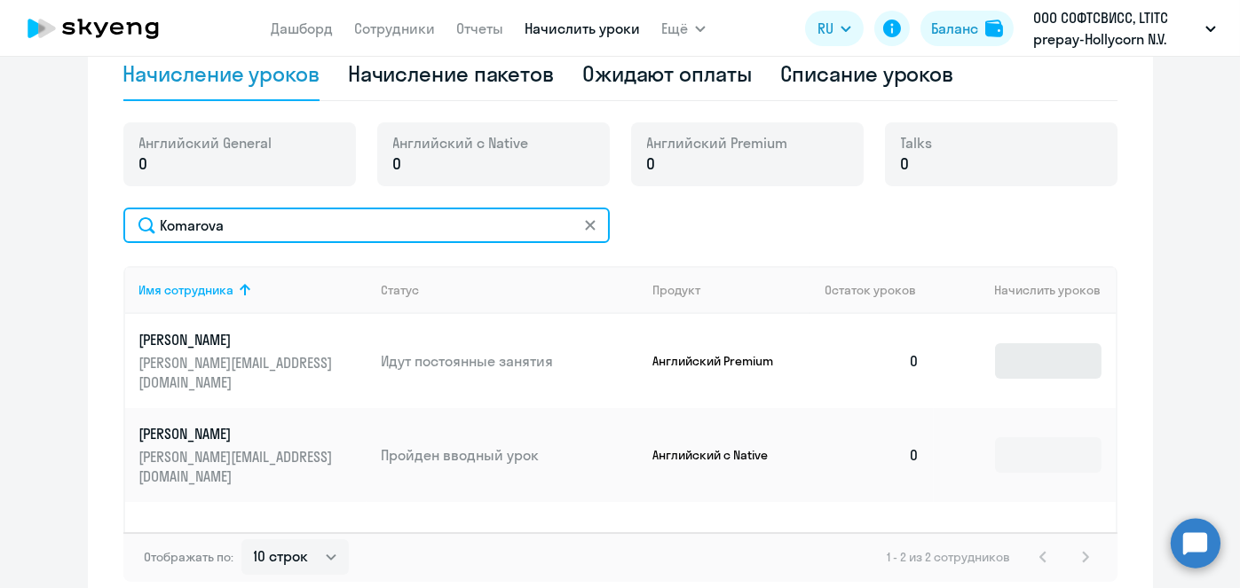
type input "Komarova"
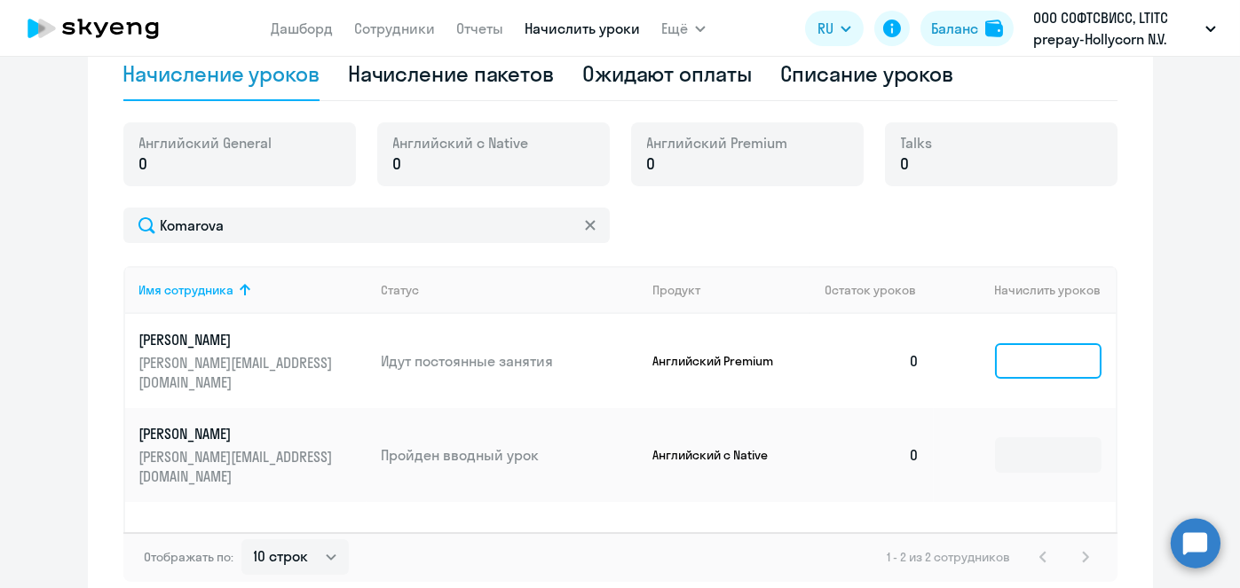
click at [1055, 356] on input at bounding box center [1048, 360] width 106 height 35
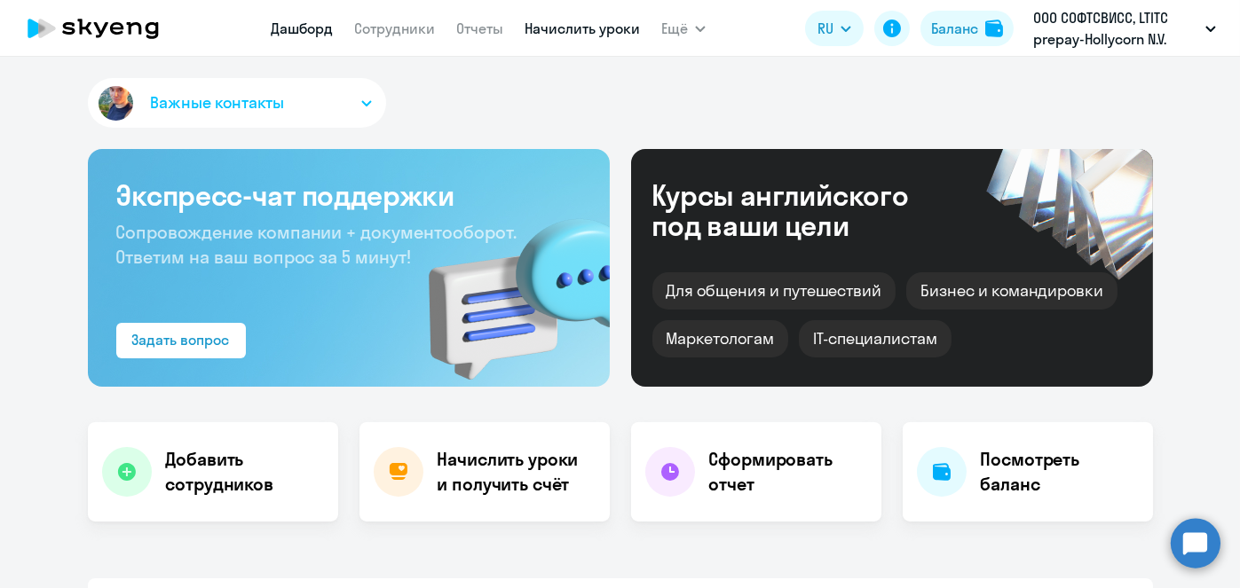
click at [544, 36] on link "Начислить уроки" at bounding box center [581, 29] width 115 height 18
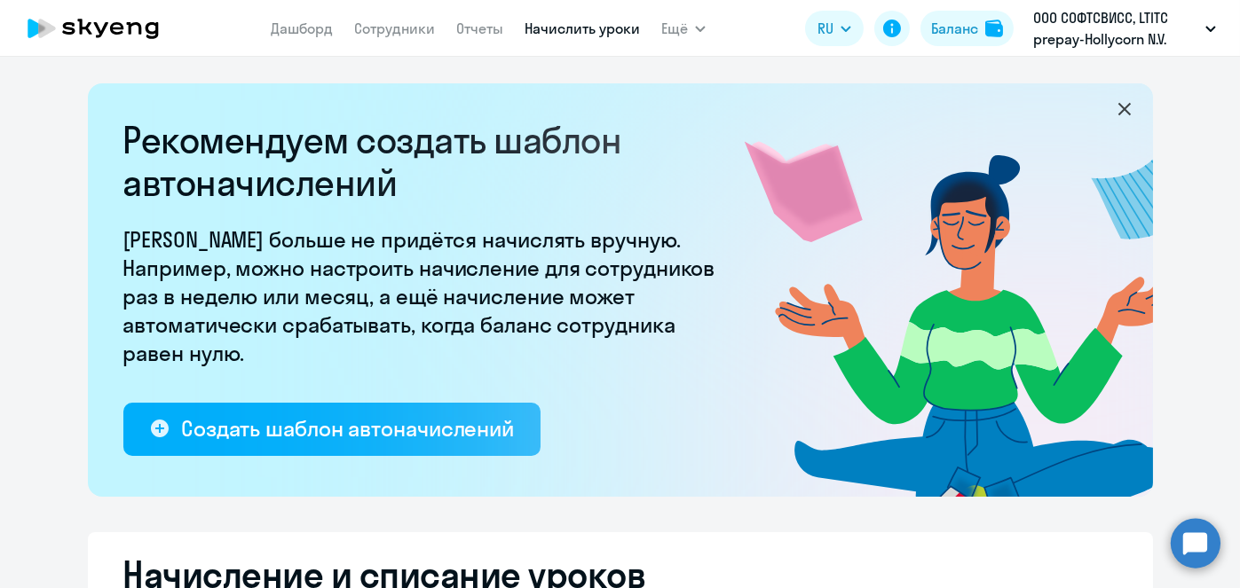
select select "10"
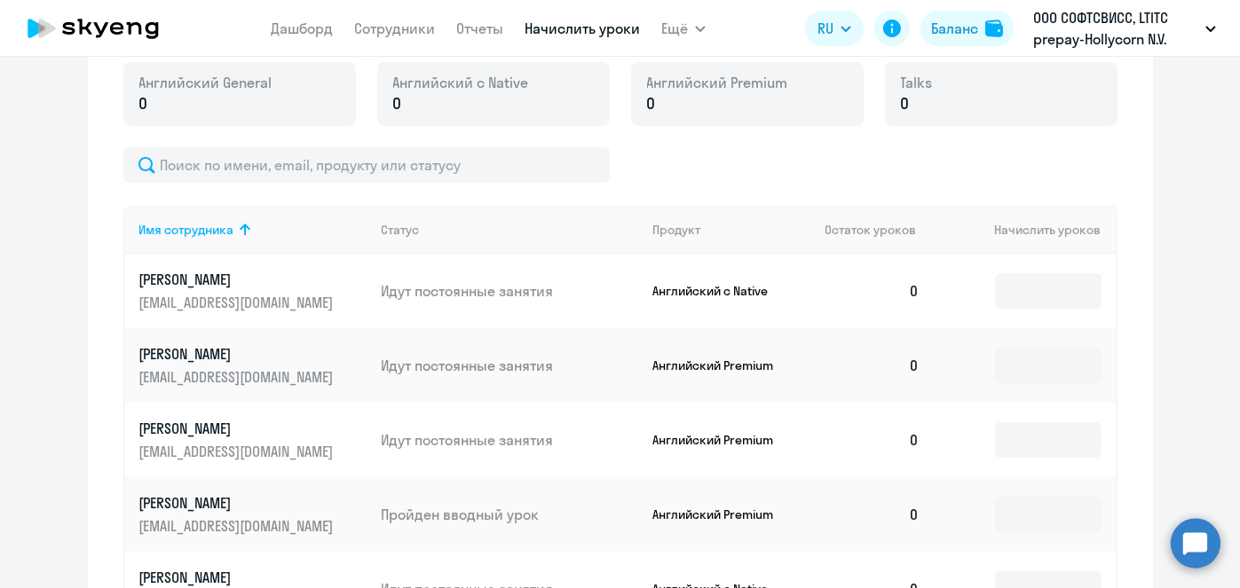
scroll to position [658, 0]
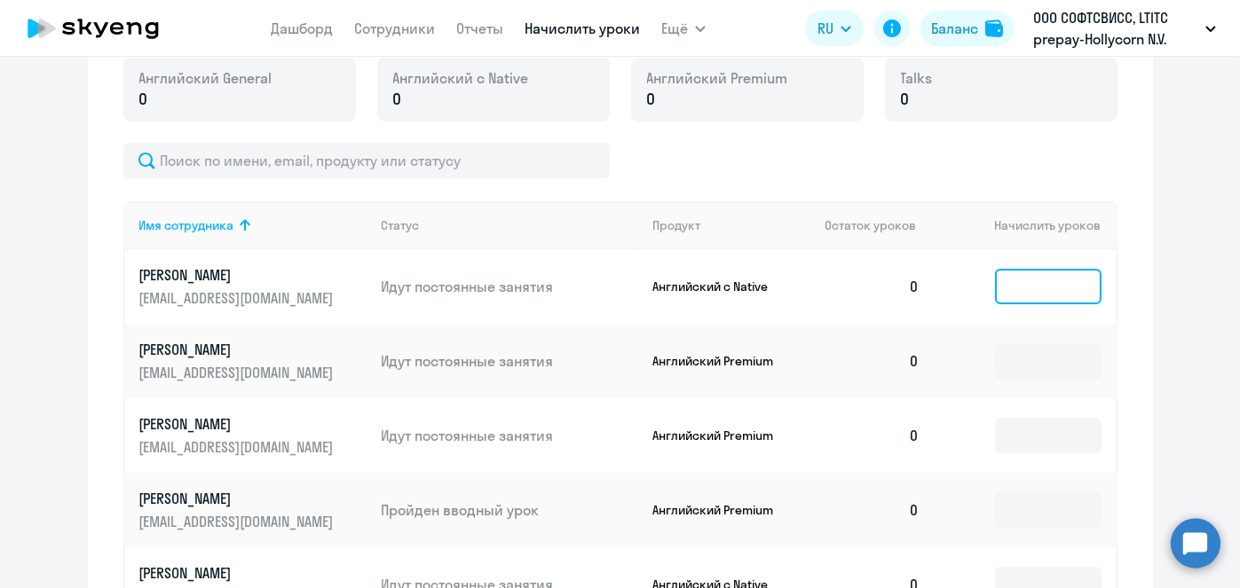
click at [1069, 294] on input at bounding box center [1048, 286] width 106 height 35
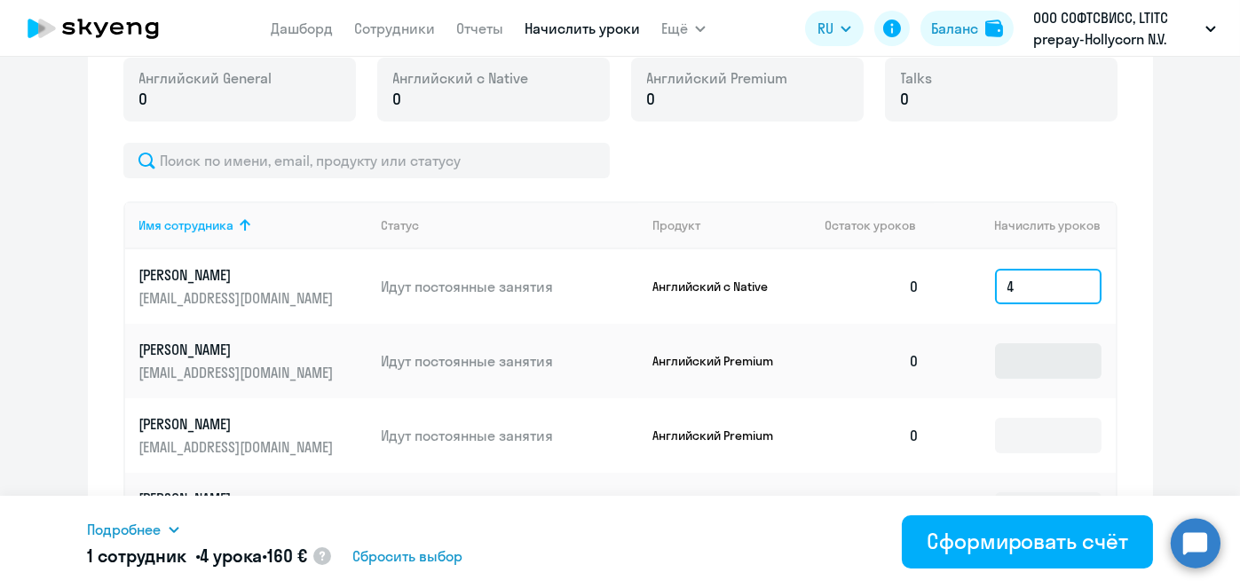
type input "4"
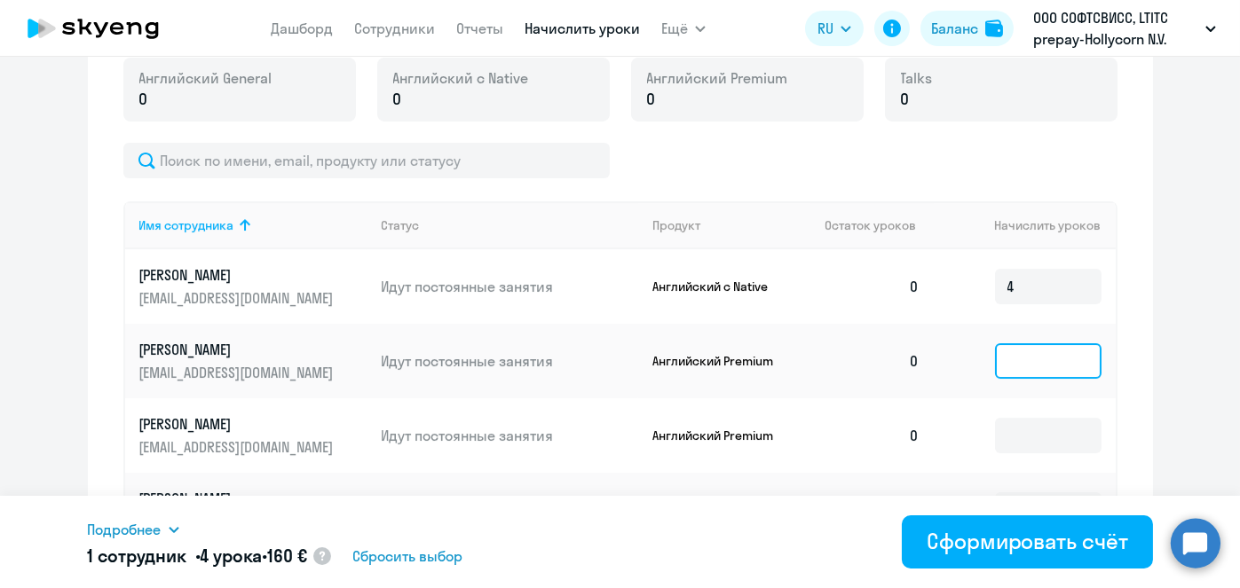
click at [1038, 366] on input at bounding box center [1048, 360] width 106 height 35
type input "8"
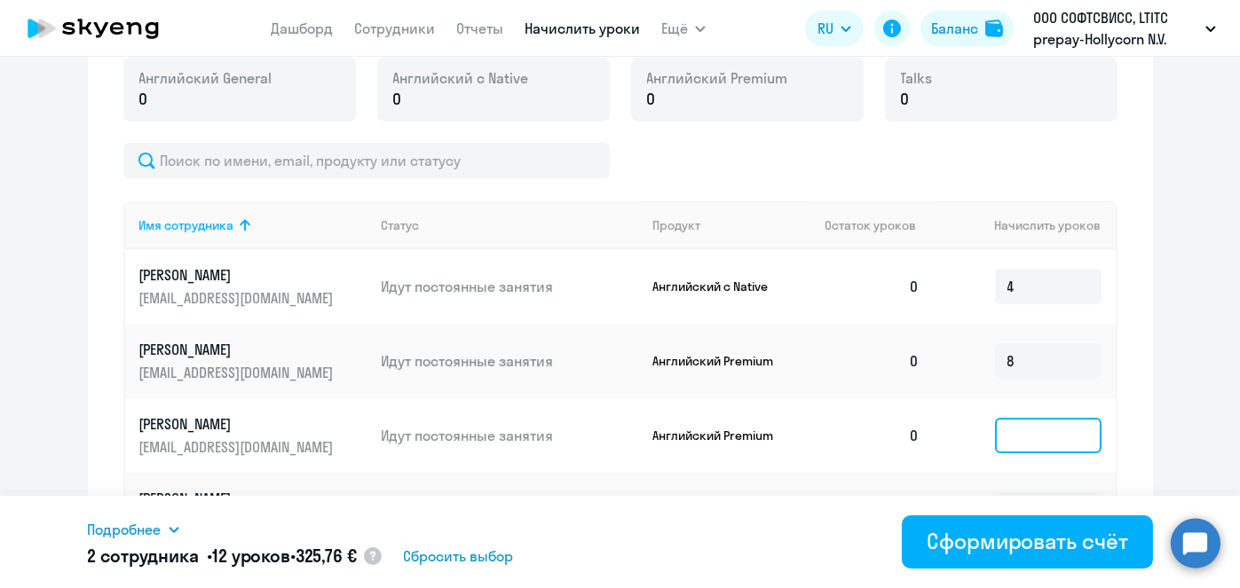
click at [1017, 431] on input at bounding box center [1048, 435] width 106 height 35
type input "8"
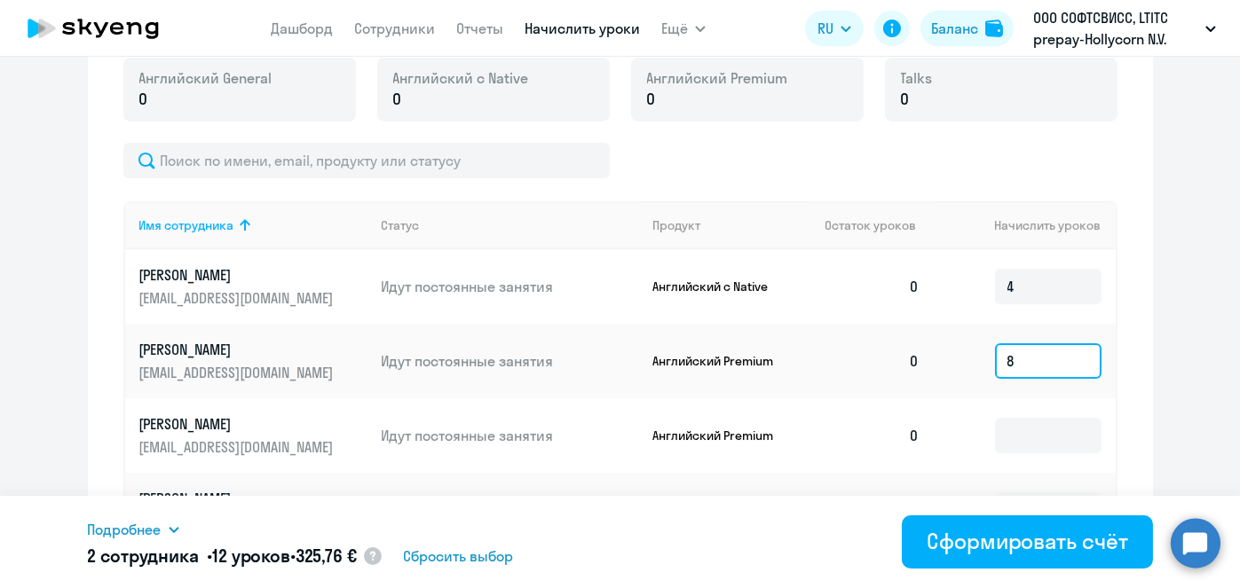
click at [1027, 374] on input "8" at bounding box center [1048, 360] width 106 height 35
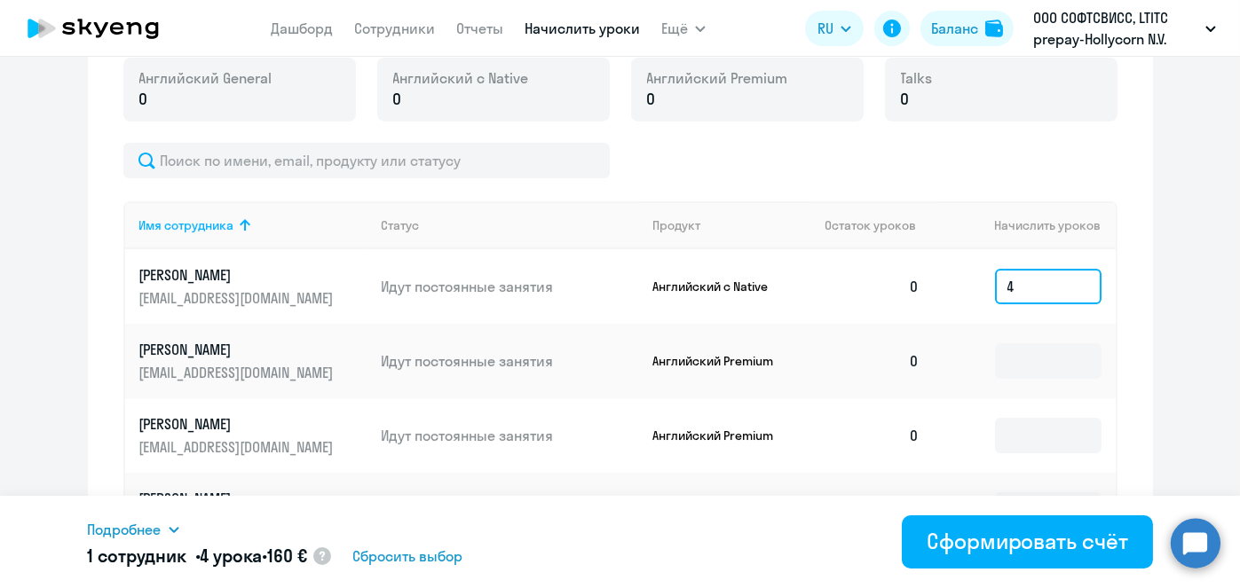
click at [1035, 296] on input "4" at bounding box center [1048, 286] width 106 height 35
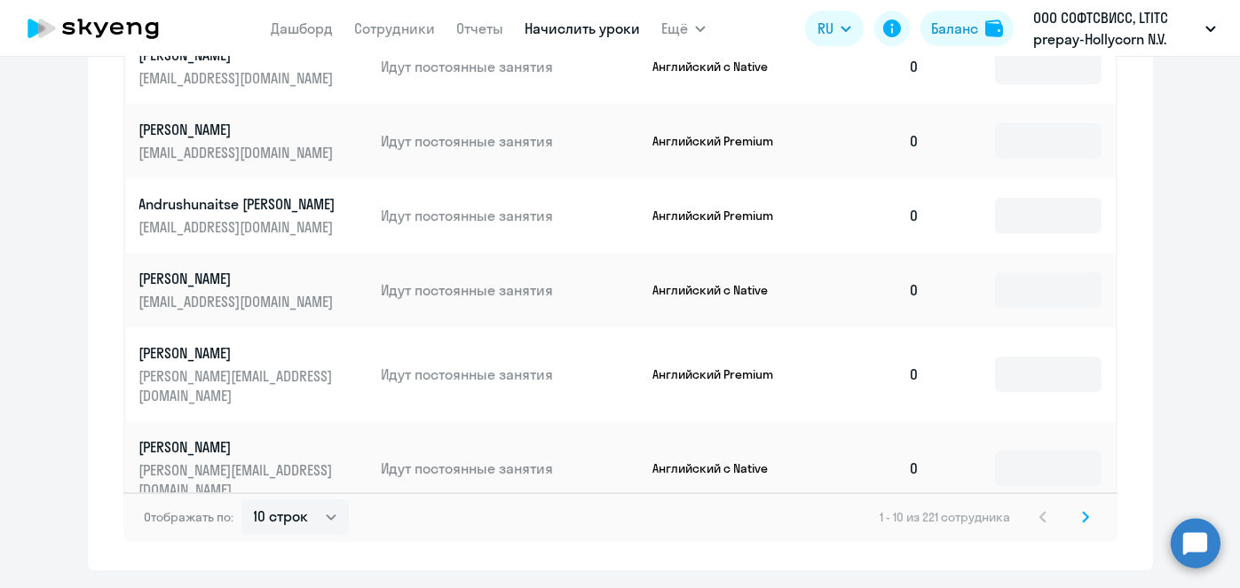
scroll to position [1212, 0]
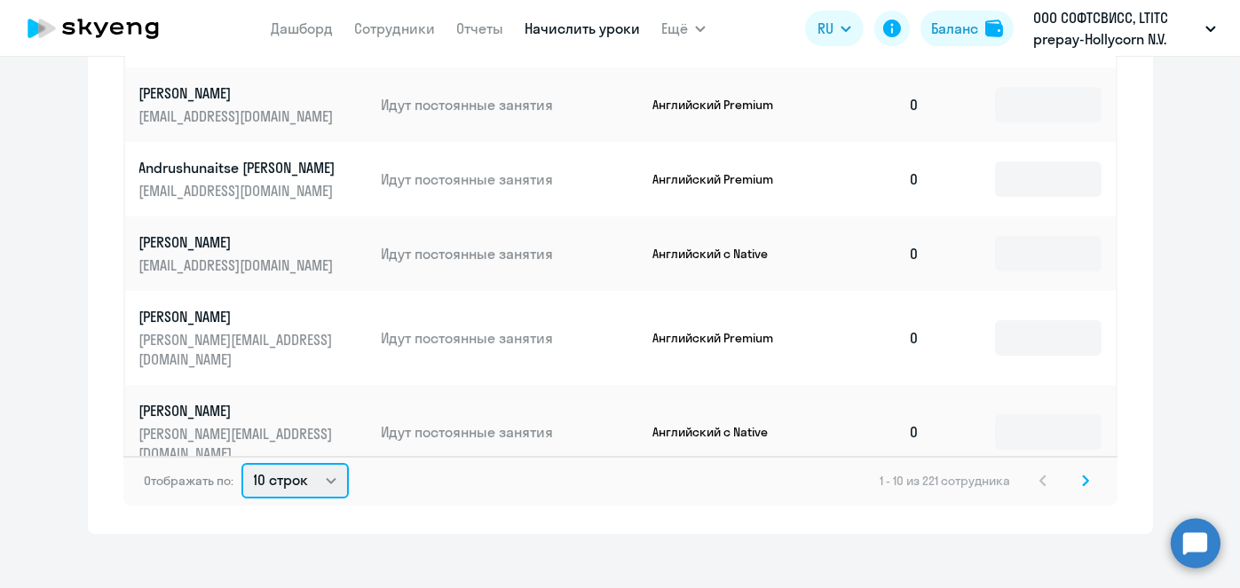
click at [272, 463] on select "10 строк 30 строк 50 строк" at bounding box center [294, 480] width 107 height 35
select select "50"
click at [241, 463] on select "10 строк 30 строк 50 строк" at bounding box center [294, 480] width 107 height 35
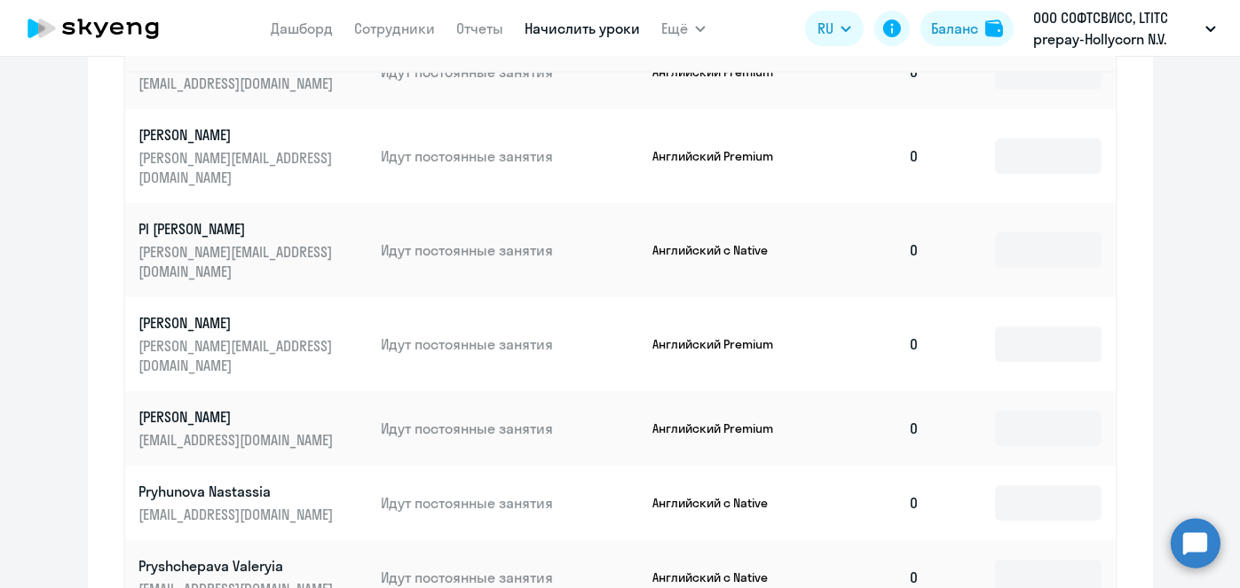
scroll to position [122, 0]
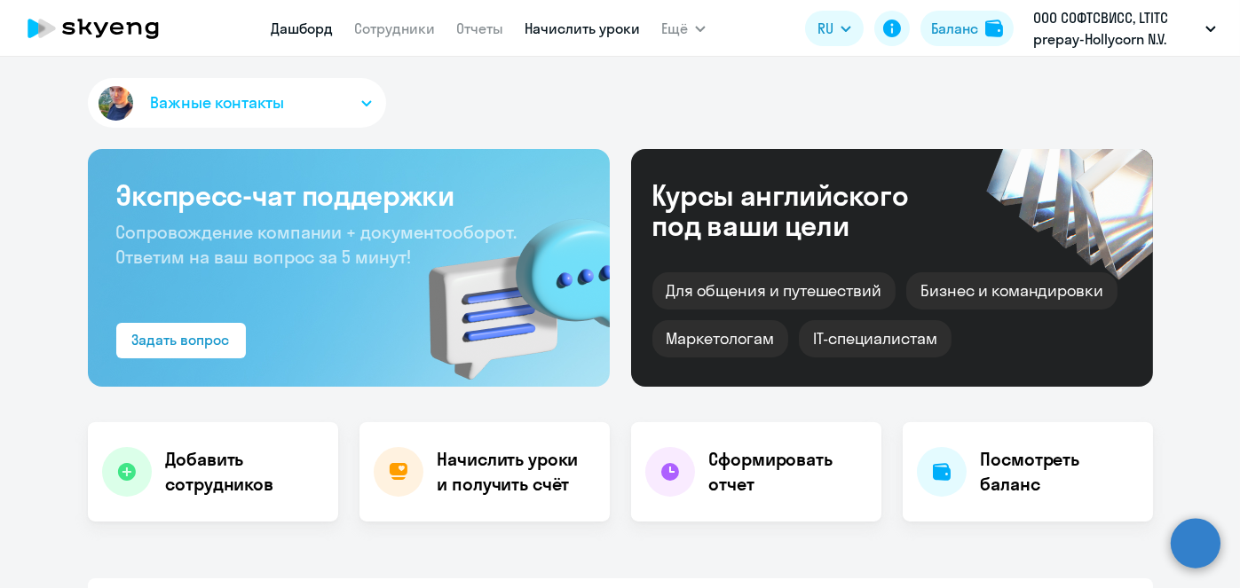
click at [605, 35] on link "Начислить уроки" at bounding box center [581, 29] width 115 height 18
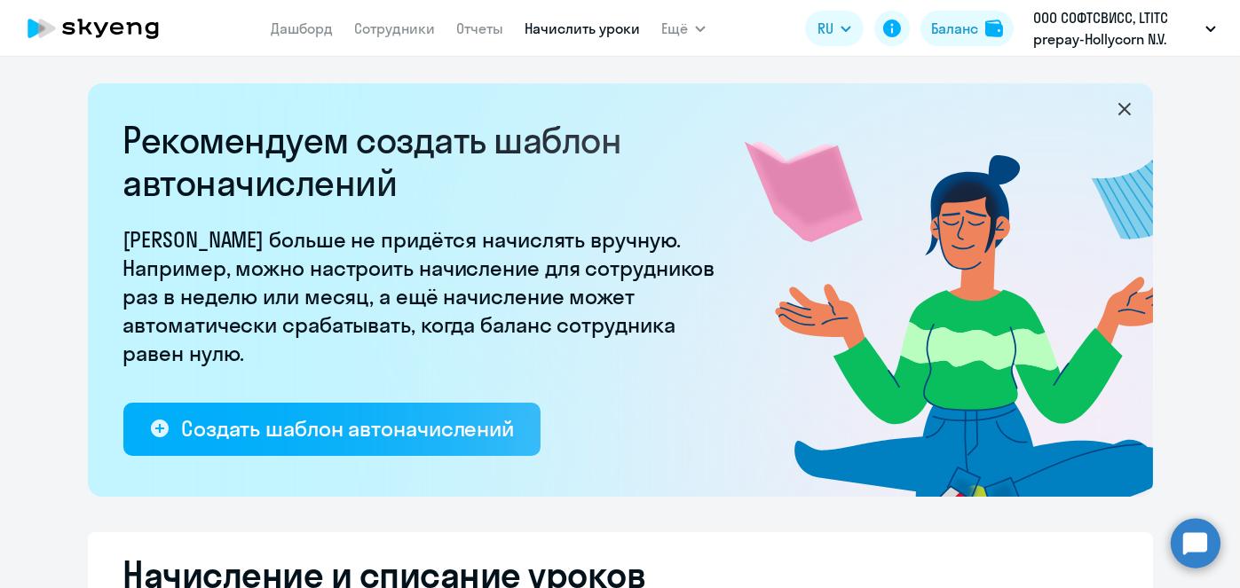
select select "10"
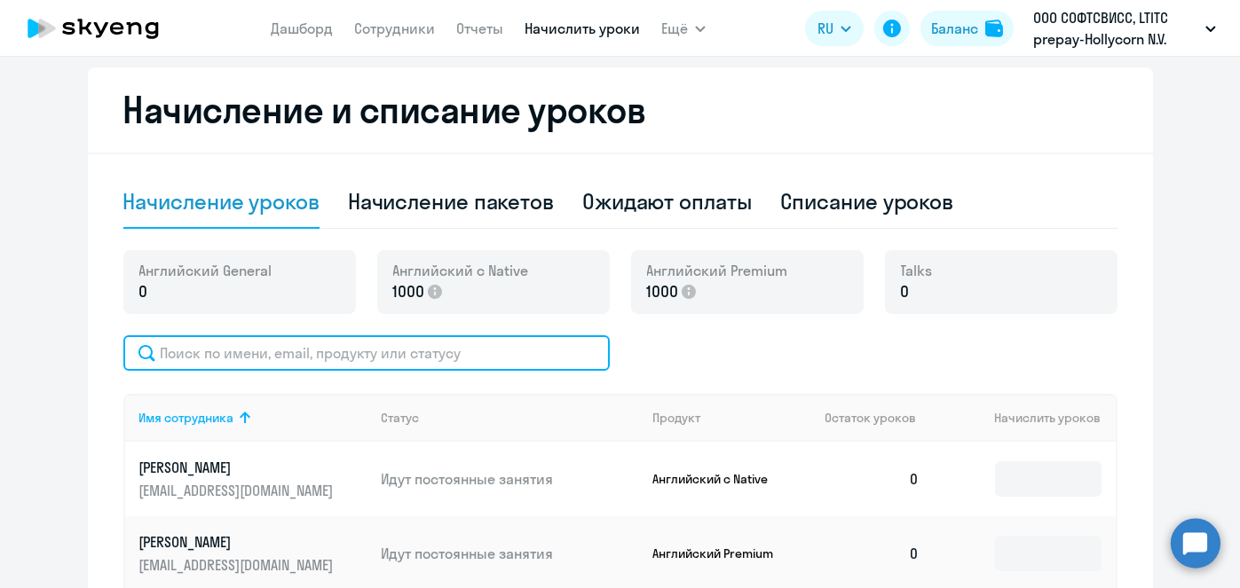
click at [465, 350] on input "text" at bounding box center [366, 352] width 486 height 35
paste input "Komarova"
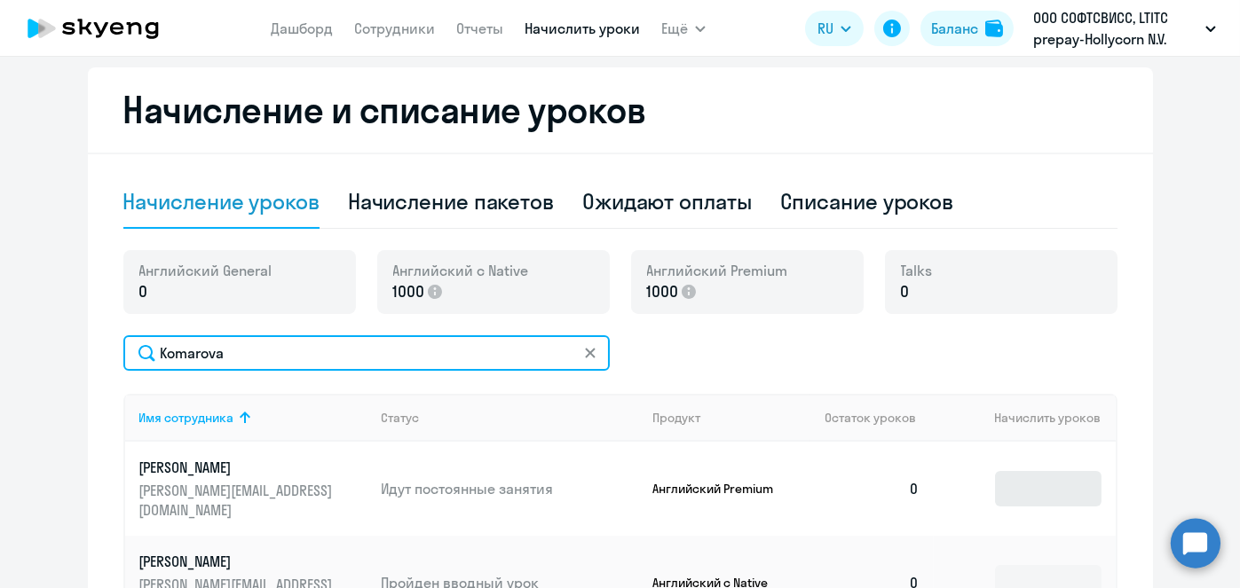
type input "Komarova"
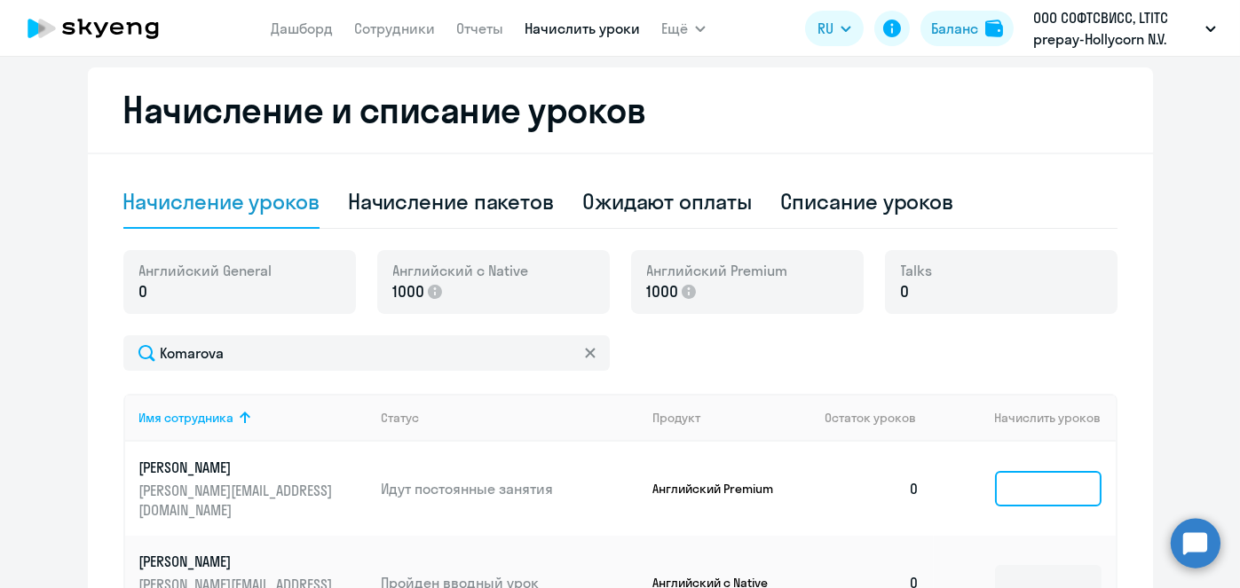
click at [1059, 485] on input at bounding box center [1048, 488] width 106 height 35
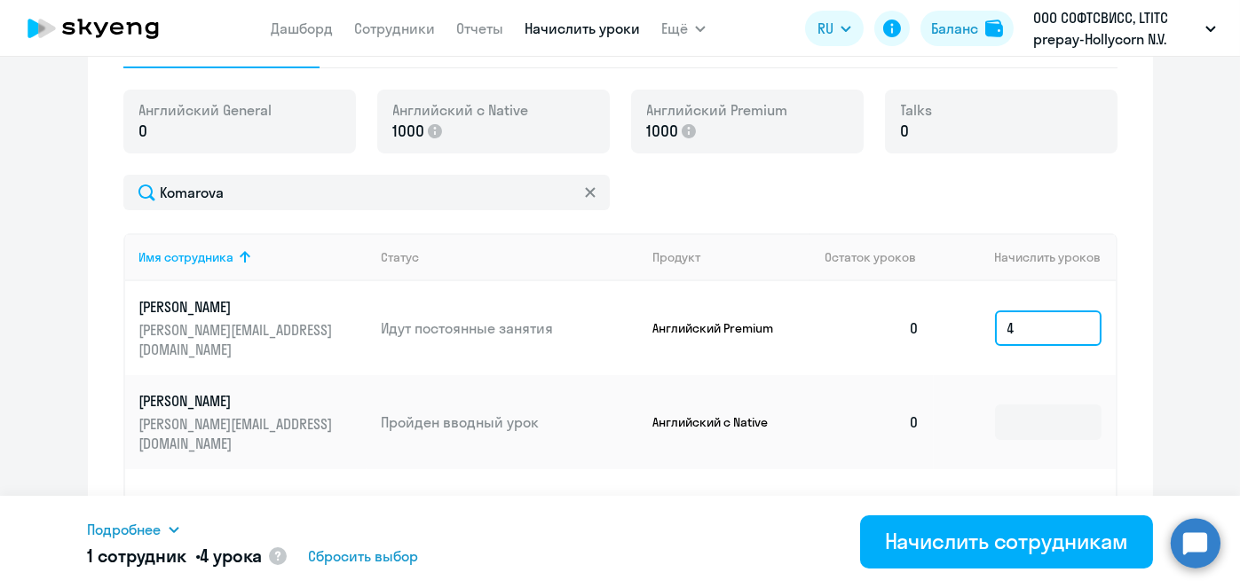
scroll to position [645, 0]
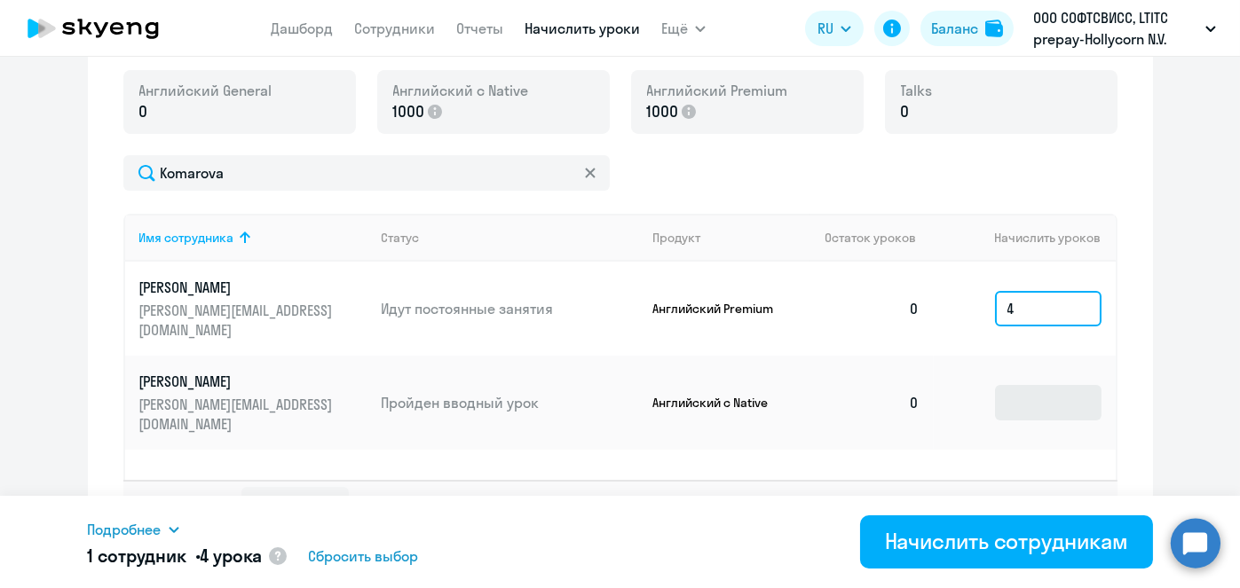
type input "4"
click at [1034, 385] on input at bounding box center [1048, 402] width 106 height 35
type input "2"
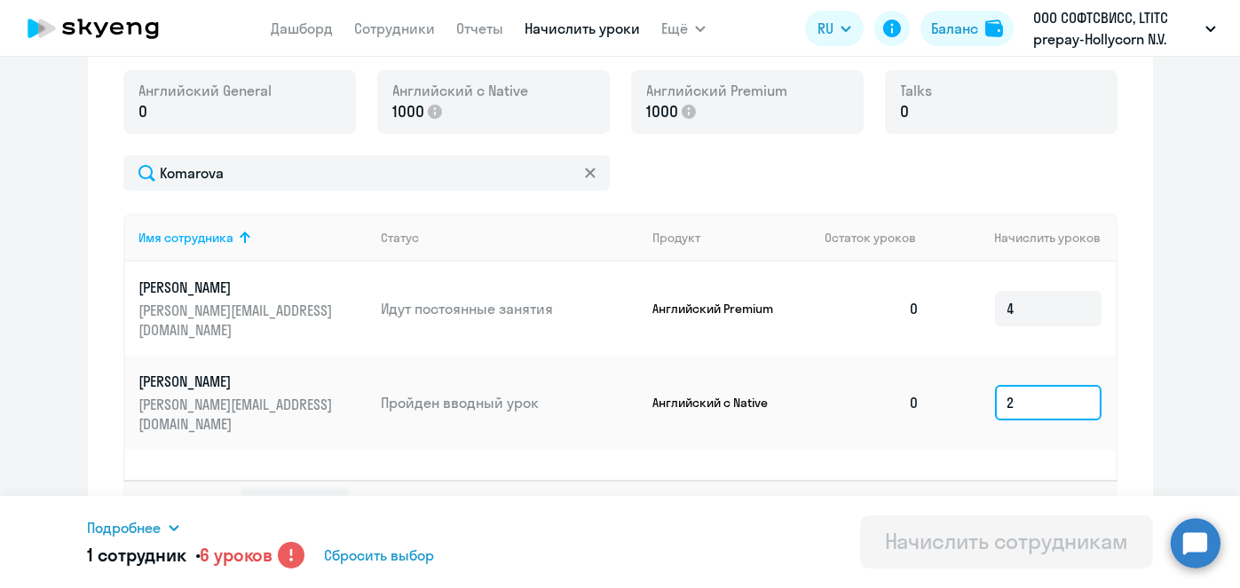
click at [1027, 385] on input "2" at bounding box center [1048, 402] width 106 height 35
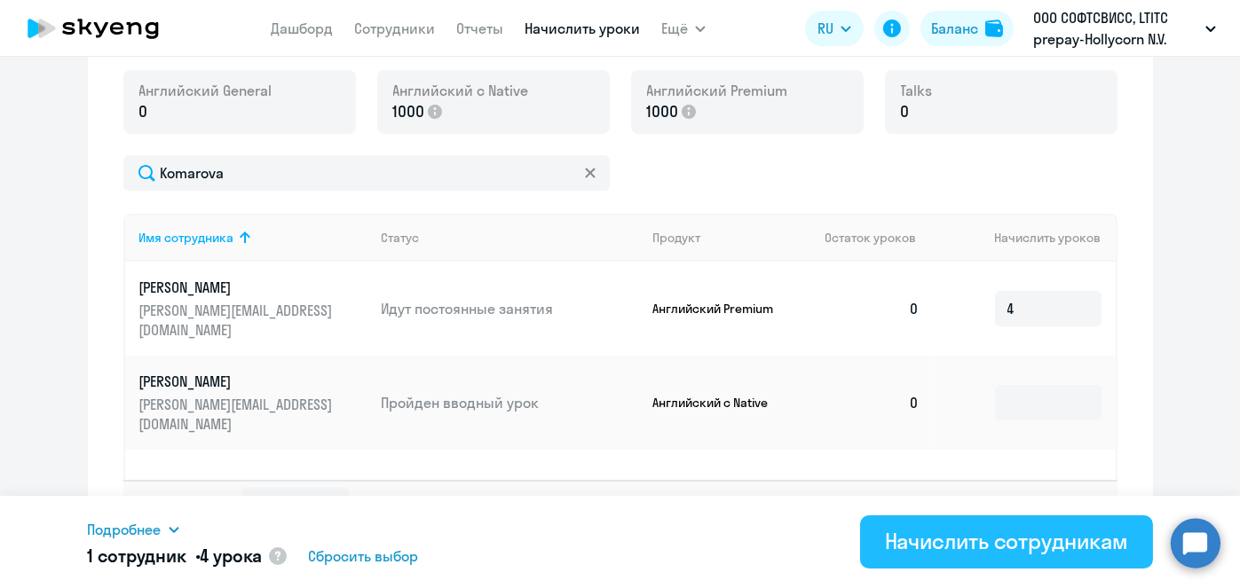
click at [996, 537] on div "Начислить сотрудникам" at bounding box center [1006, 541] width 243 height 28
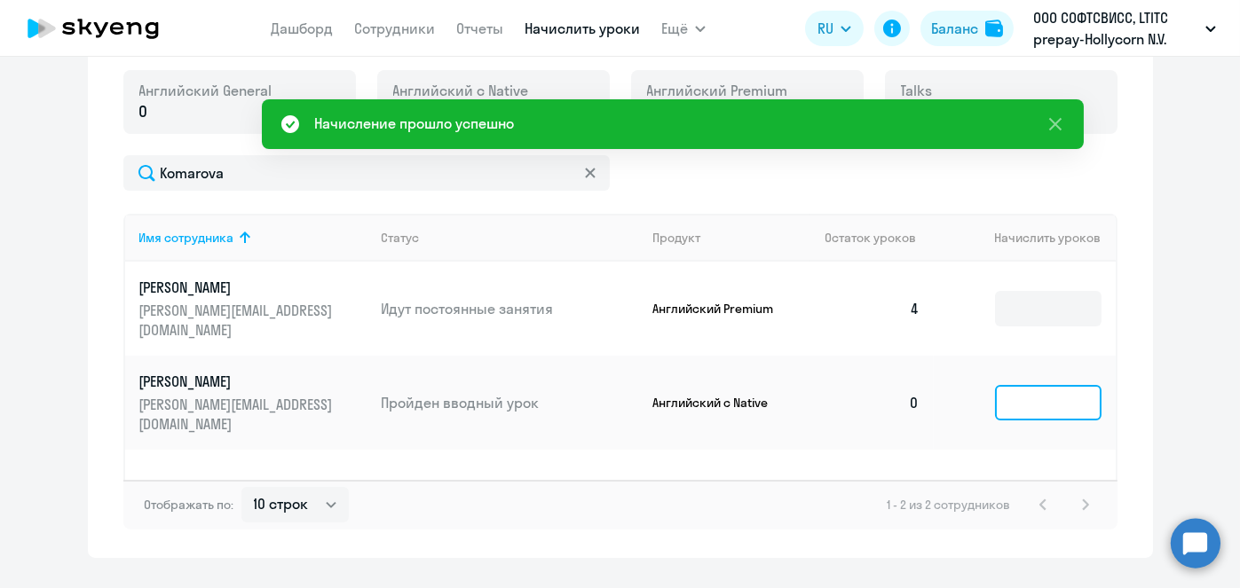
click at [1009, 385] on input at bounding box center [1048, 402] width 106 height 35
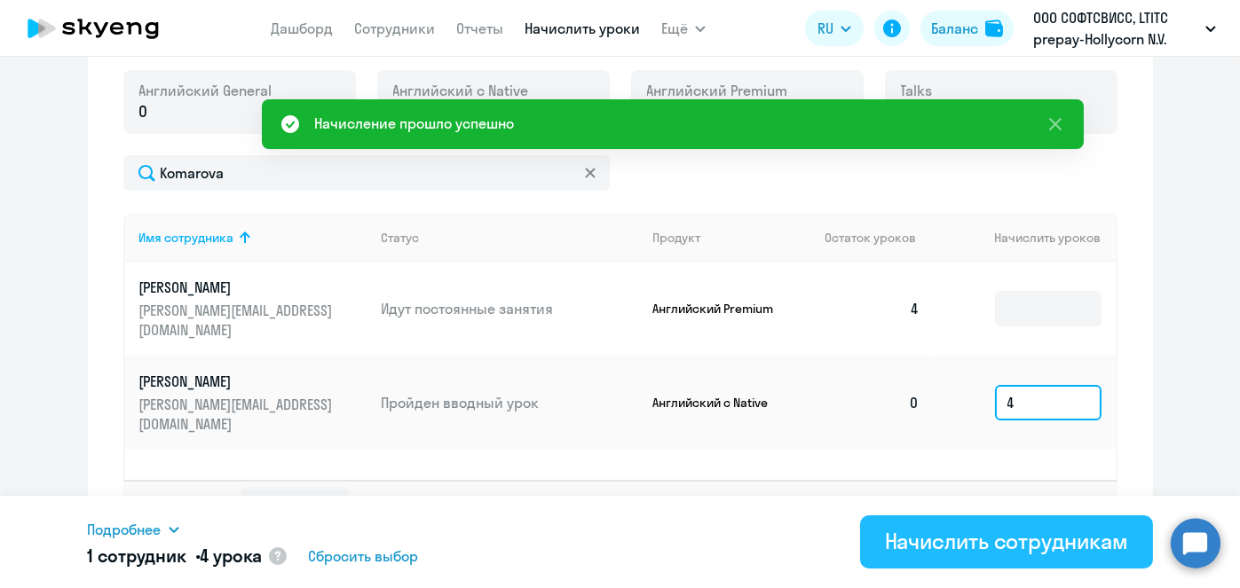
type input "4"
click at [1001, 532] on div "Начислить сотрудникам" at bounding box center [1006, 541] width 243 height 28
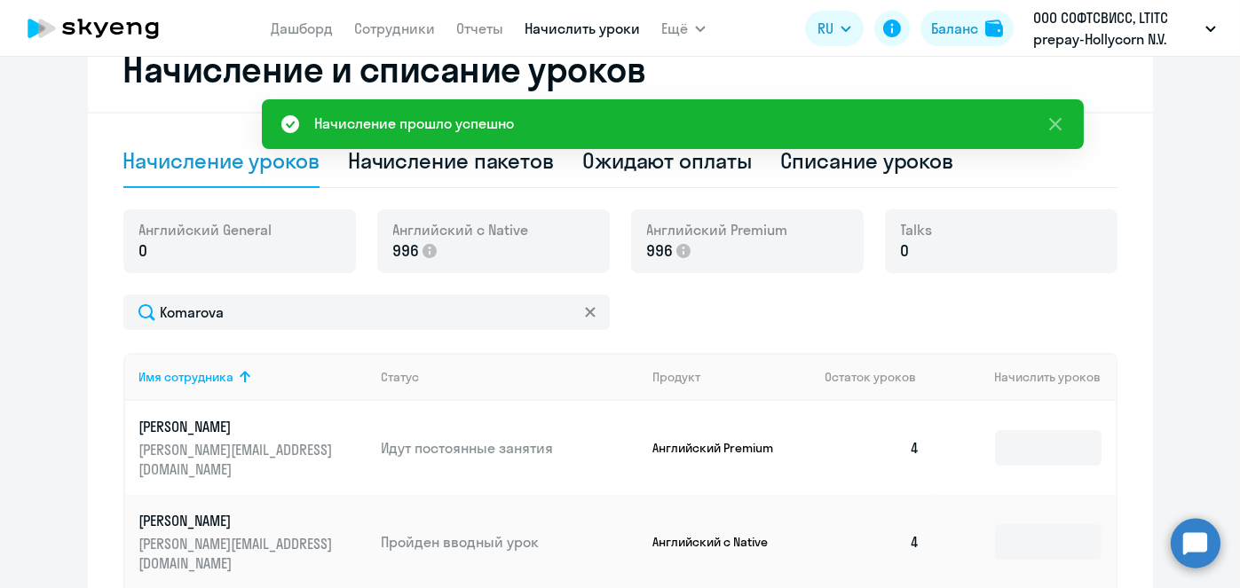
scroll to position [456, 0]
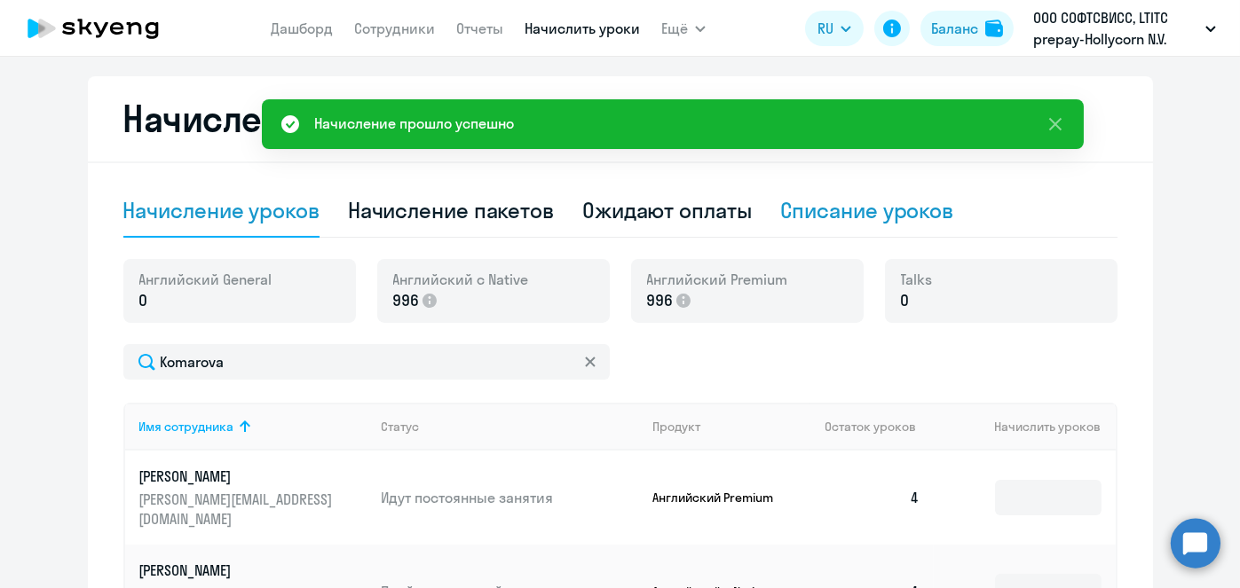
click at [780, 214] on div "Списание уроков" at bounding box center [867, 210] width 174 height 28
select select "10"
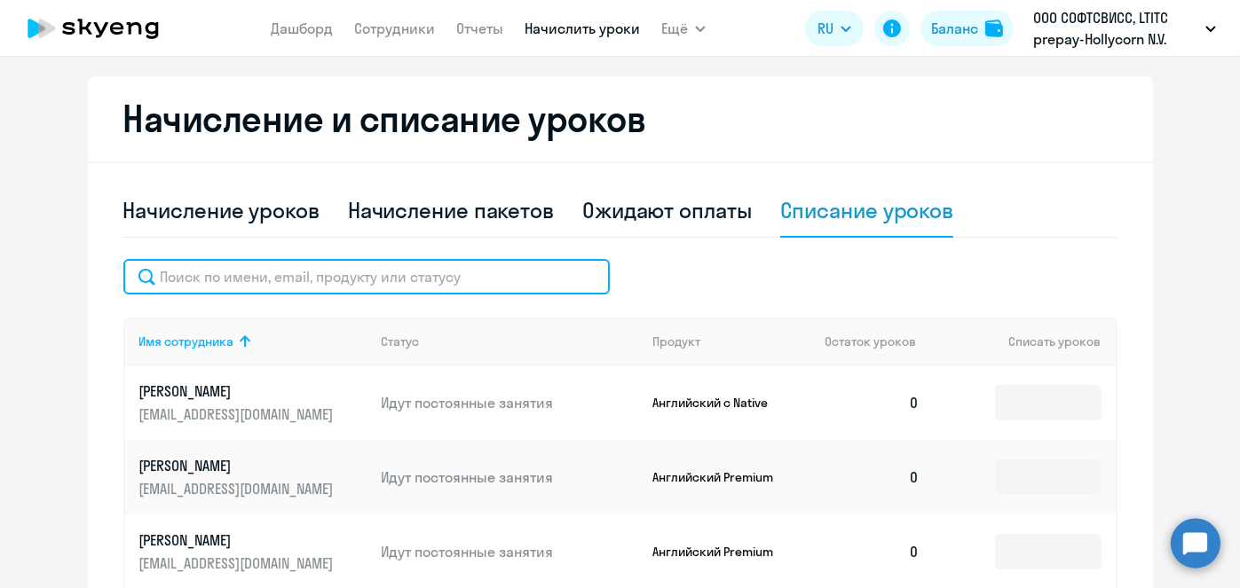
click at [327, 275] on input "text" at bounding box center [366, 276] width 486 height 35
paste input "Komarova"
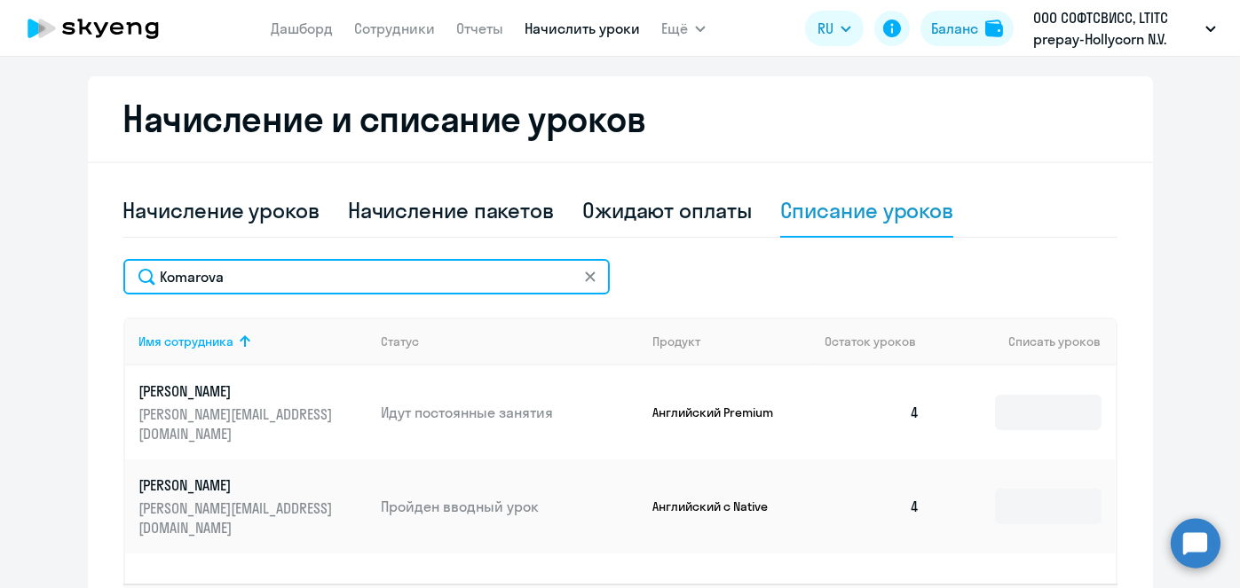
type input "Komarova"
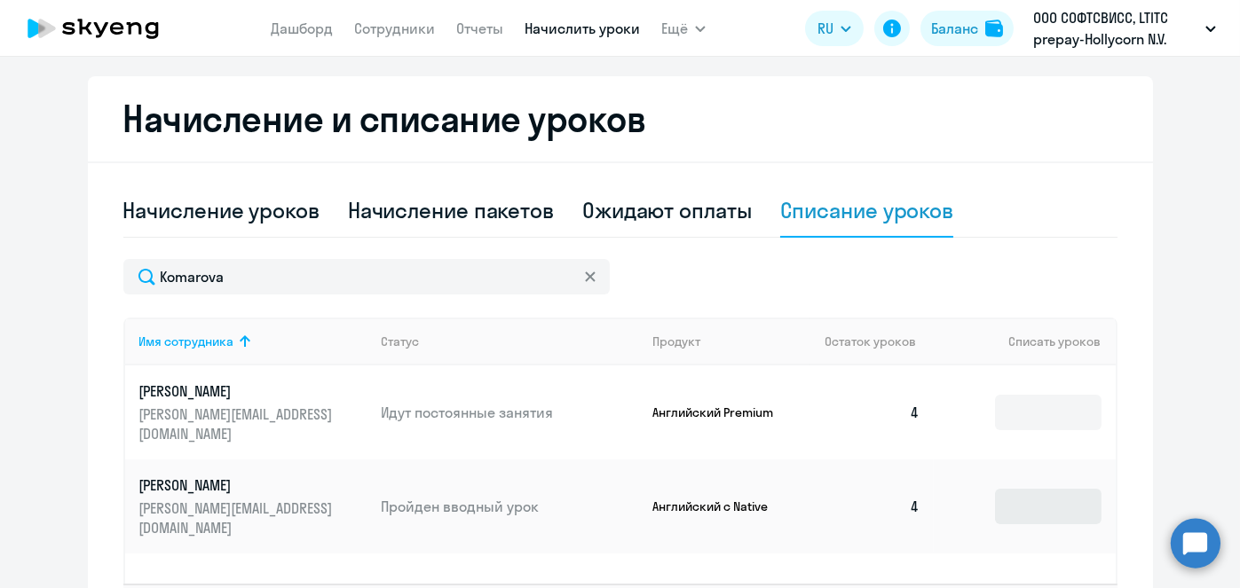
drag, startPoint x: 1073, startPoint y: 495, endPoint x: 1034, endPoint y: 477, distance: 43.3
click at [1034, 477] on td at bounding box center [1023, 507] width 181 height 94
click at [1034, 489] on input at bounding box center [1048, 506] width 106 height 35
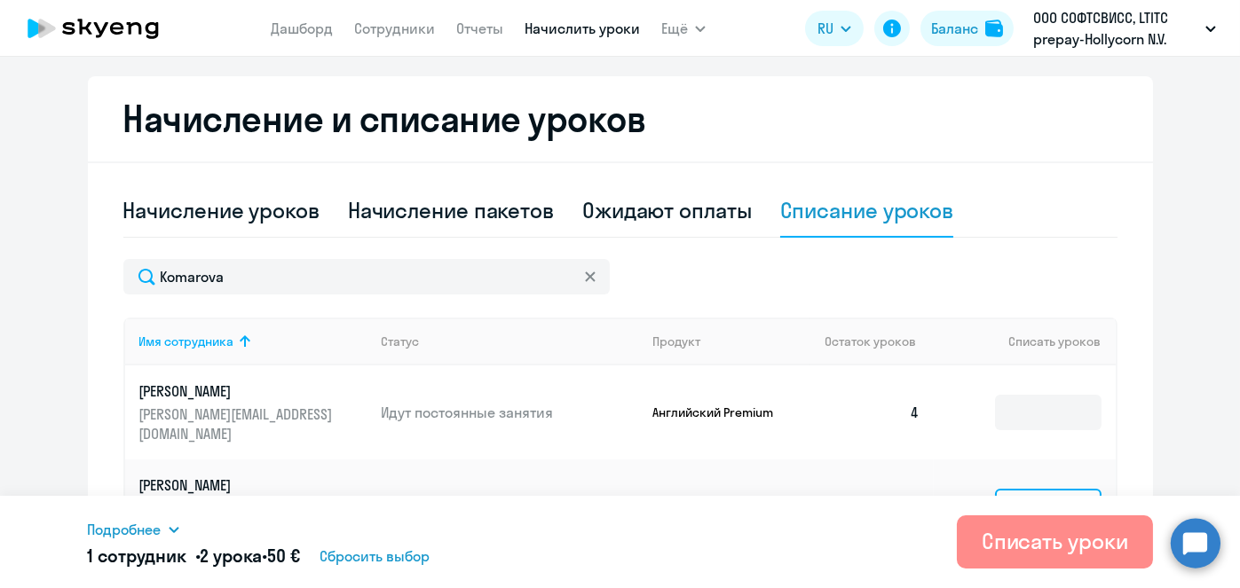
type input "2"
click at [1037, 541] on div "Списать уроки" at bounding box center [1054, 541] width 146 height 28
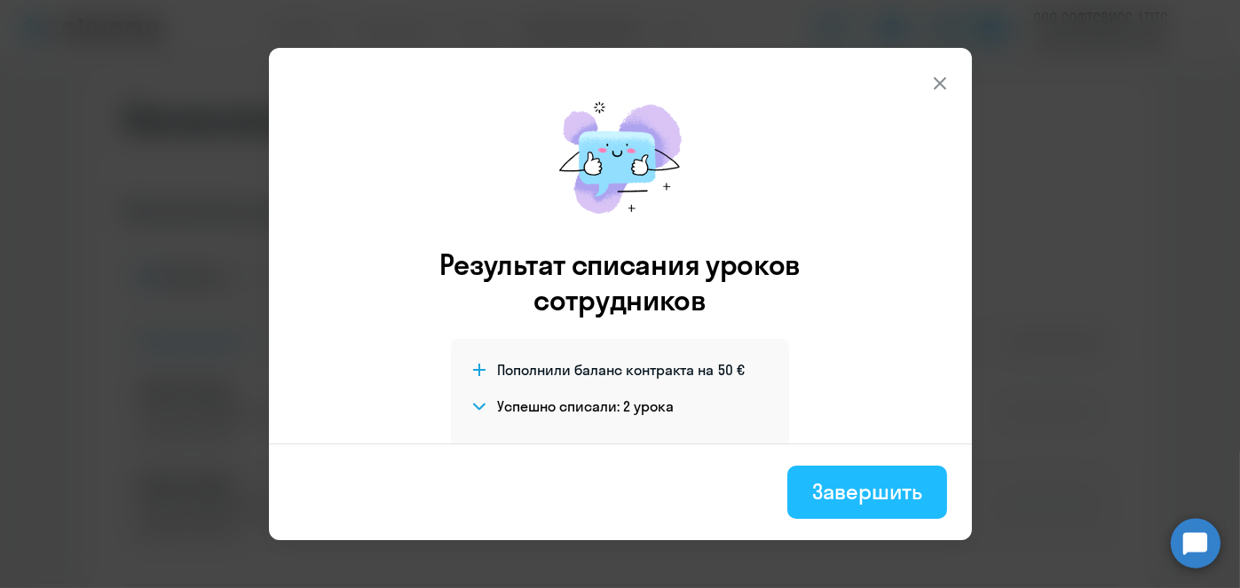
click at [849, 494] on div "Завершить" at bounding box center [866, 491] width 109 height 28
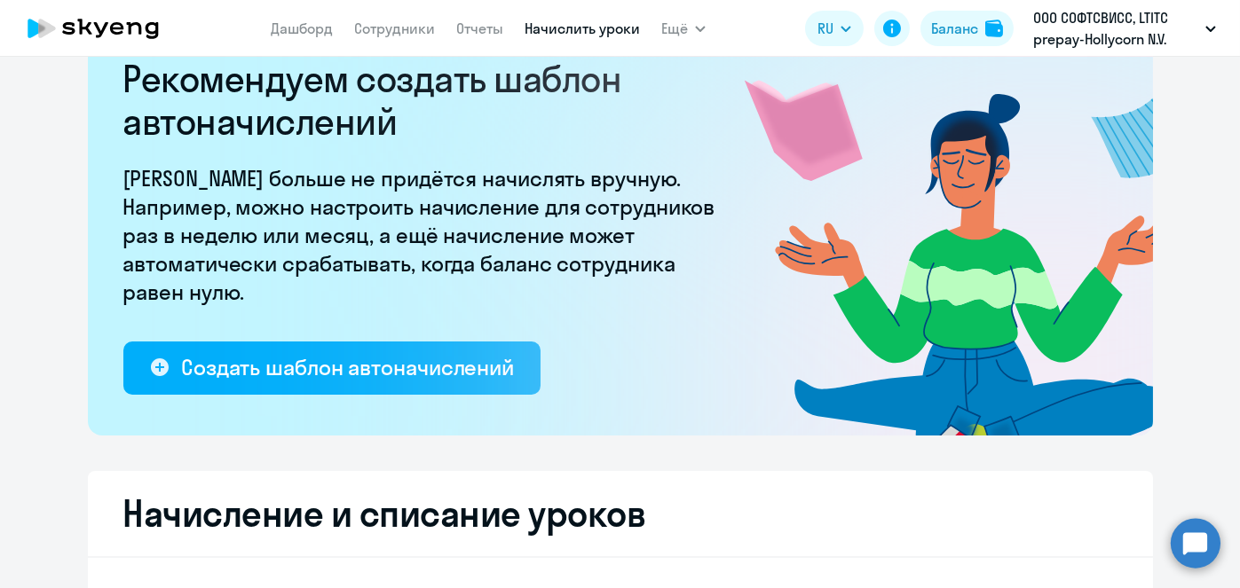
scroll to position [0, 0]
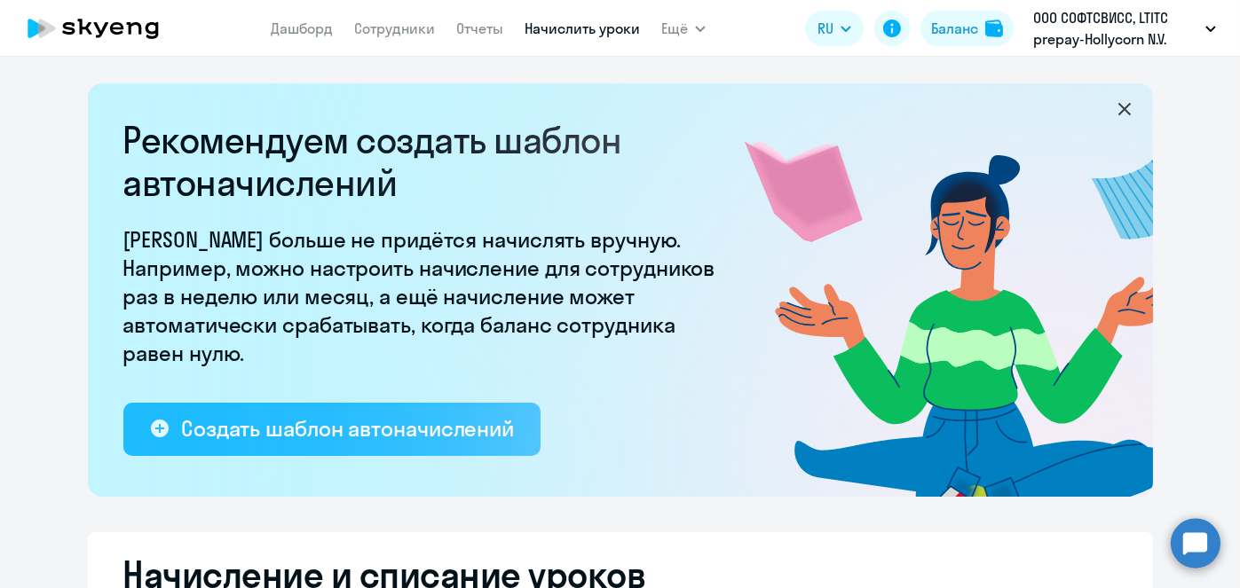
click at [441, 443] on button "Создать шаблон автоначислений" at bounding box center [331, 429] width 417 height 53
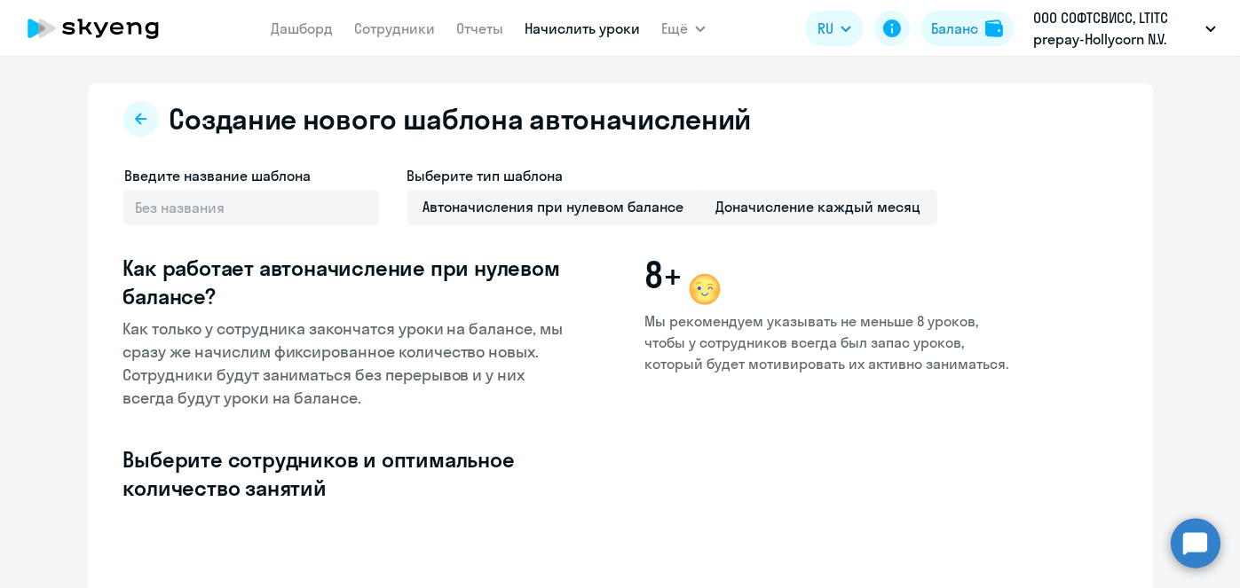
select select "10"
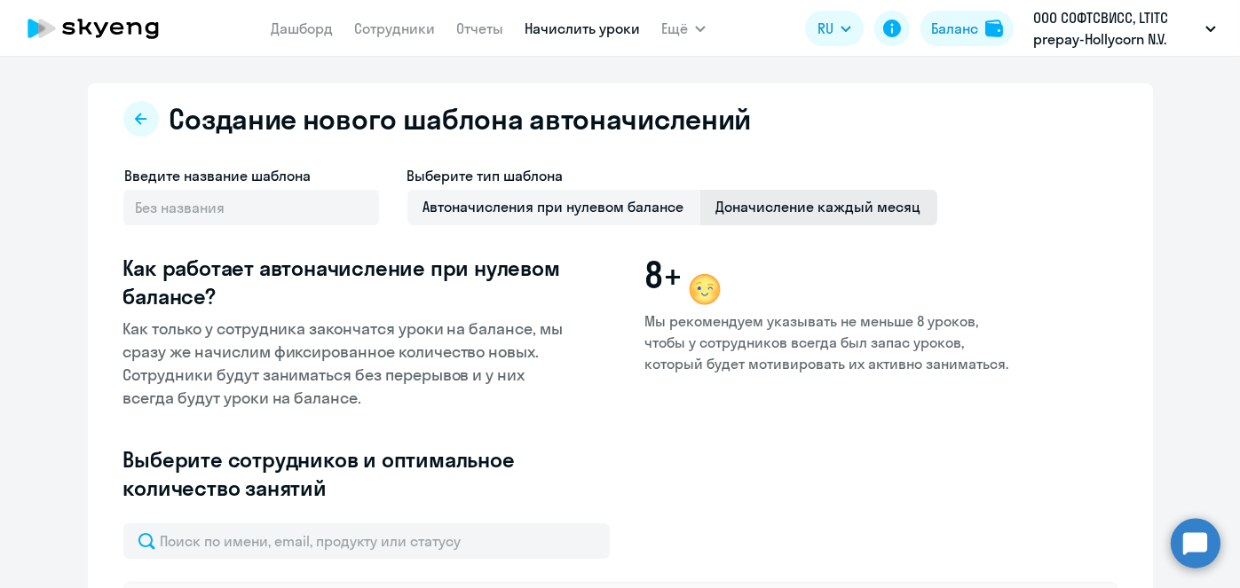
click at [847, 216] on span "Доначисление каждый месяц" at bounding box center [818, 207] width 237 height 35
click at [0, 0] on input "Доначисление каждый месяц" at bounding box center [0, 0] width 0 height 0
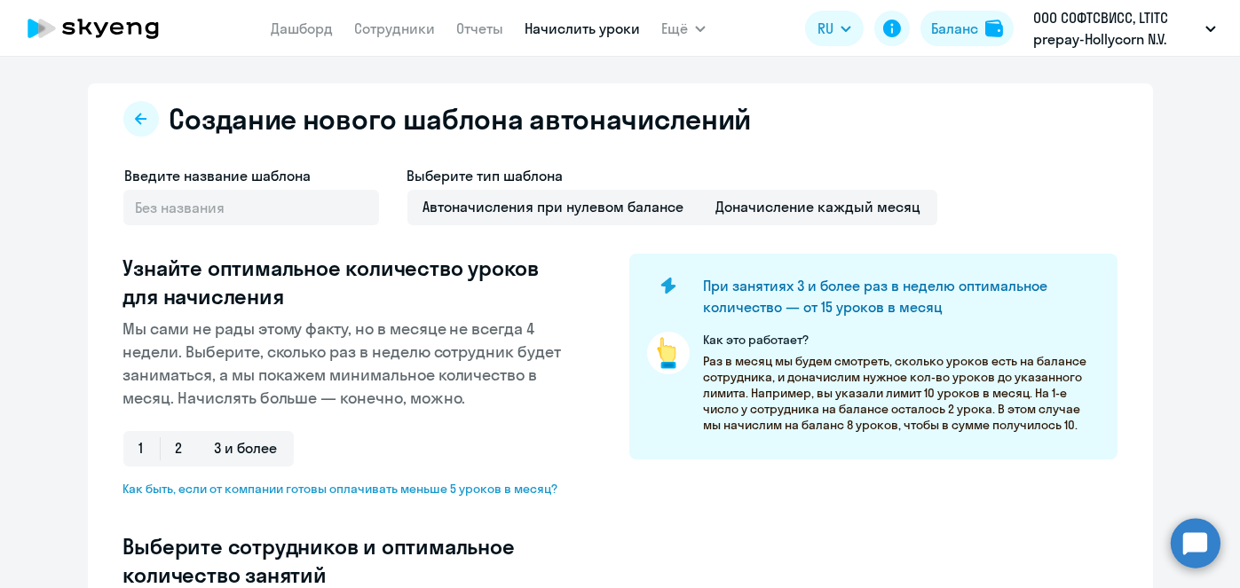
scroll to position [465, 0]
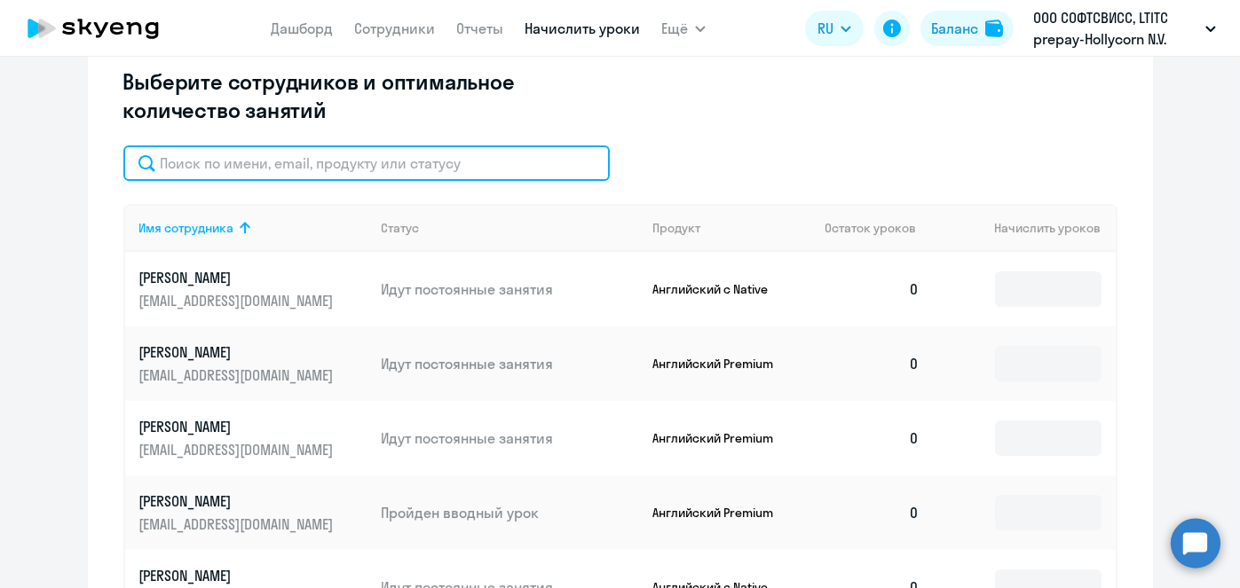
click at [419, 156] on input "text" at bounding box center [366, 163] width 486 height 35
type input "Л"
paste input "Komarova"
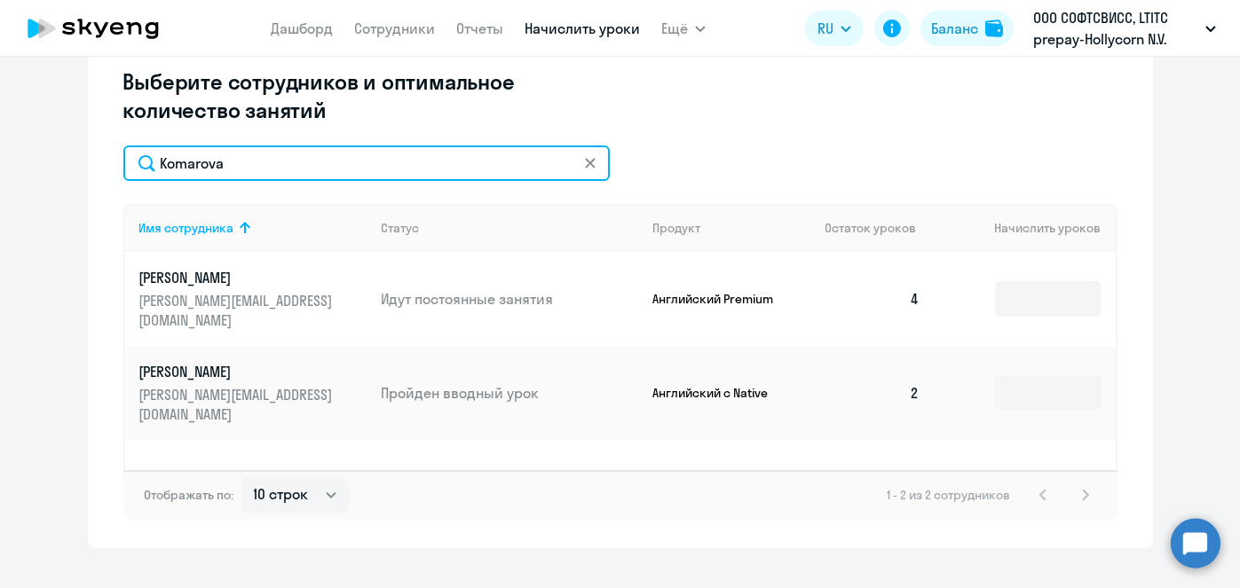
type input "Komarova"
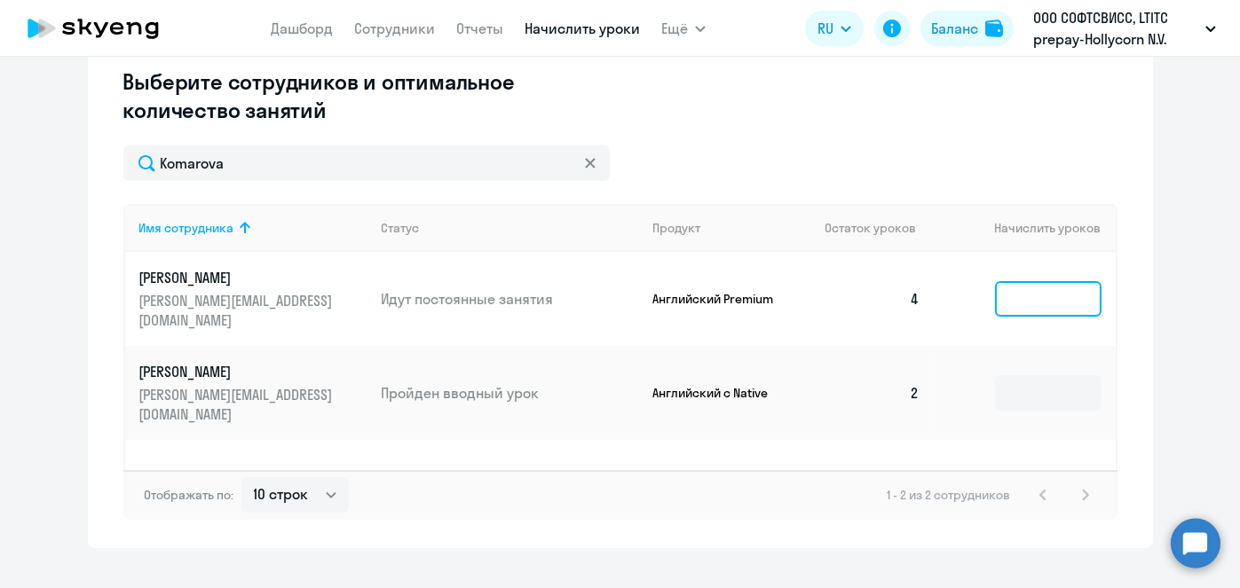
click at [1007, 281] on input at bounding box center [1048, 298] width 106 height 35
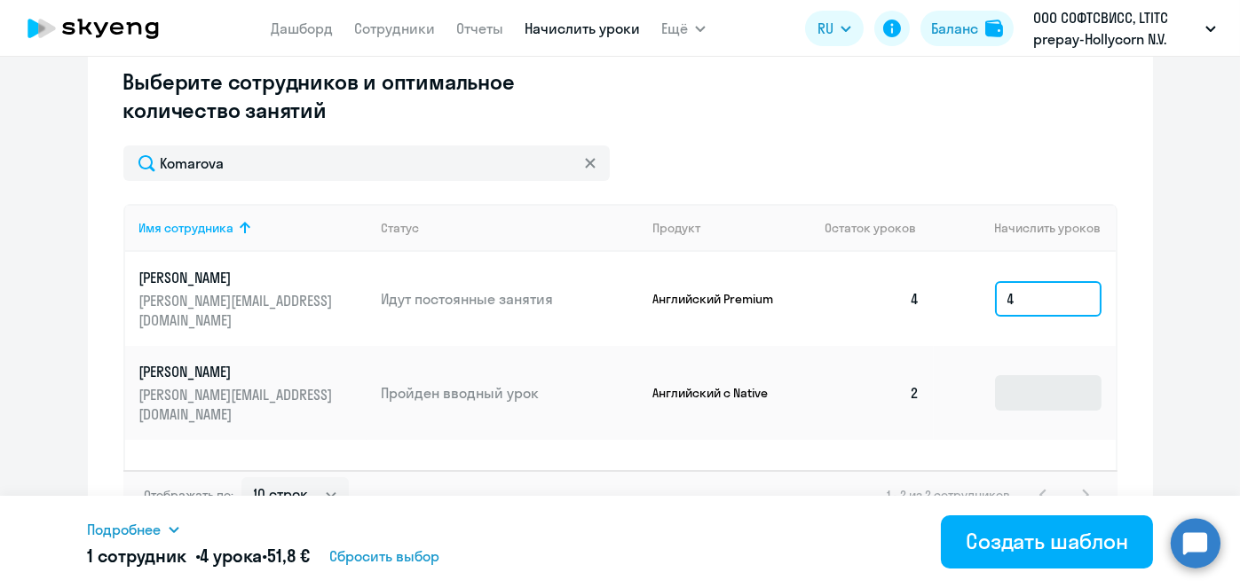
type input "4"
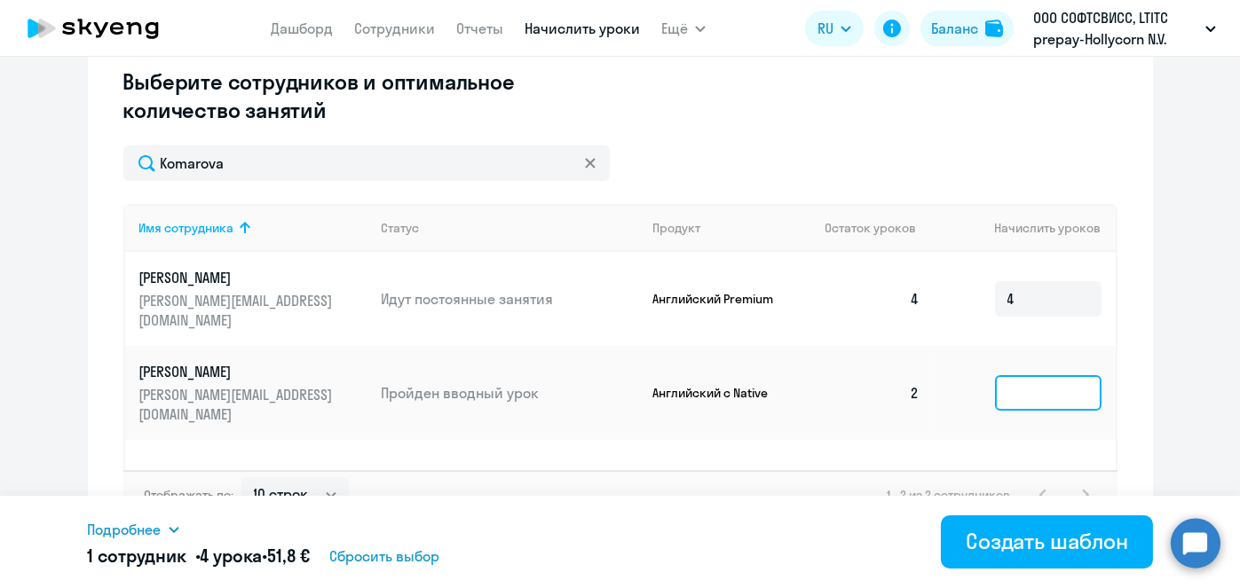
click at [1020, 375] on input at bounding box center [1048, 392] width 106 height 35
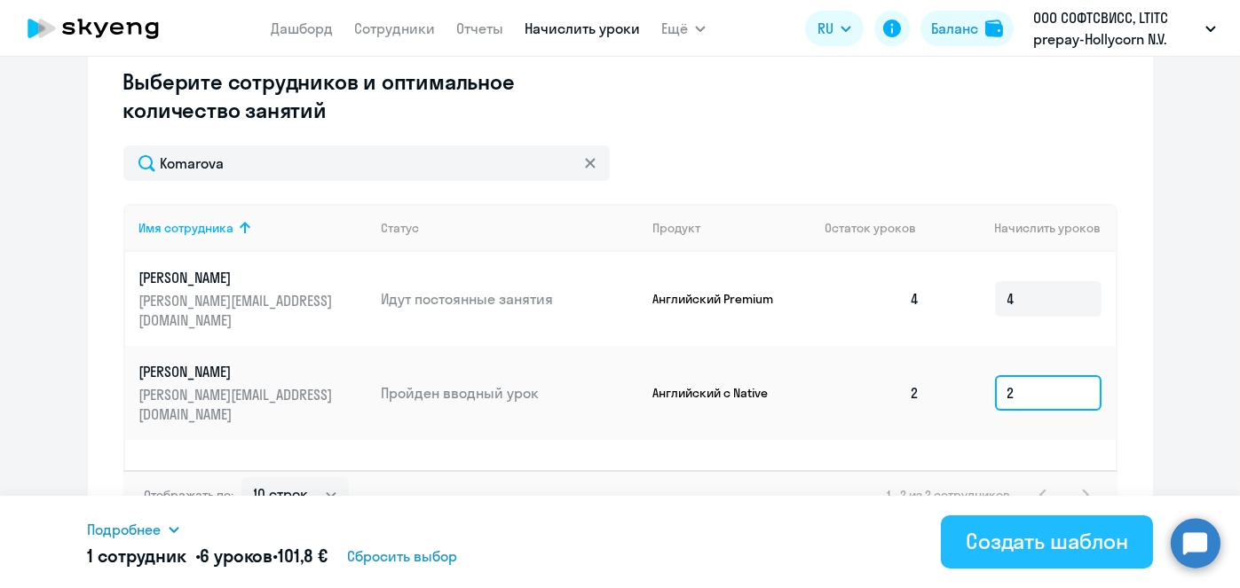
type input "2"
click at [1016, 540] on div "Создать шаблон" at bounding box center [1046, 541] width 162 height 28
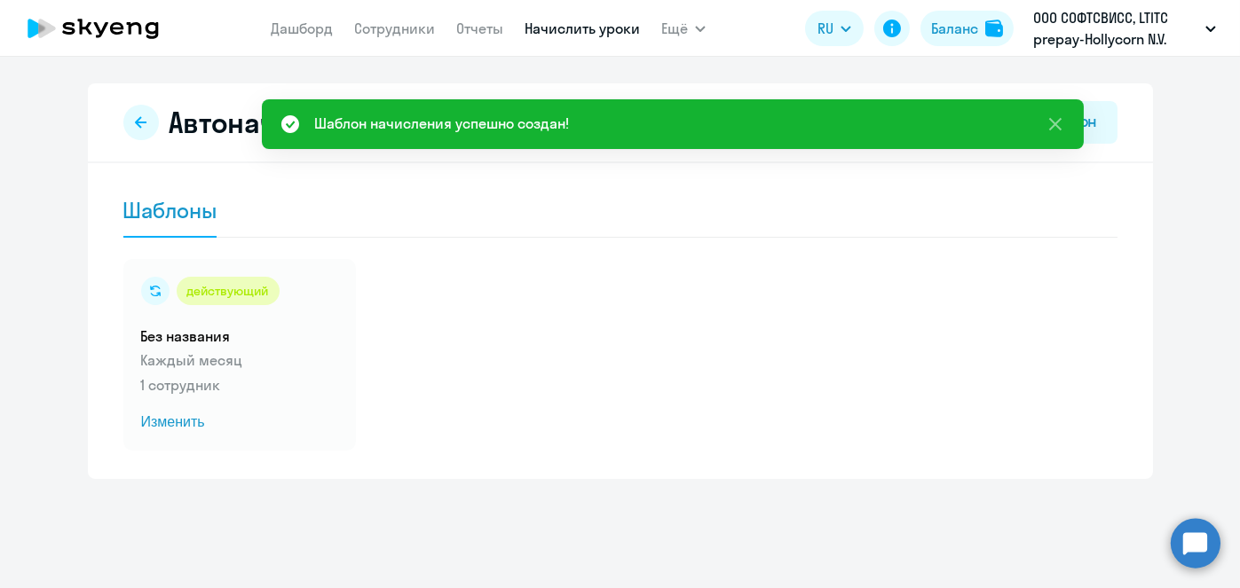
click at [601, 30] on link "Начислить уроки" at bounding box center [581, 29] width 115 height 18
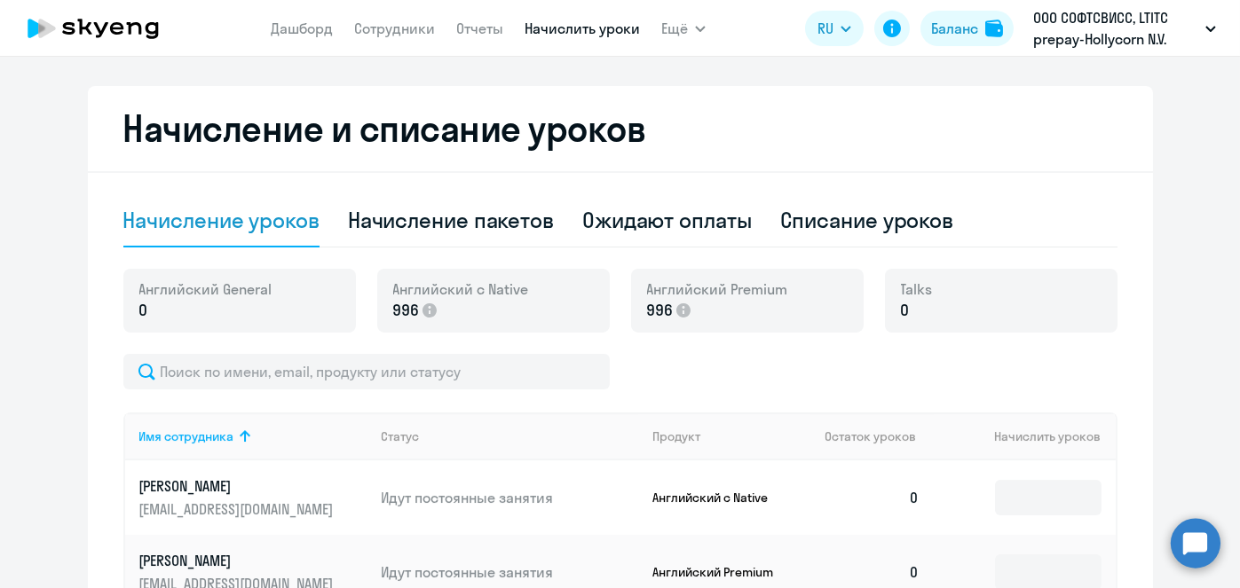
scroll to position [1127, 0]
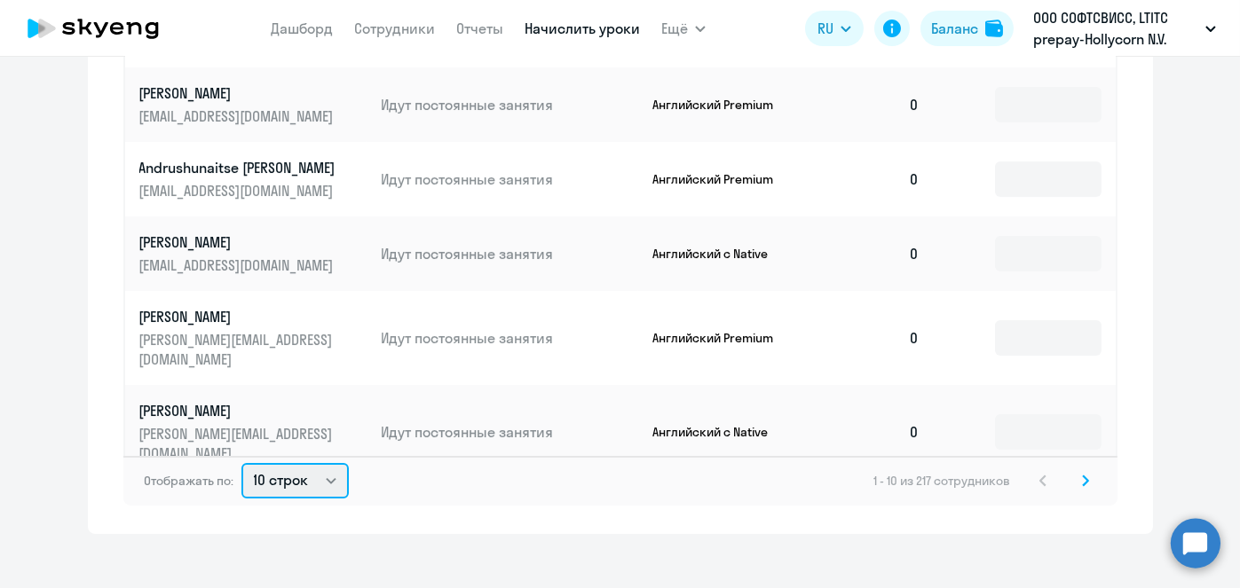
click at [303, 463] on select "10 строк 30 строк 50 строк" at bounding box center [294, 480] width 107 height 35
select select "50"
click at [241, 463] on select "10 строк 30 строк 50 строк" at bounding box center [294, 480] width 107 height 35
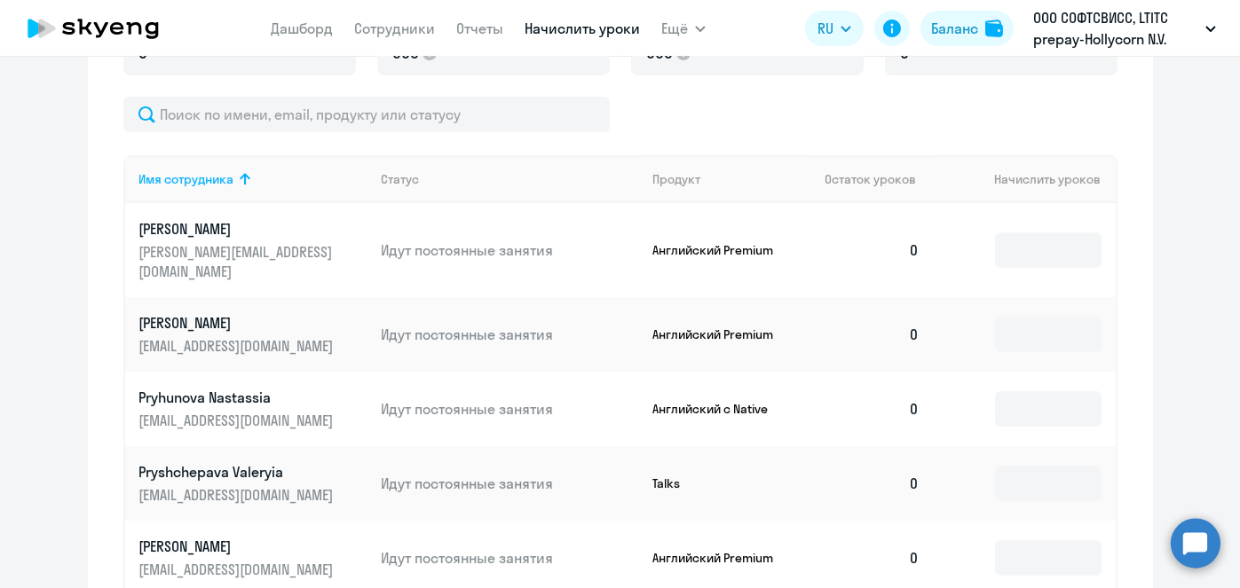
scroll to position [597, 0]
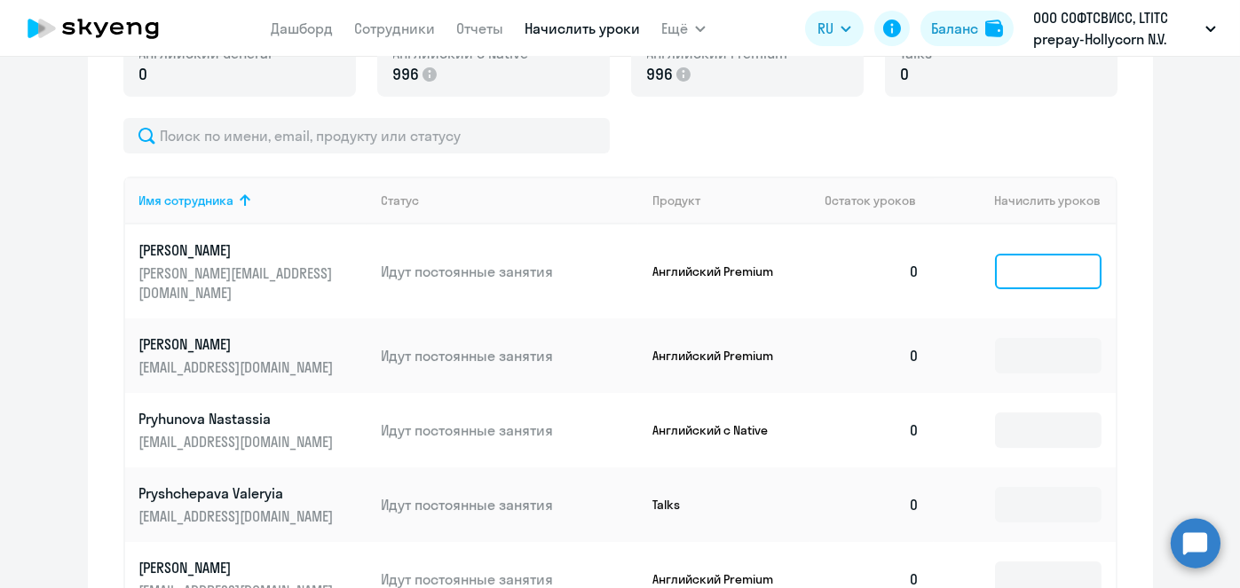
click at [1016, 254] on input at bounding box center [1048, 271] width 106 height 35
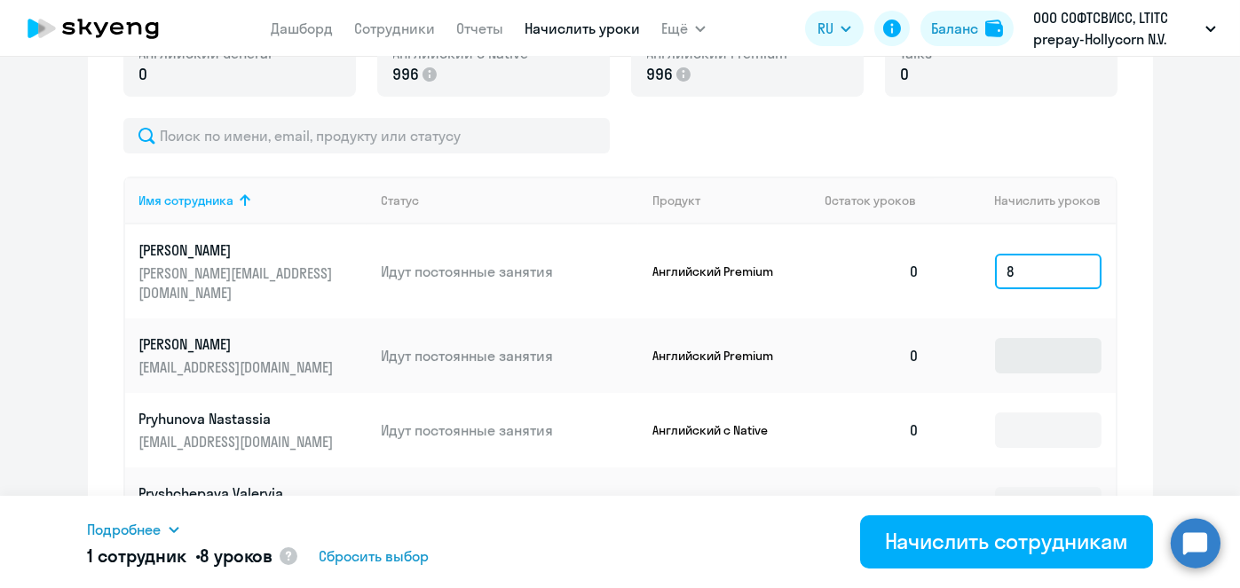
type input "8"
click at [1003, 339] on input at bounding box center [1048, 355] width 106 height 35
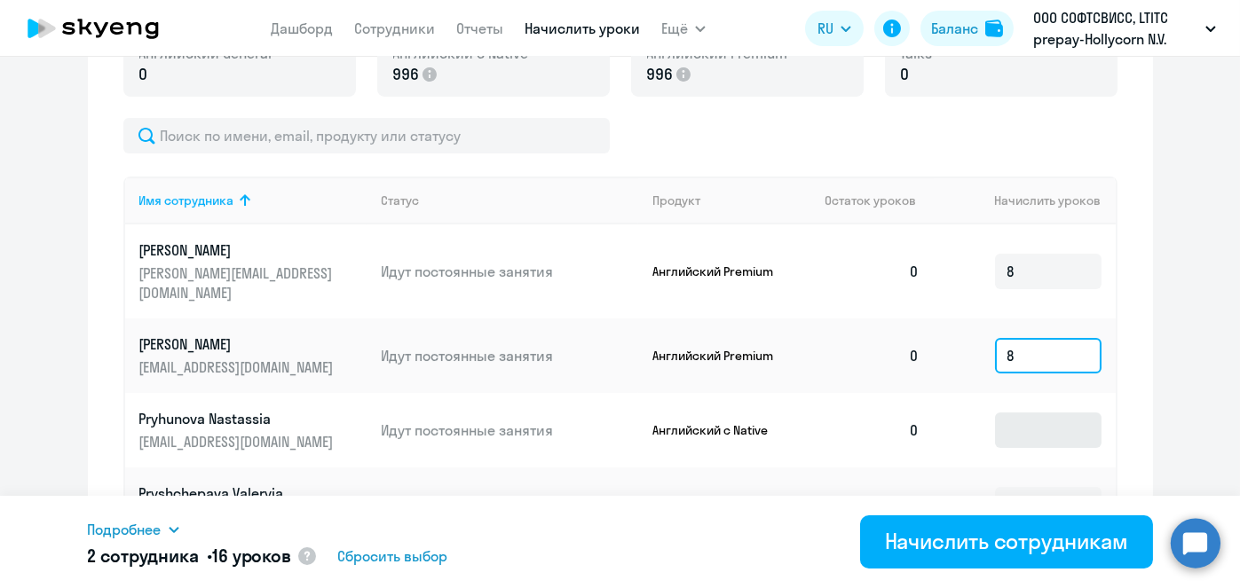
type input "8"
click at [1005, 416] on input at bounding box center [1048, 430] width 106 height 35
type input "4"
click at [1009, 487] on input at bounding box center [1048, 504] width 106 height 35
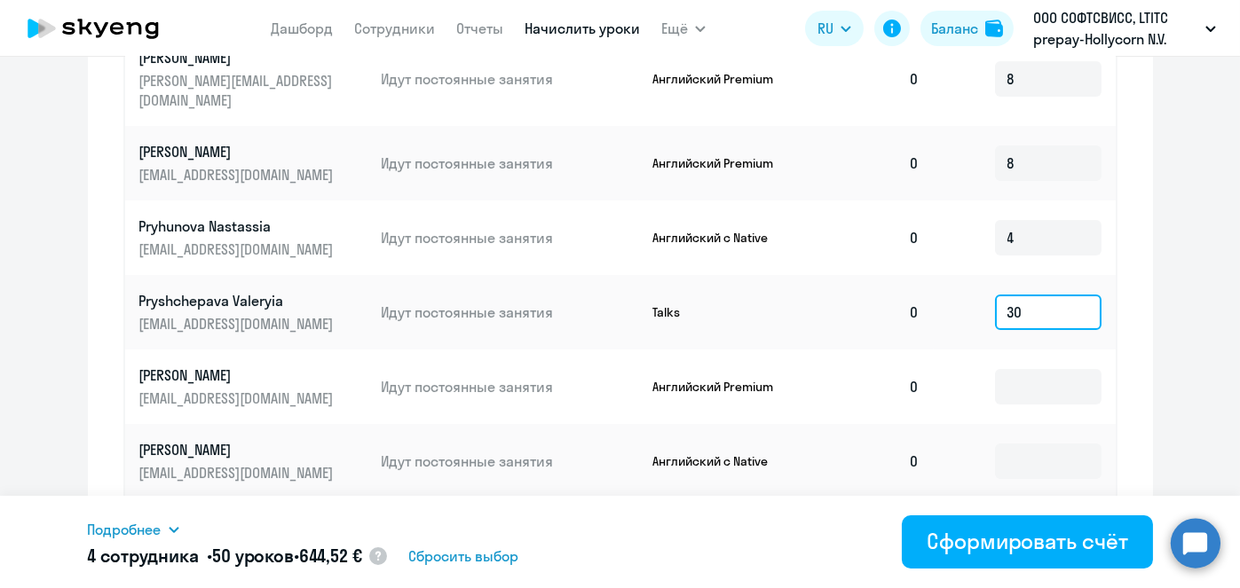
scroll to position [803, 0]
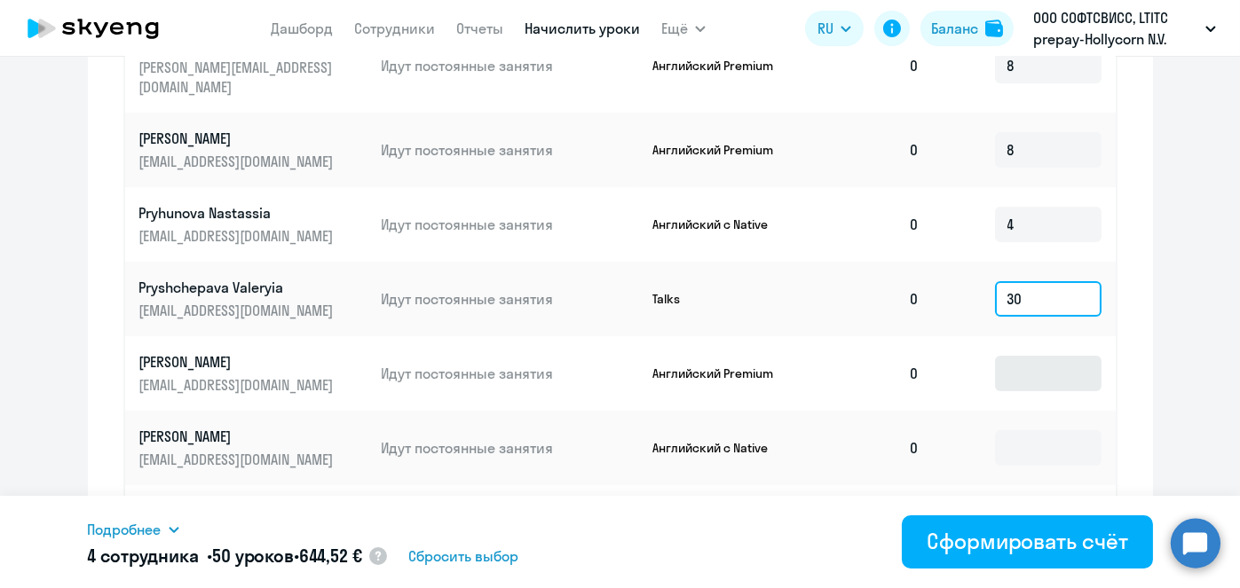
type input "30"
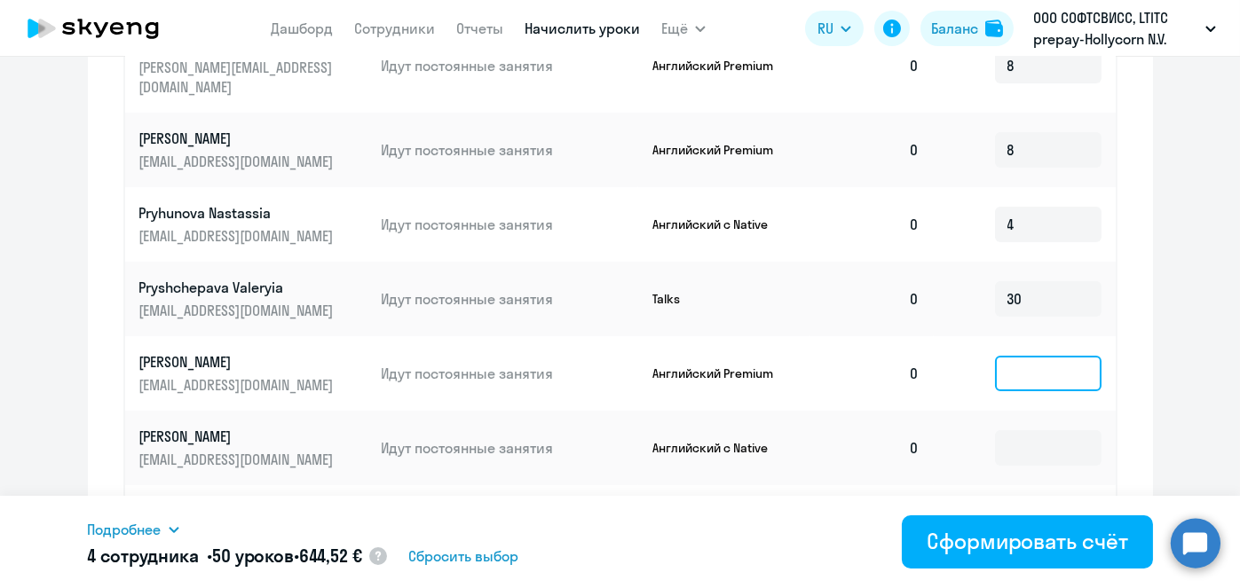
click at [1031, 356] on input at bounding box center [1048, 373] width 106 height 35
type input "8"
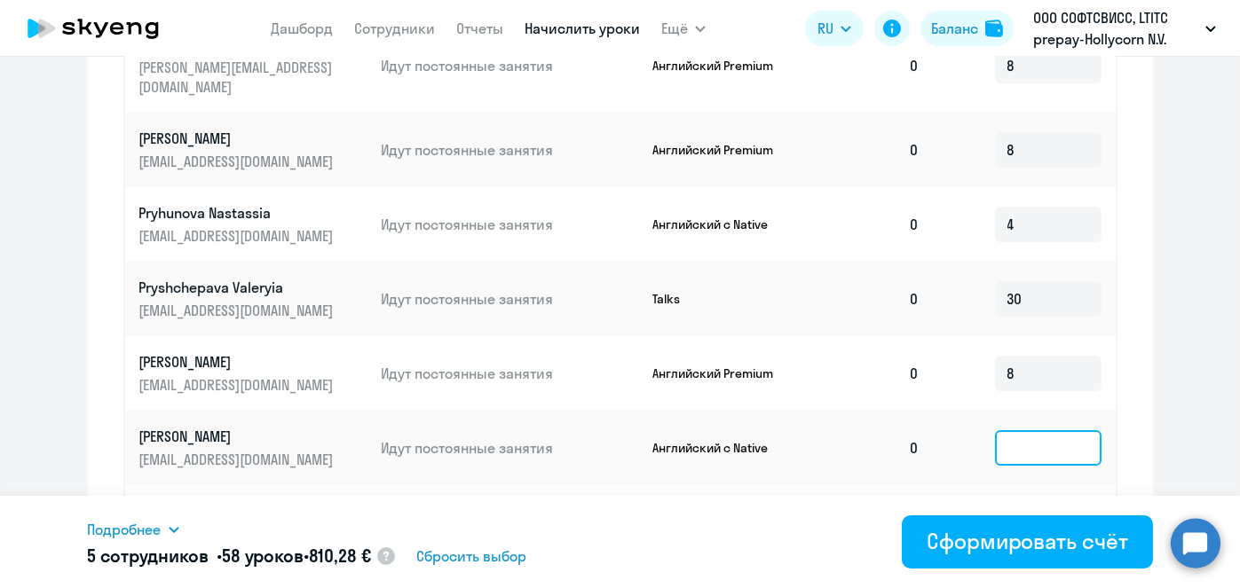
click at [1020, 430] on input at bounding box center [1048, 447] width 106 height 35
type input "4"
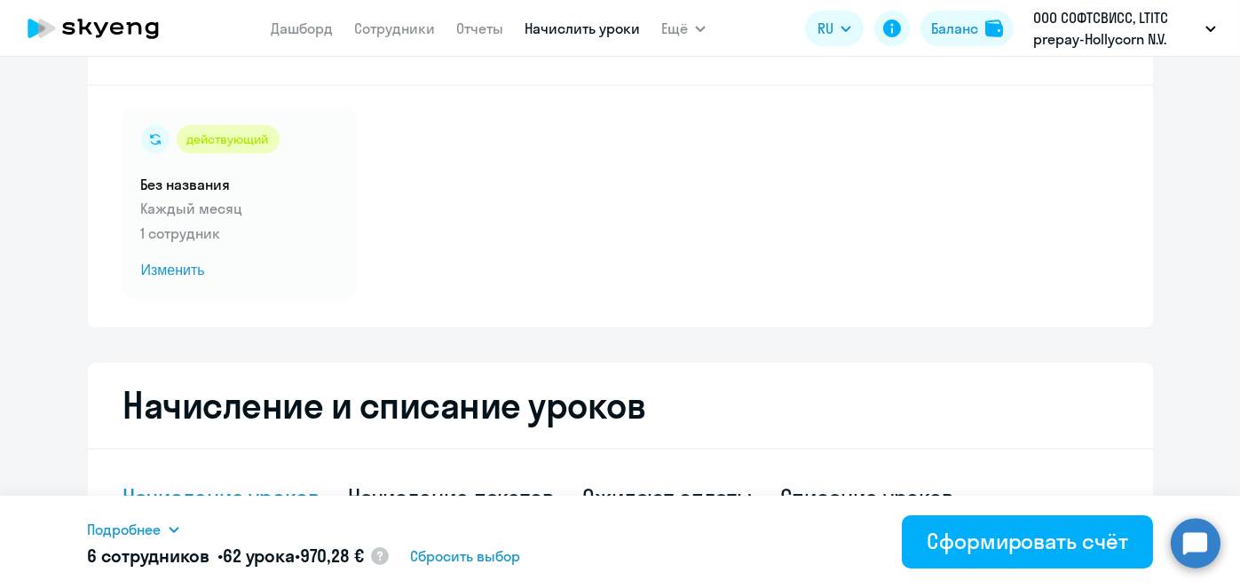
scroll to position [0, 0]
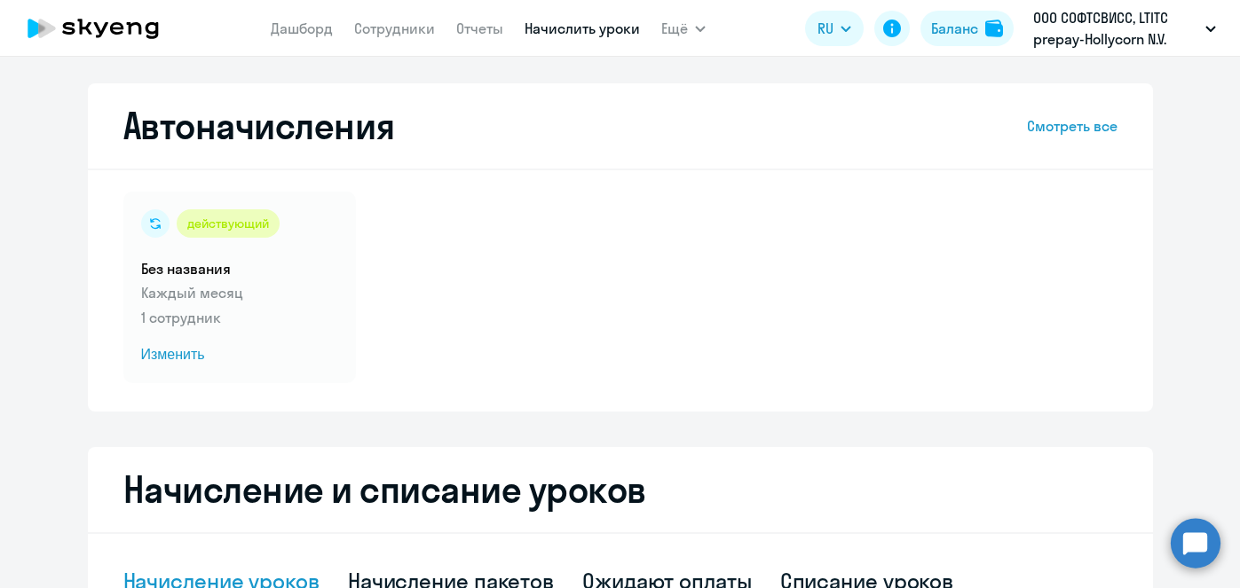
select select "10"
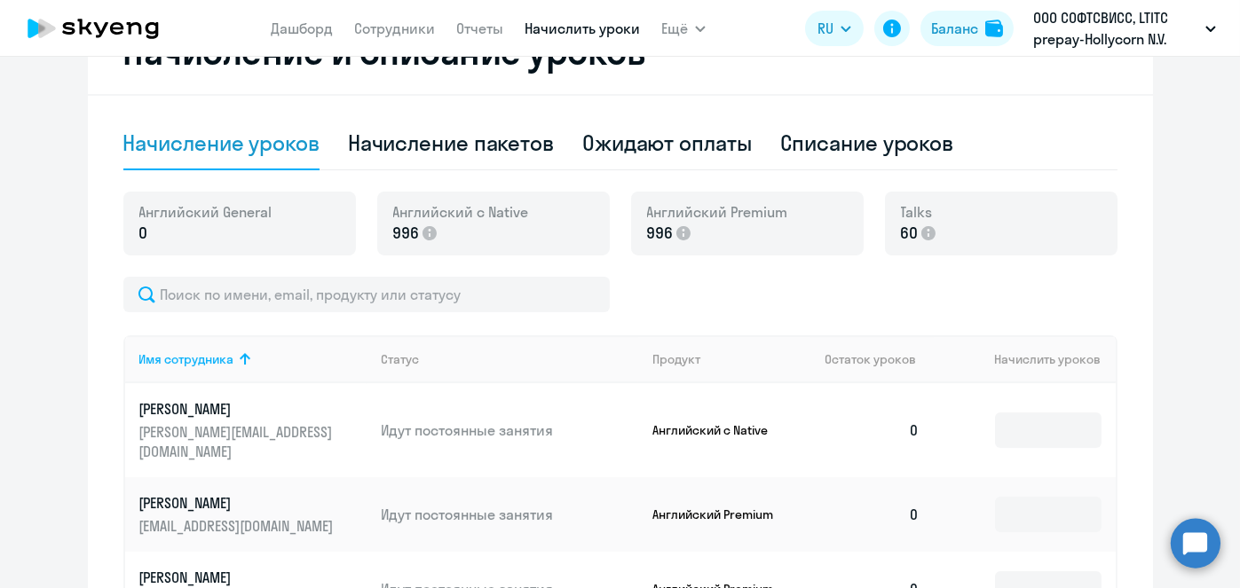
scroll to position [706, 0]
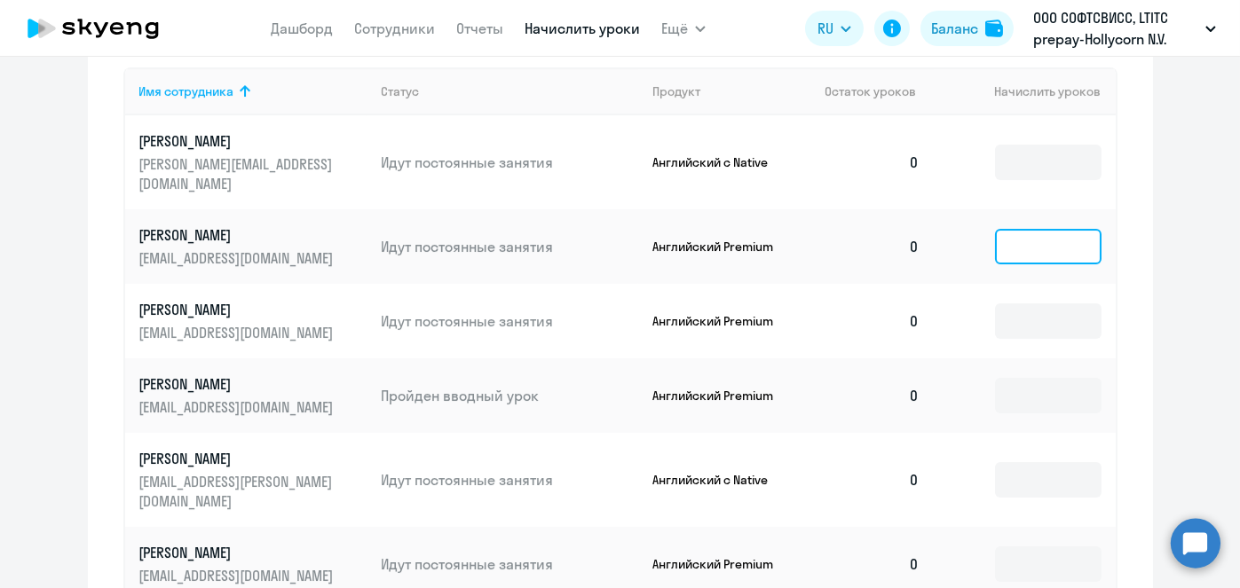
click at [1003, 229] on input at bounding box center [1048, 246] width 106 height 35
type input "1"
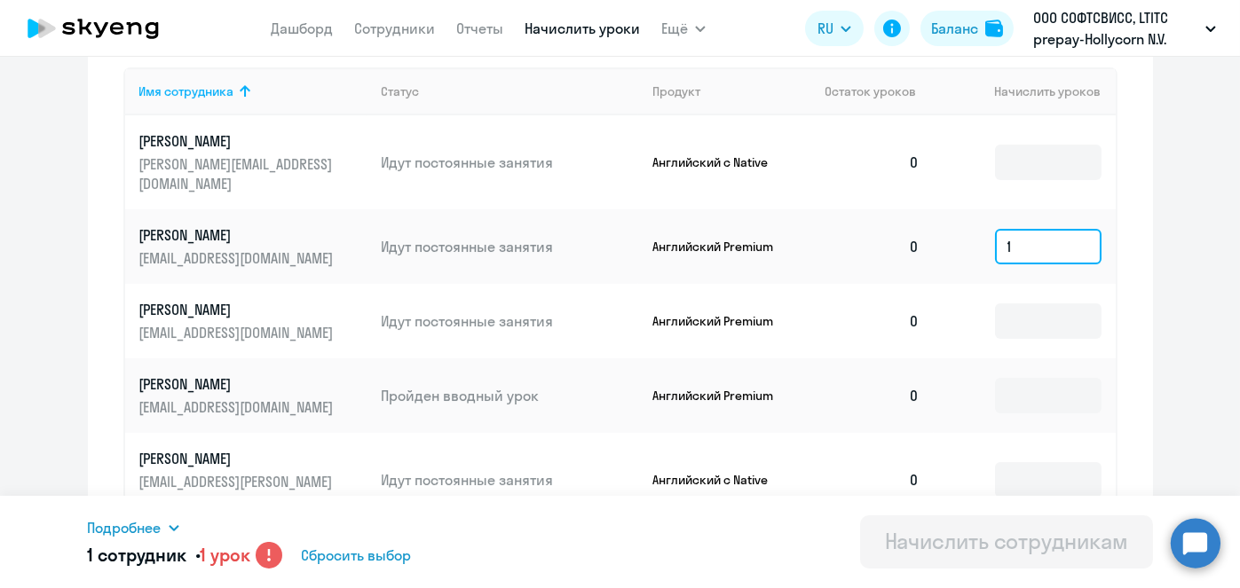
click at [1003, 229] on input "1" at bounding box center [1048, 246] width 106 height 35
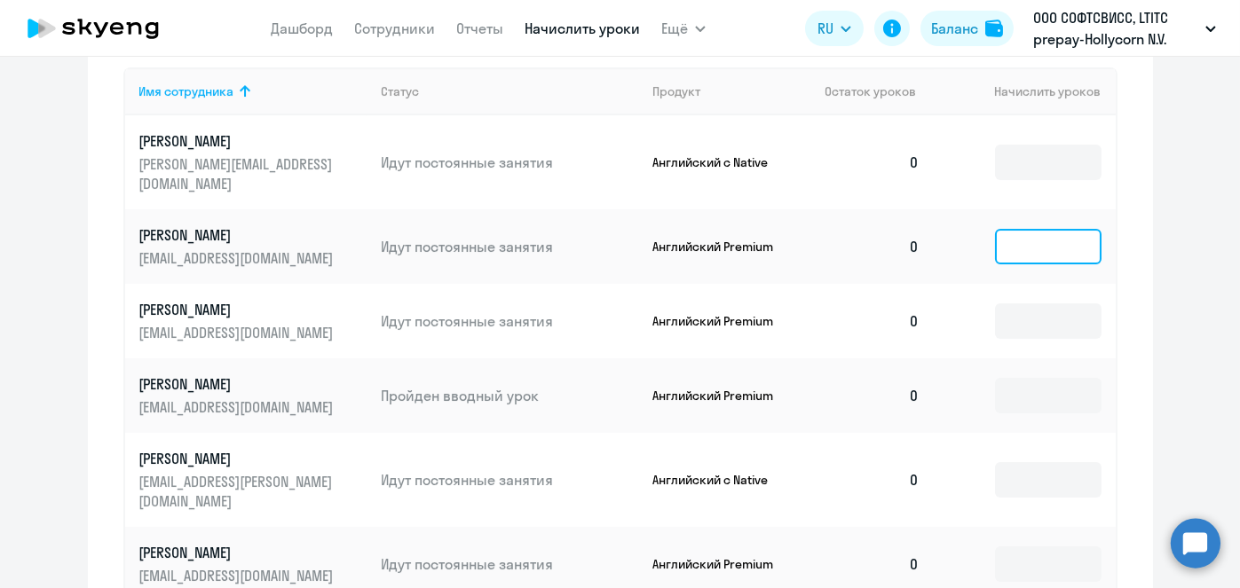
type input "3"
type input "4"
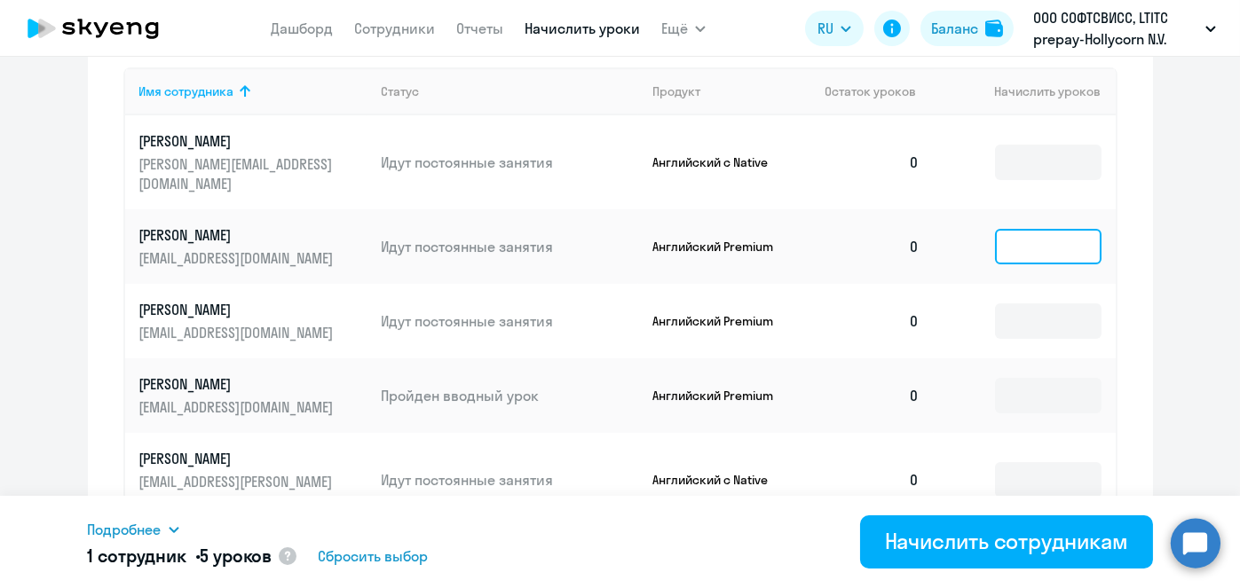
type input "5"
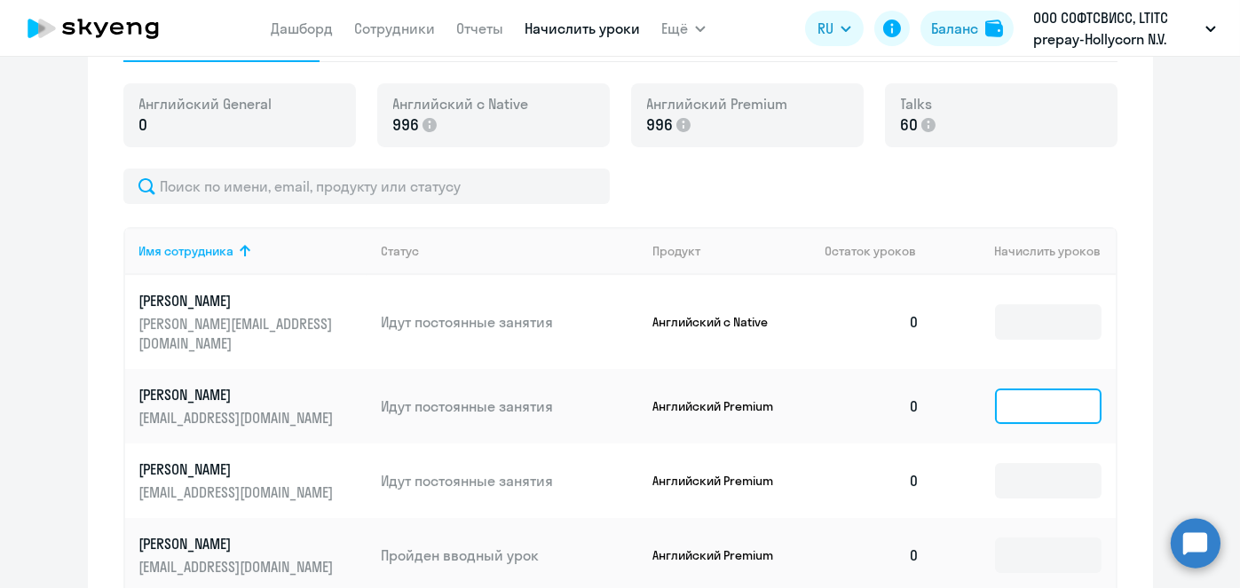
scroll to position [560, 0]
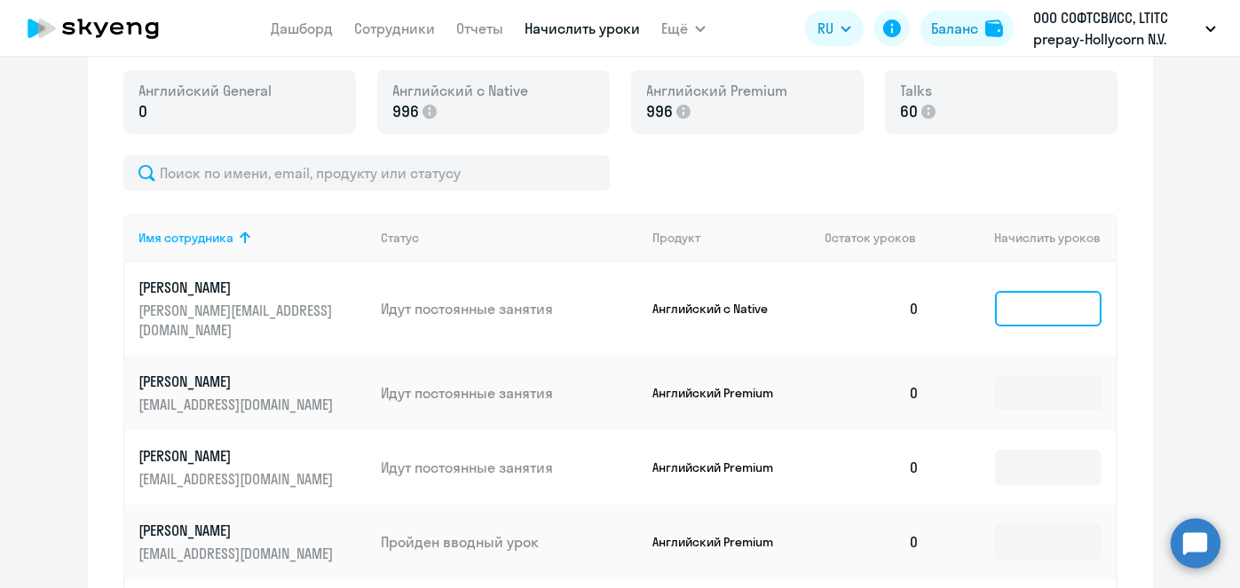
click at [1030, 305] on input at bounding box center [1048, 308] width 106 height 35
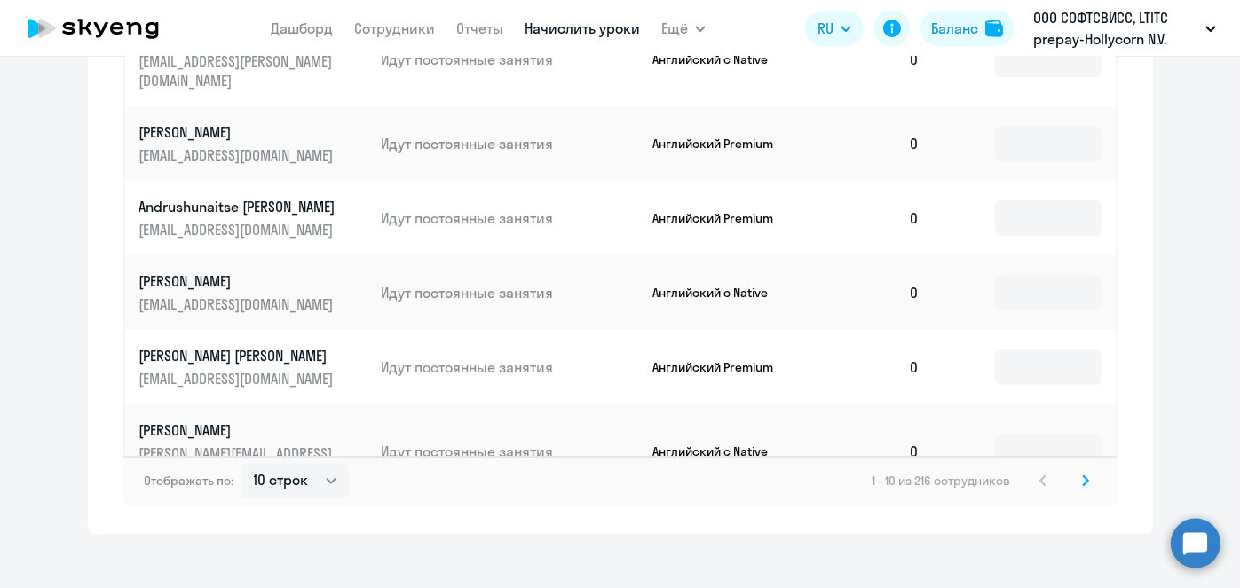
scroll to position [1127, 0]
click at [316, 463] on select "10 строк 30 строк 50 строк" at bounding box center [294, 480] width 107 height 35
select select "50"
click at [241, 463] on select "10 строк 30 строк 50 строк" at bounding box center [294, 480] width 107 height 35
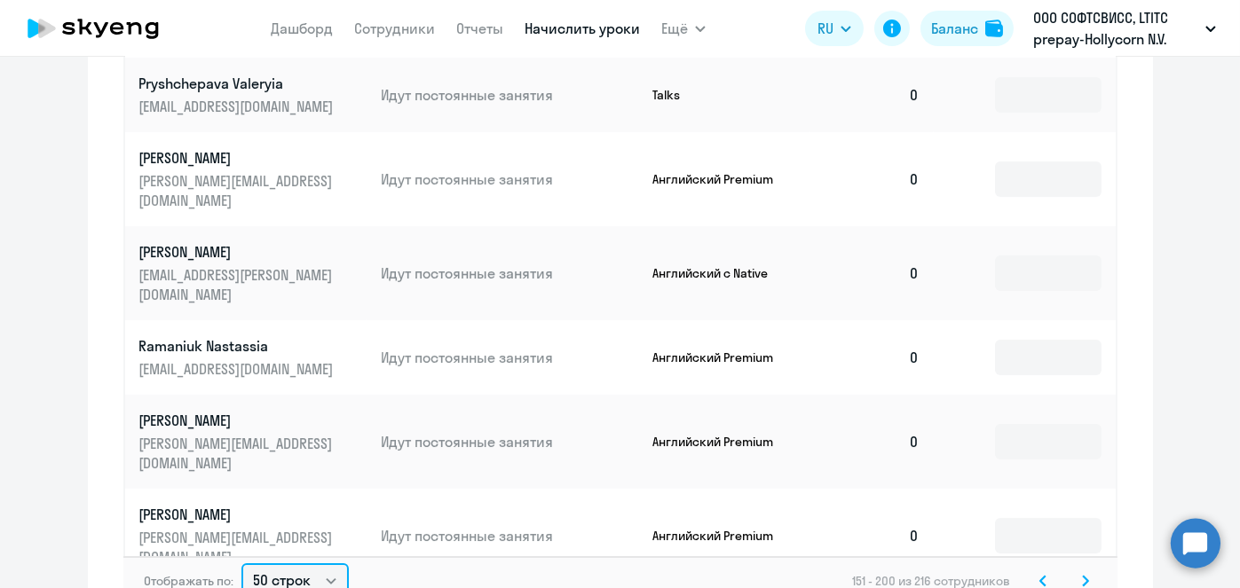
scroll to position [1143, 0]
